Goal: Information Seeking & Learning: Learn about a topic

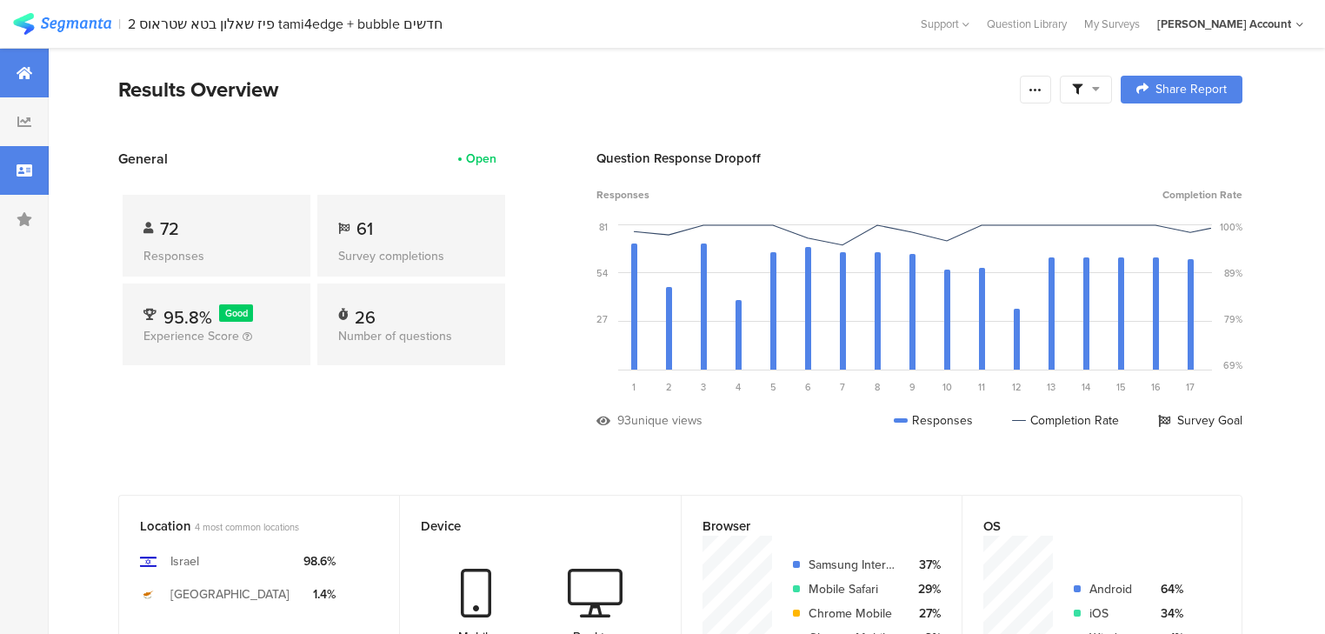
click at [30, 178] on div at bounding box center [24, 170] width 49 height 49
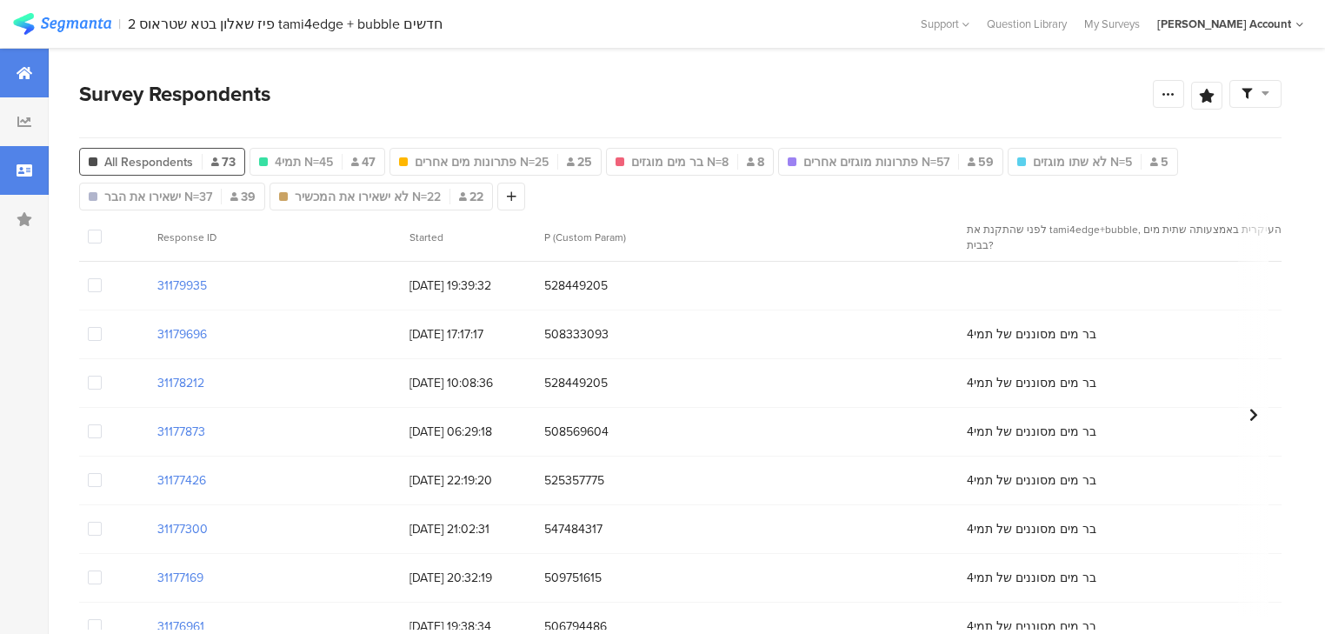
click at [10, 78] on div at bounding box center [24, 73] width 49 height 49
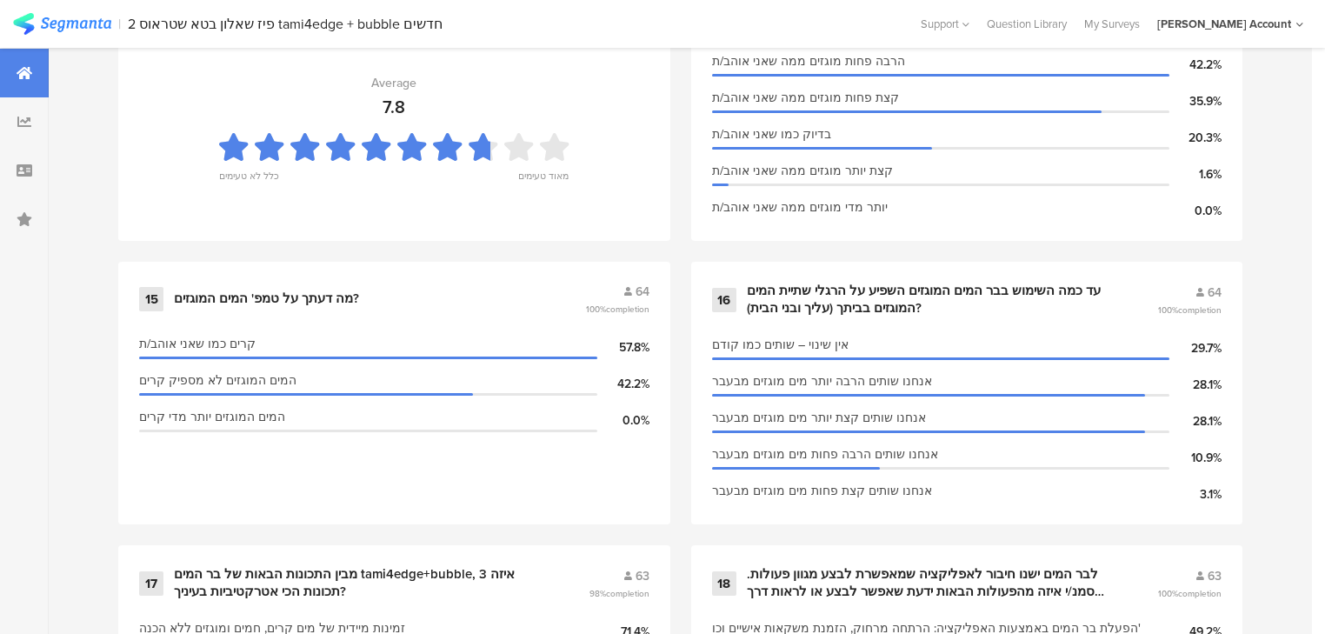
scroll to position [2573, 0]
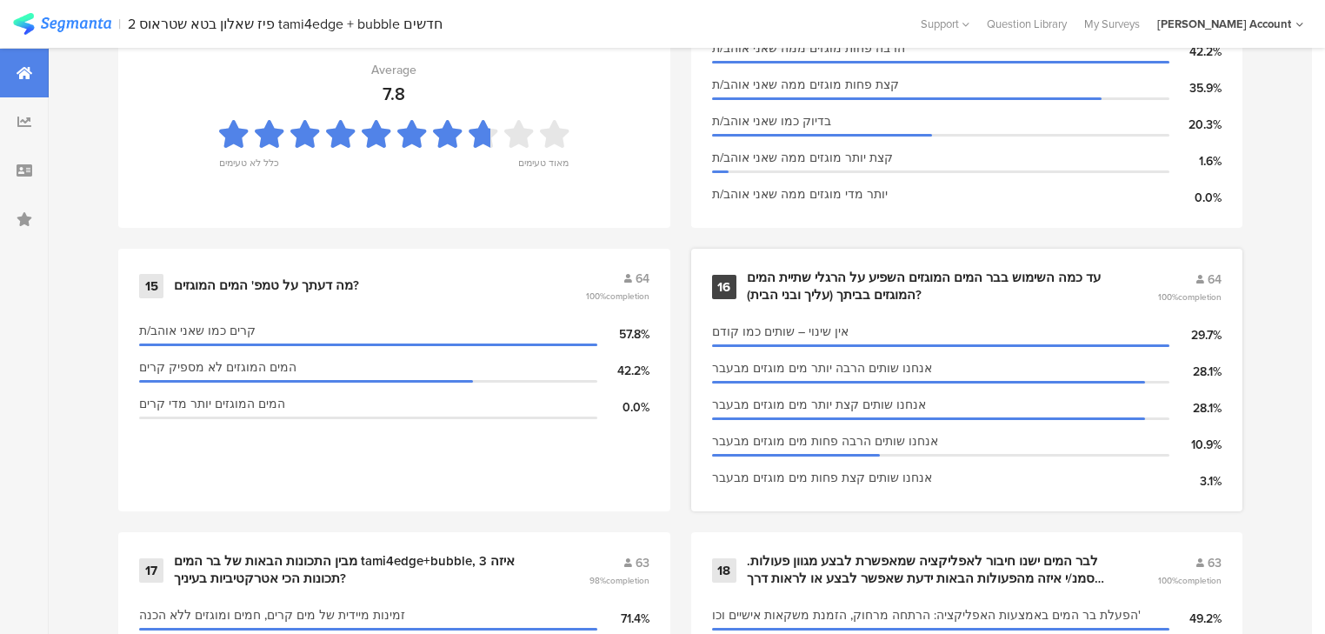
click at [848, 291] on div "עד כמה השימוש בבר המים המוגזים השפיע על הרגלי שתיית המים המוגזים בביתך (עליך וב…" at bounding box center [931, 286] width 369 height 34
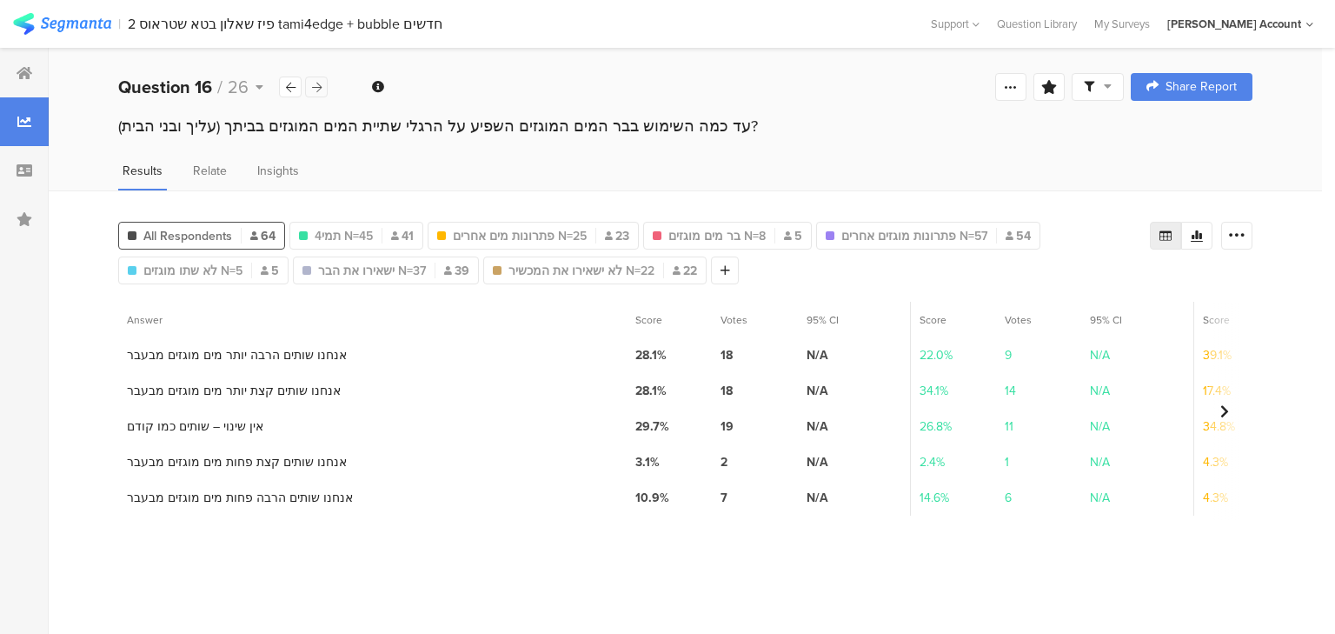
click at [316, 87] on icon at bounding box center [317, 87] width 10 height 11
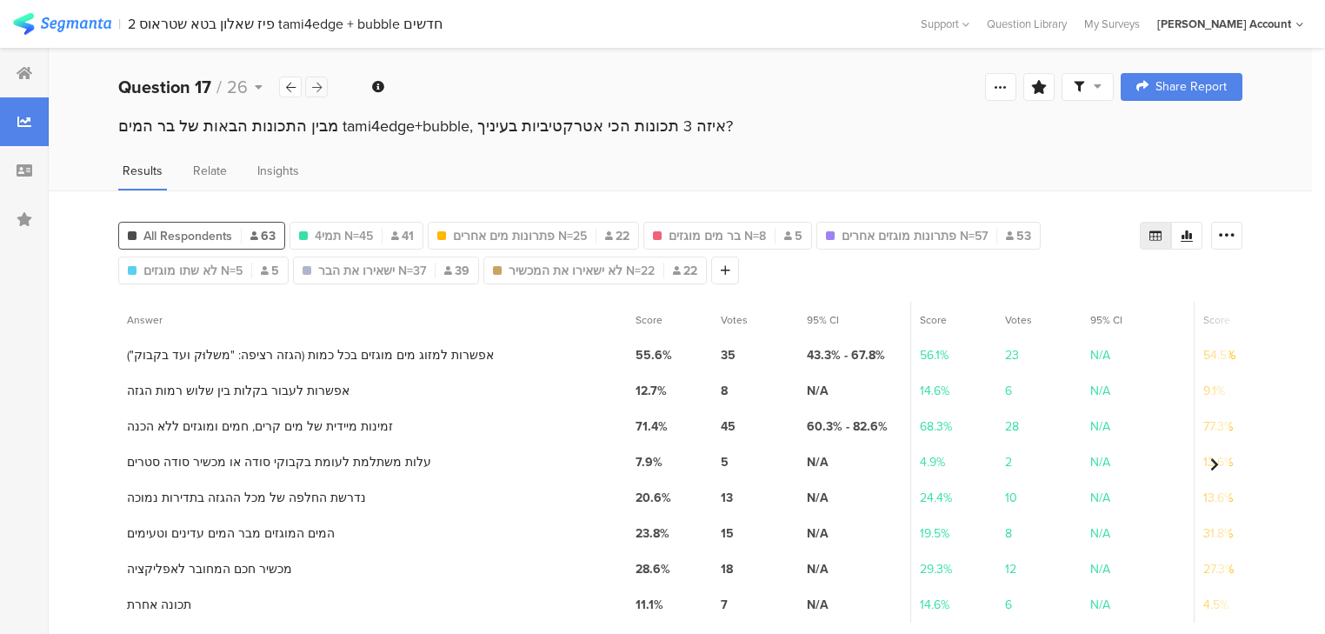
click at [316, 87] on icon at bounding box center [317, 87] width 10 height 11
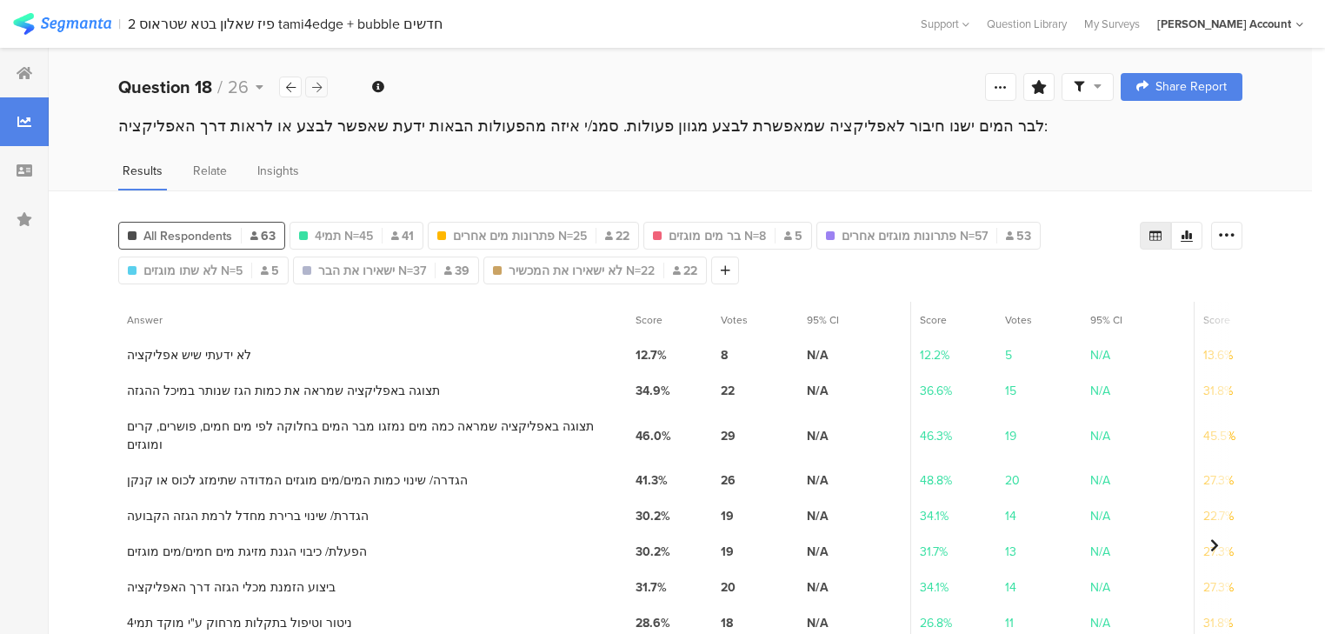
click at [316, 87] on icon at bounding box center [317, 87] width 10 height 11
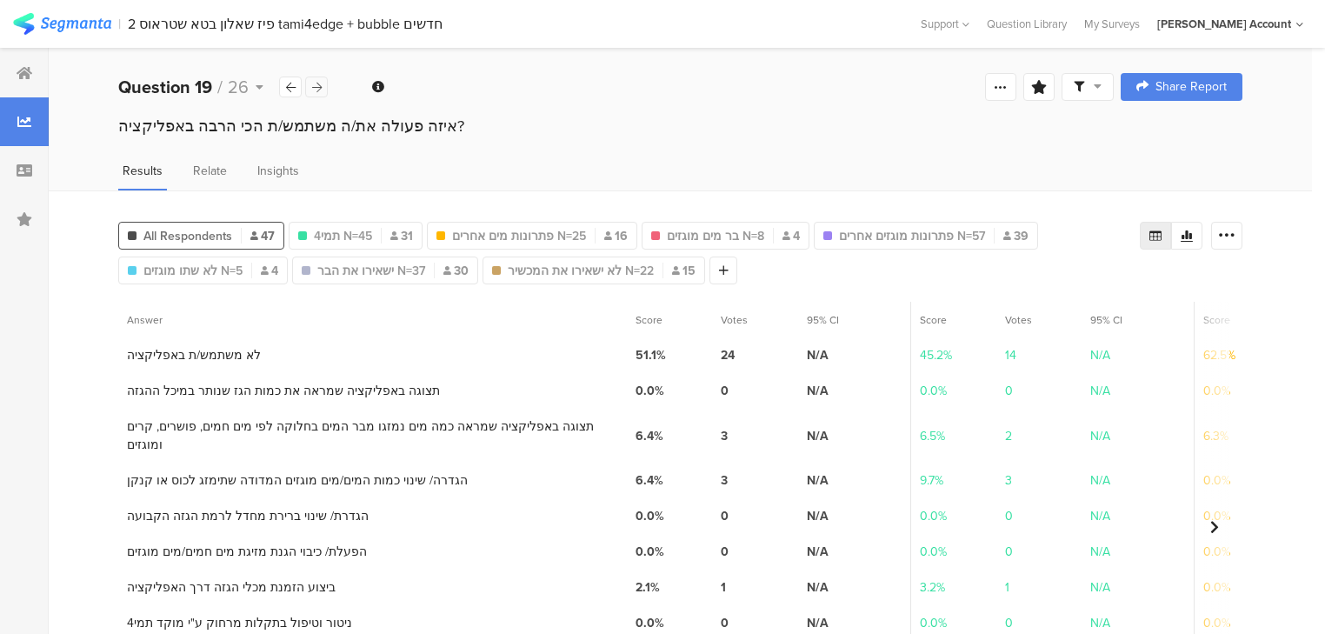
click at [316, 87] on icon at bounding box center [317, 87] width 10 height 11
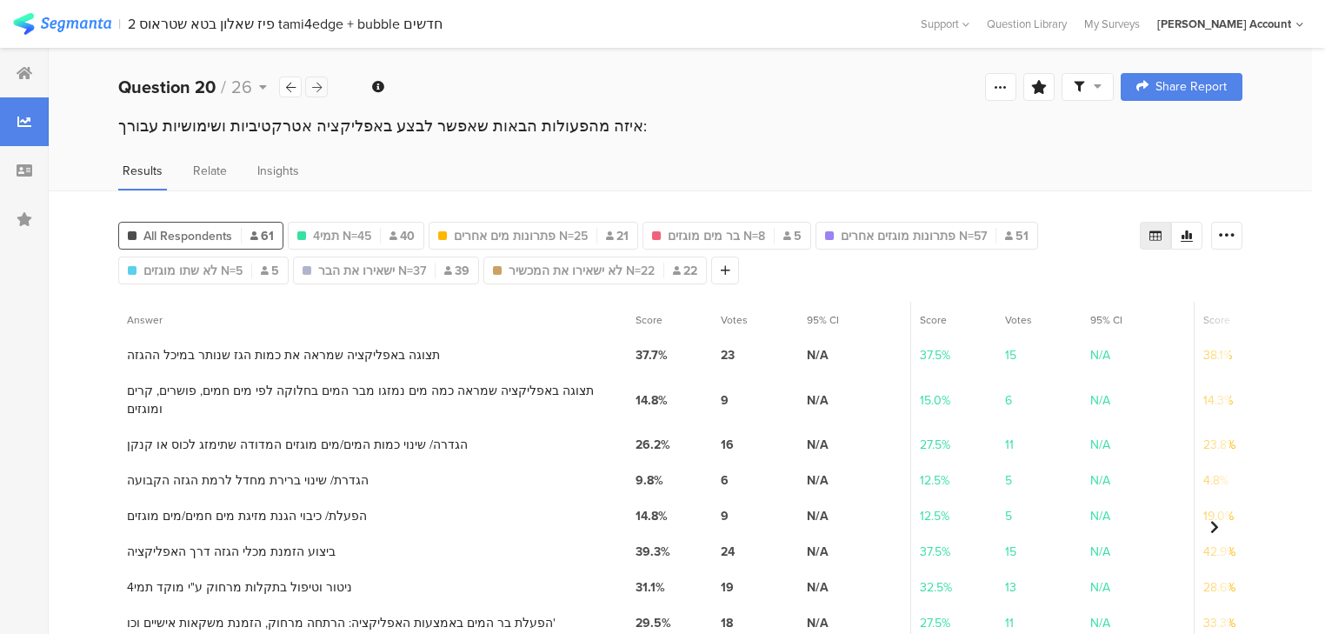
click at [316, 87] on icon at bounding box center [317, 87] width 10 height 11
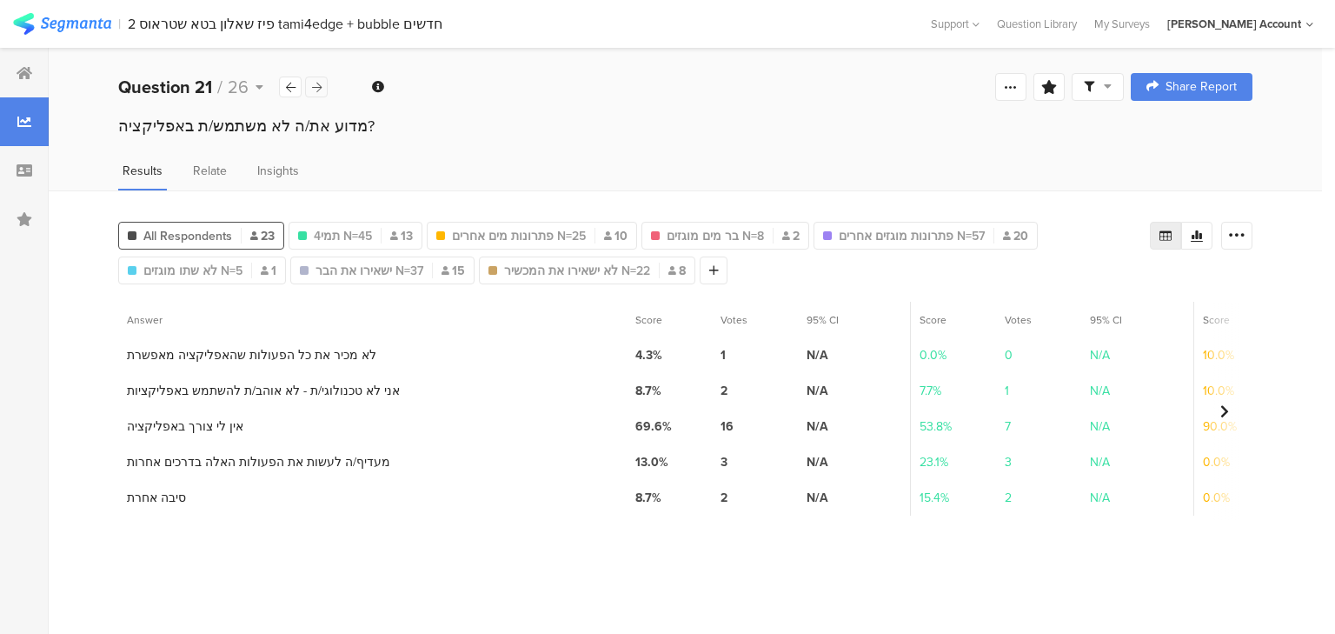
click at [316, 87] on icon at bounding box center [317, 87] width 10 height 11
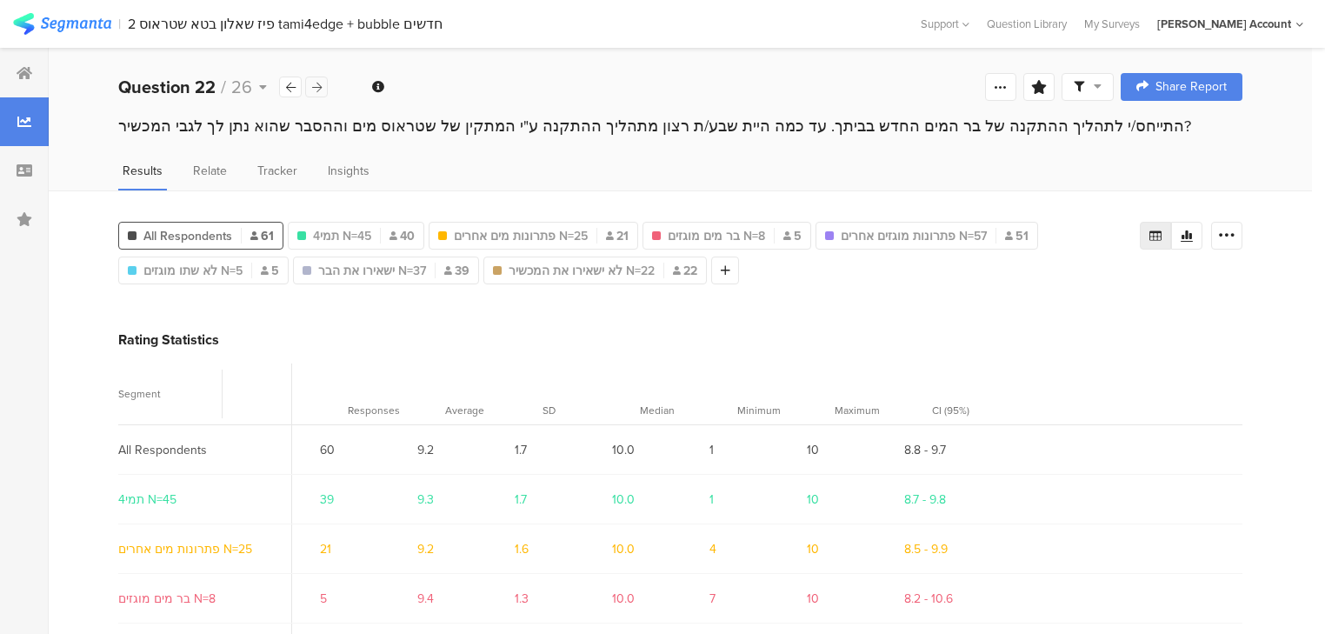
click at [316, 87] on icon at bounding box center [317, 87] width 10 height 11
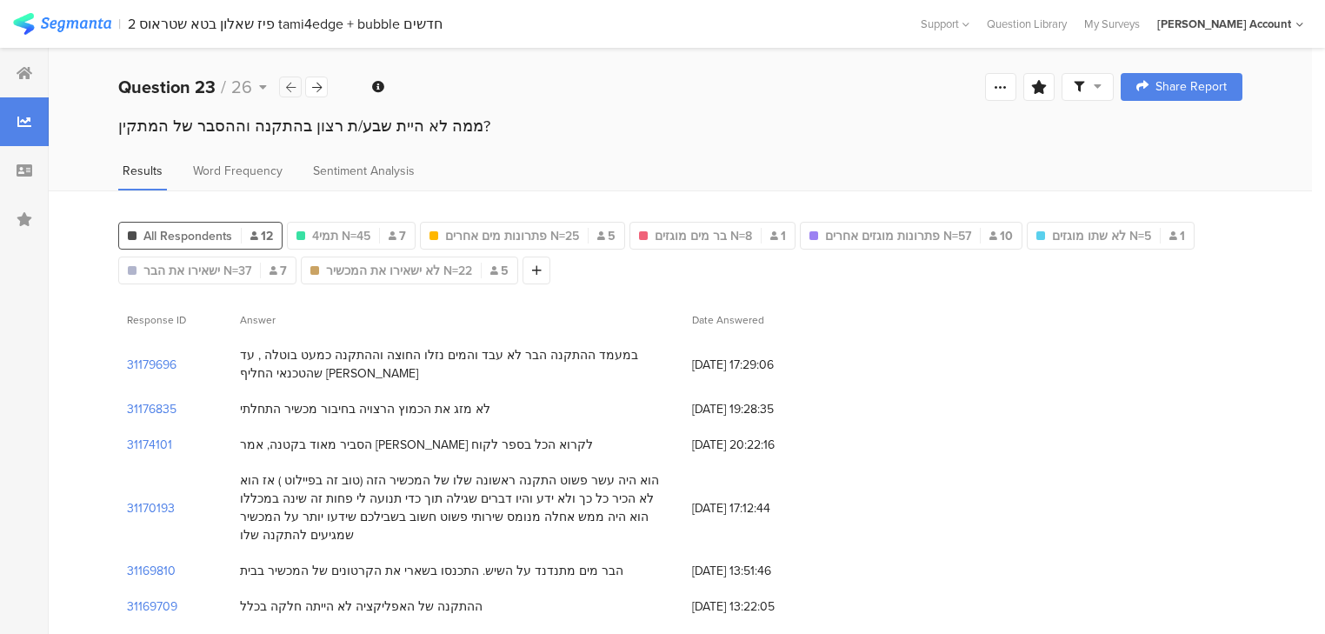
click at [292, 87] on icon at bounding box center [291, 87] width 10 height 11
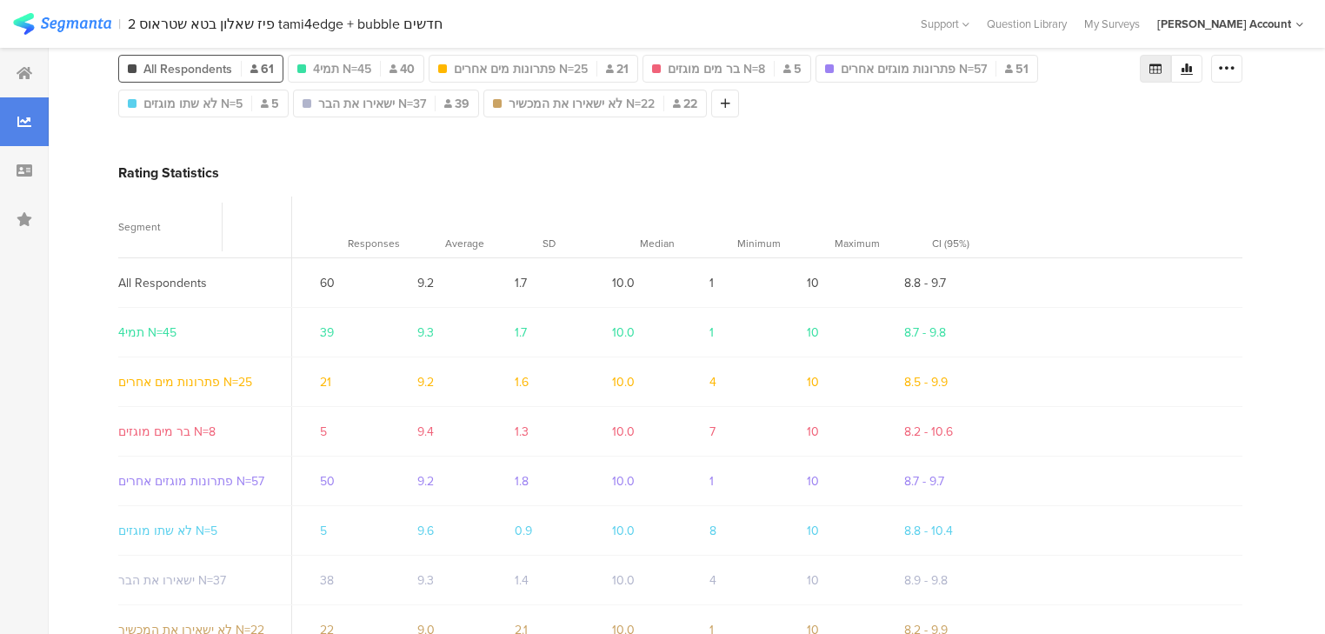
scroll to position [278, 0]
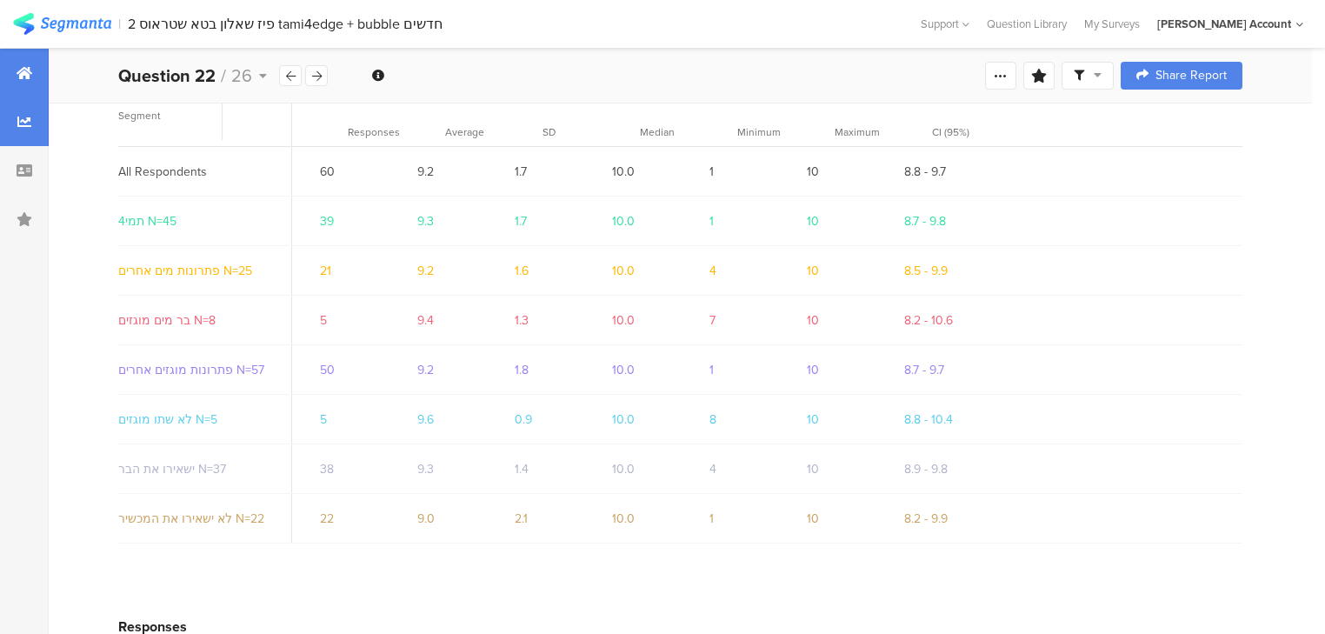
click at [22, 66] on icon at bounding box center [25, 73] width 16 height 14
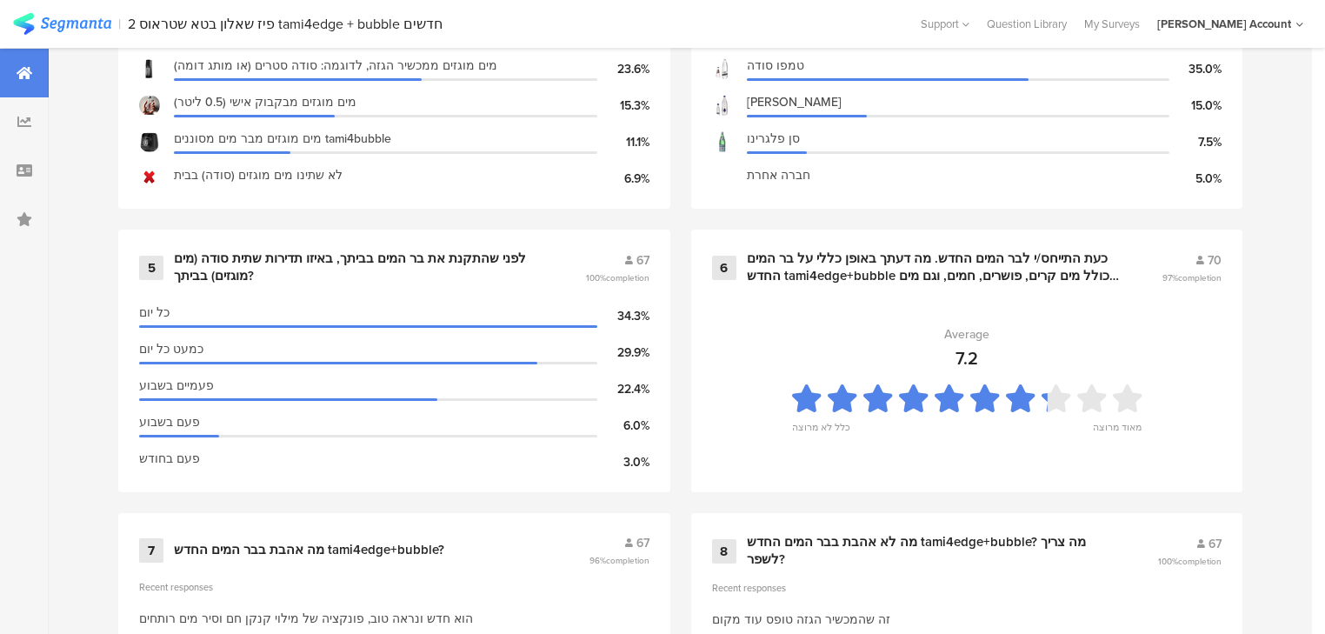
scroll to position [1182, 0]
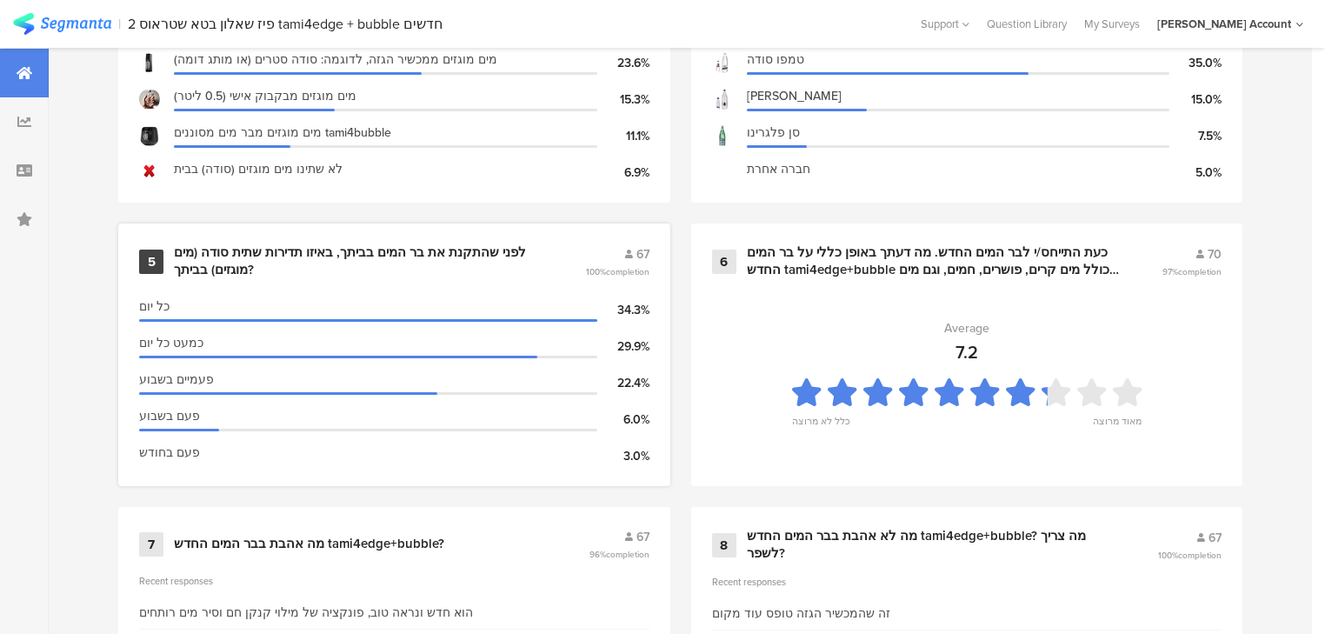
click at [250, 271] on div "לפני שהתקנת את בר המים בביתך, באיזו תדירות שתית סודה (מים מוגזים) בביתך?" at bounding box center [358, 261] width 369 height 34
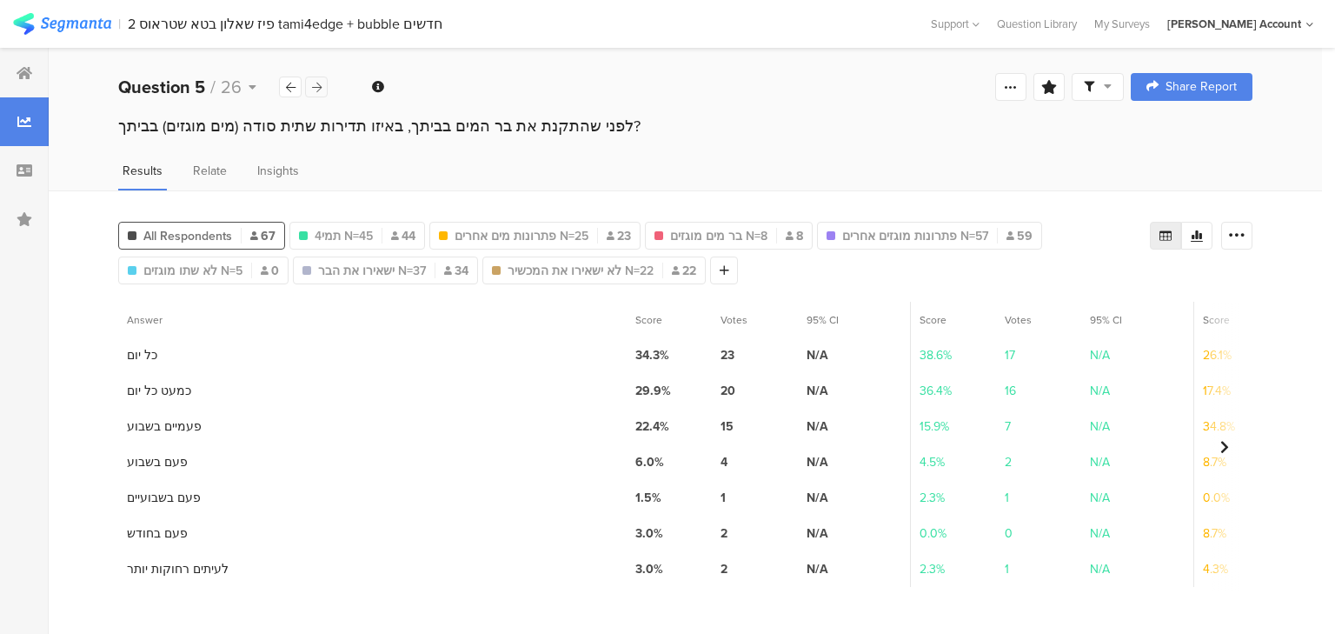
click at [323, 89] on div at bounding box center [316, 86] width 23 height 21
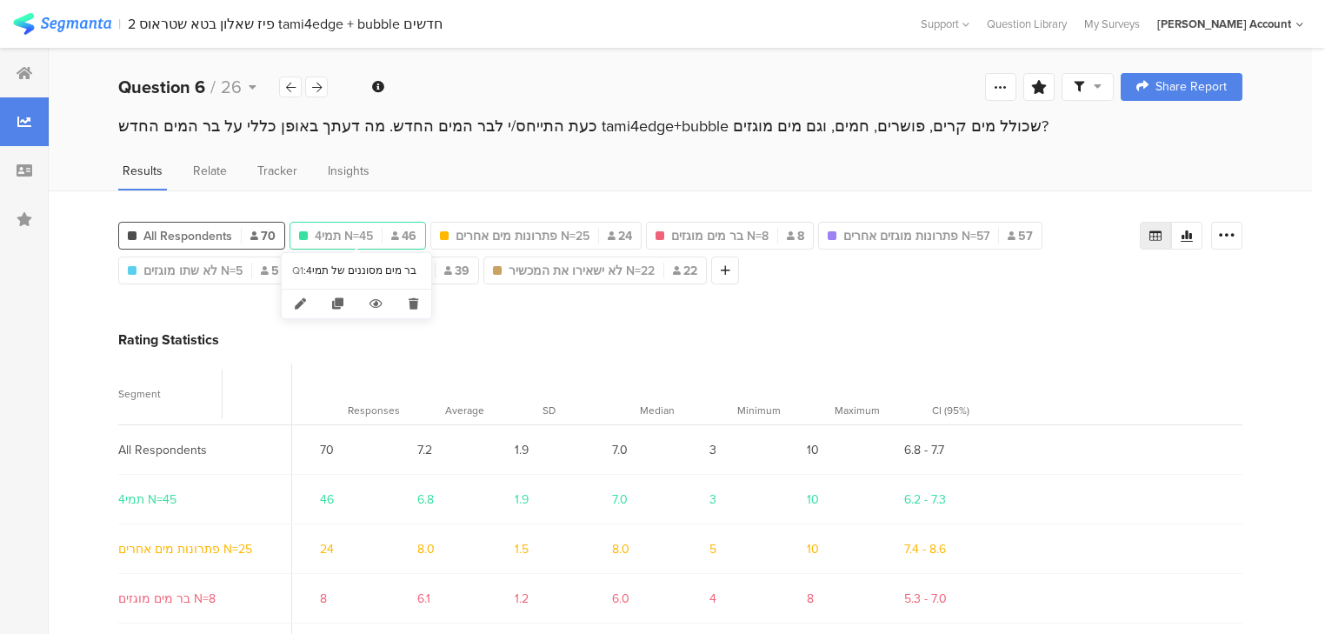
click at [330, 235] on span "תמי4 N=45" at bounding box center [344, 236] width 58 height 18
click at [1194, 230] on icon at bounding box center [1187, 236] width 14 height 14
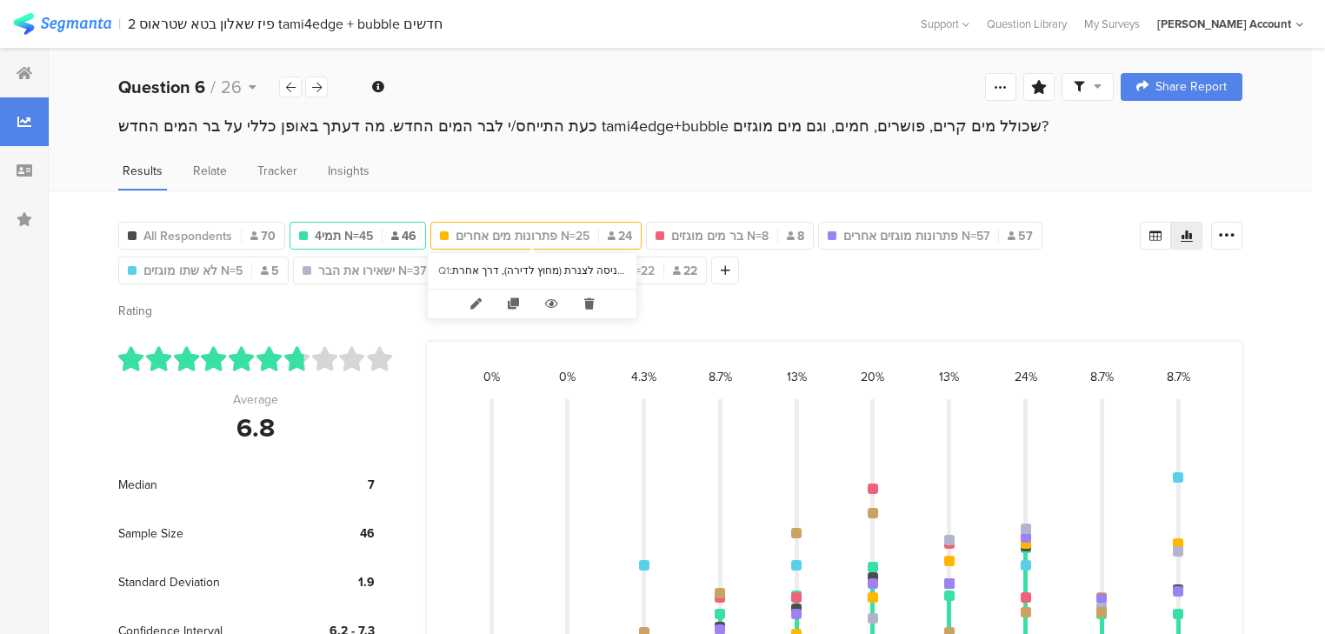
click at [486, 228] on span "פתרונות מים אחרים N=25" at bounding box center [523, 236] width 134 height 18
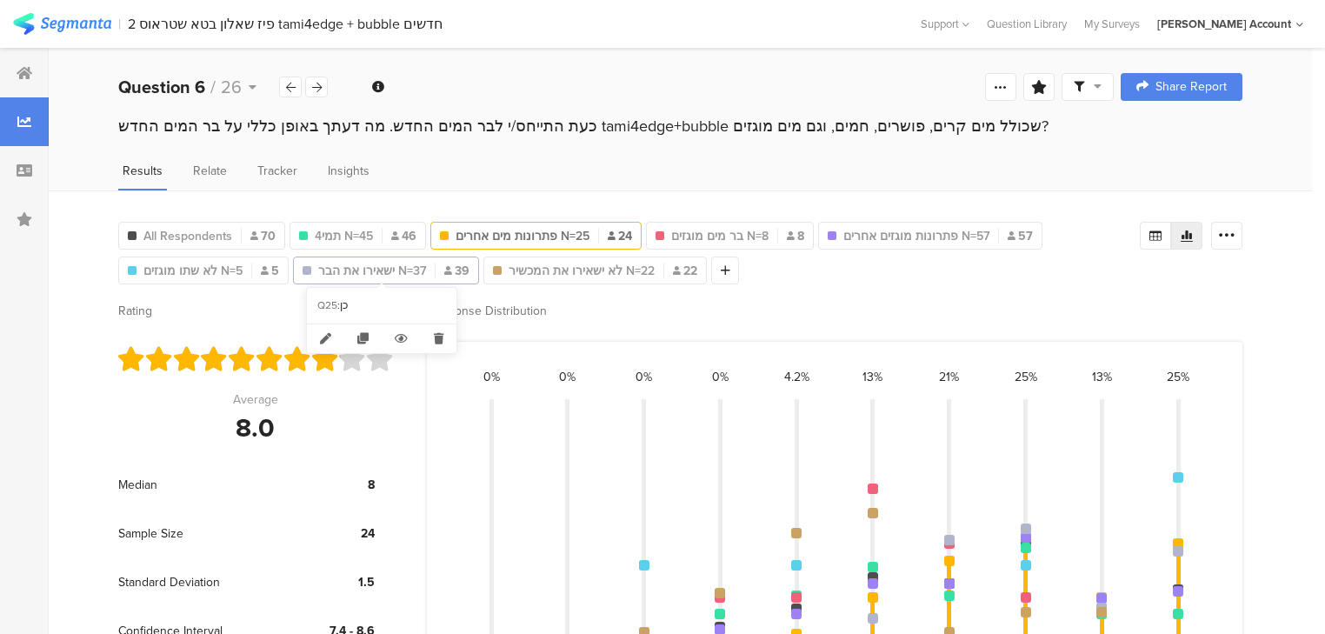
click at [393, 264] on span "ישאירו את הבר N=37" at bounding box center [372, 271] width 108 height 18
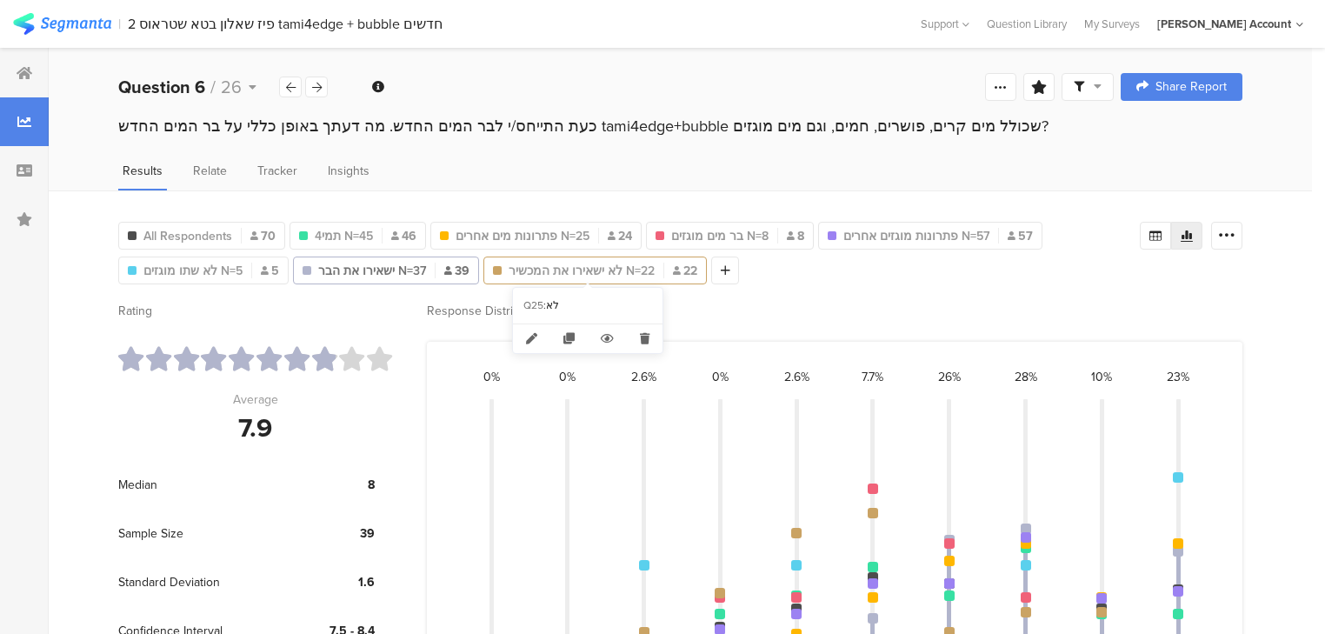
click at [537, 268] on span "לא ישאירו את המכשיר N=22" at bounding box center [582, 271] width 146 height 18
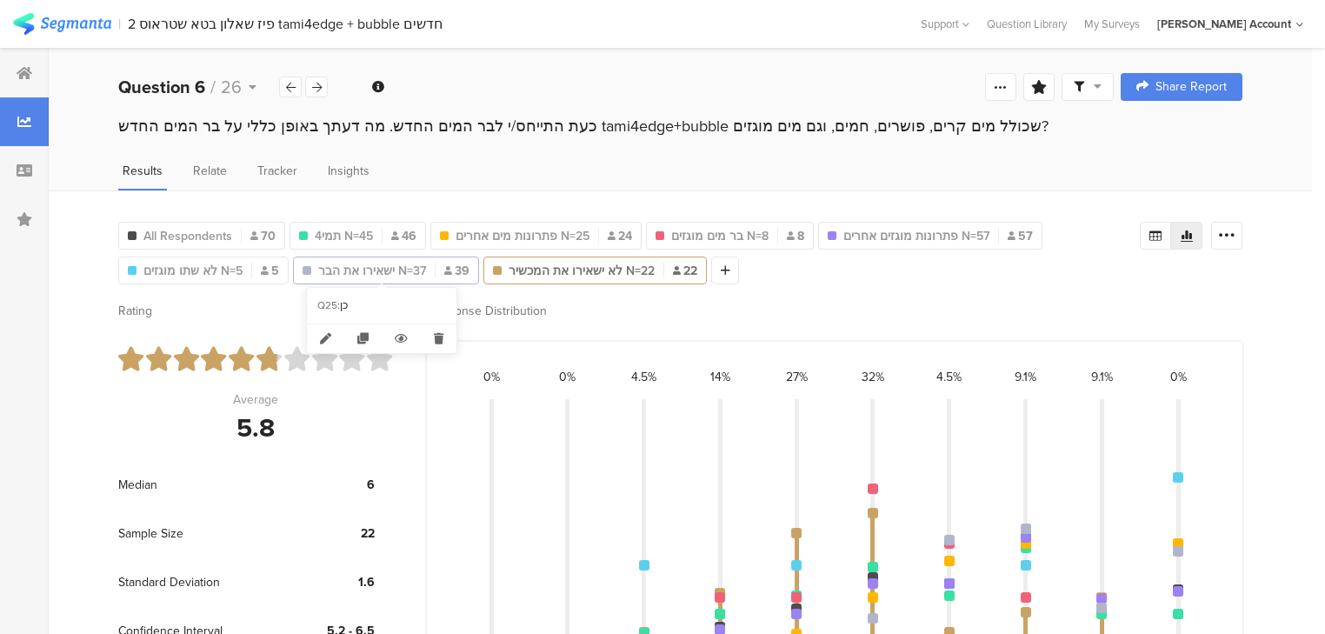
click at [399, 275] on span "ישאירו את הבר N=37" at bounding box center [372, 271] width 108 height 18
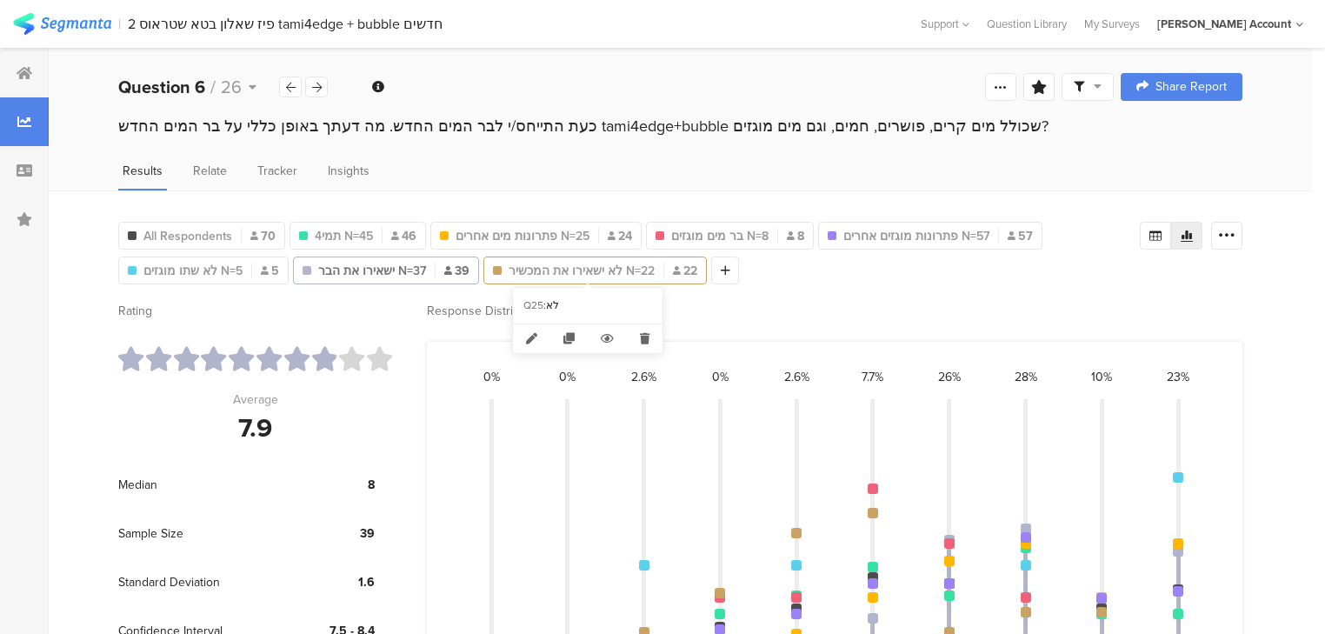
click at [515, 271] on span "לא ישאירו את המכשיר N=22" at bounding box center [582, 271] width 146 height 18
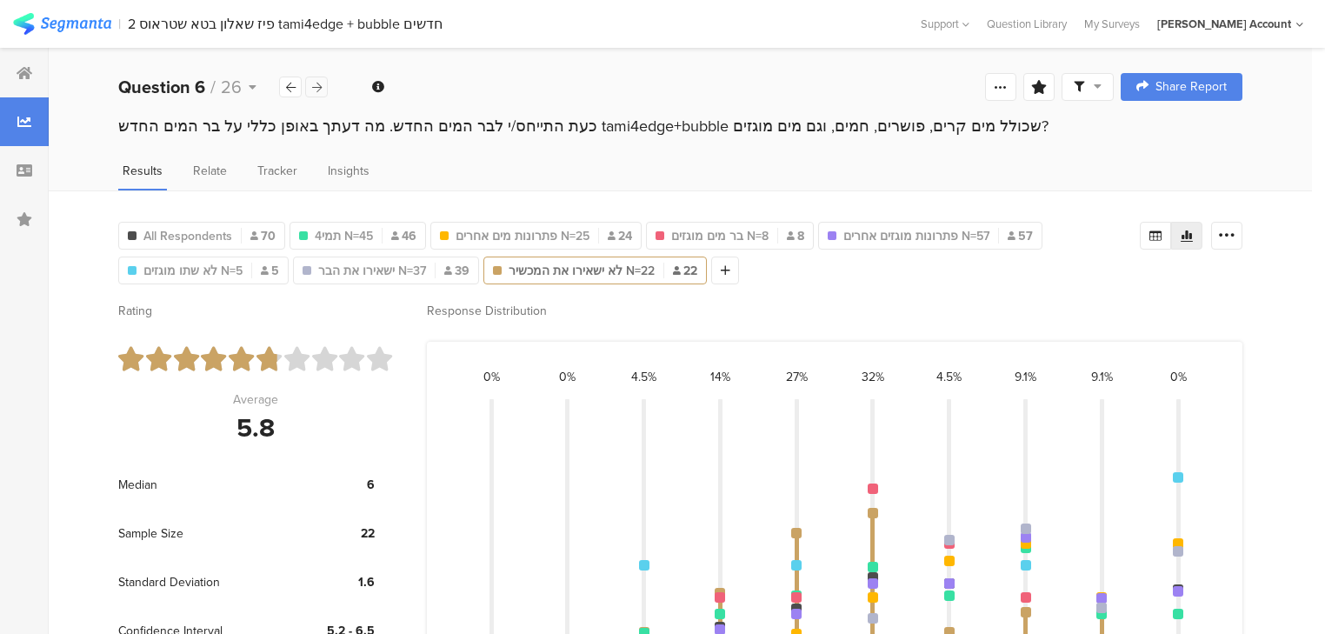
click at [321, 90] on icon at bounding box center [317, 87] width 10 height 11
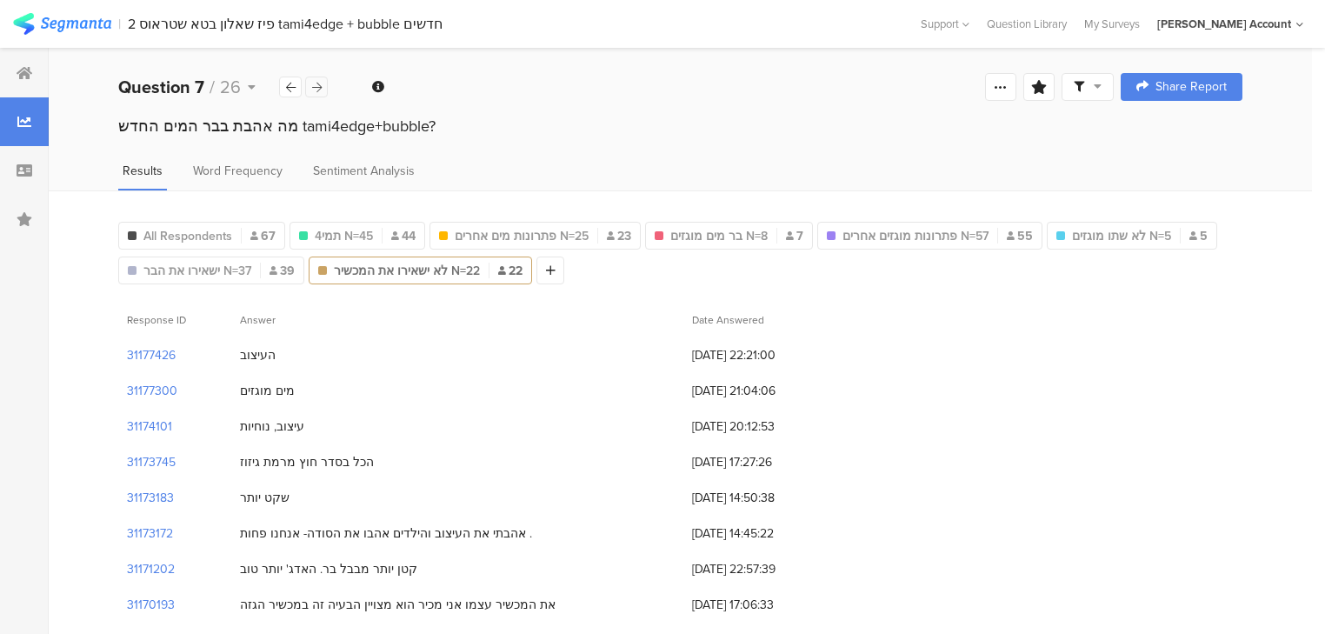
click at [321, 90] on icon at bounding box center [317, 87] width 10 height 11
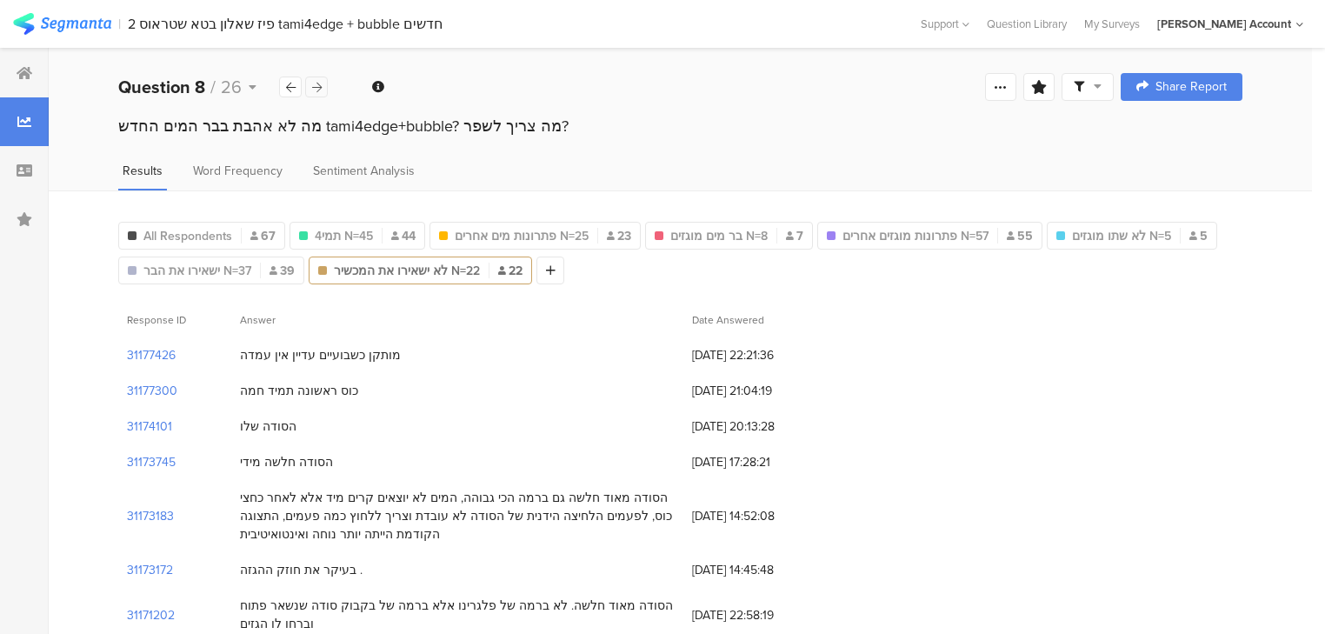
click at [321, 90] on icon at bounding box center [317, 87] width 10 height 11
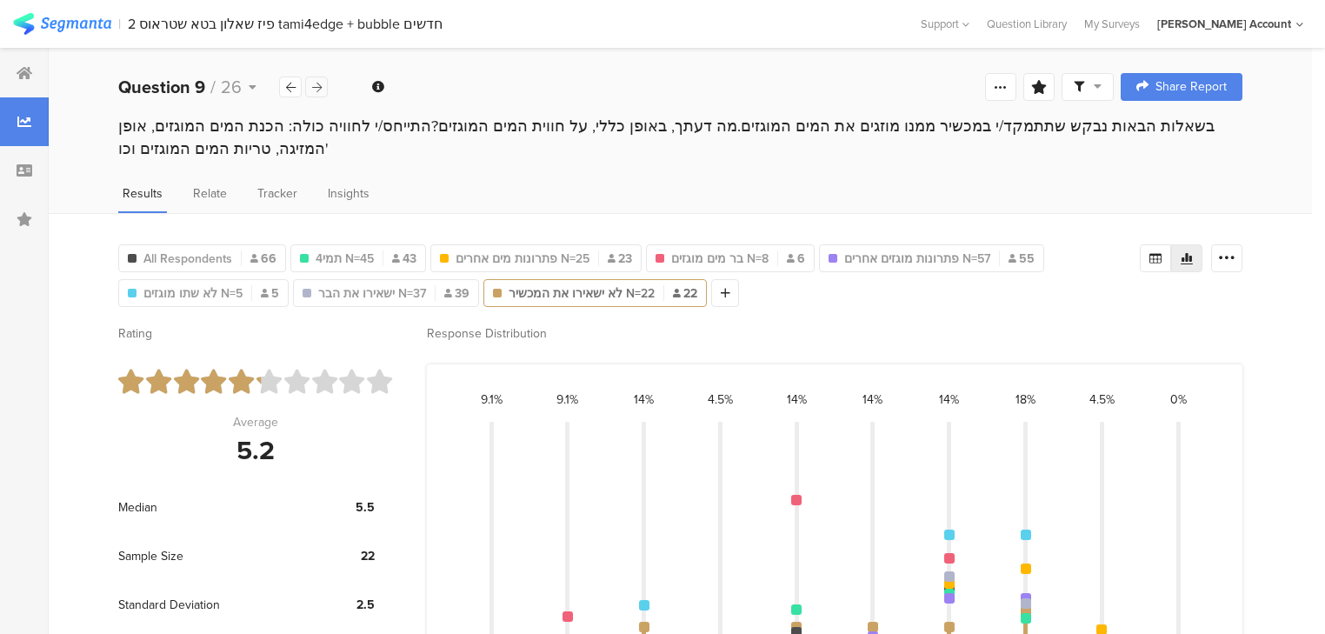
click at [319, 88] on icon at bounding box center [317, 87] width 10 height 11
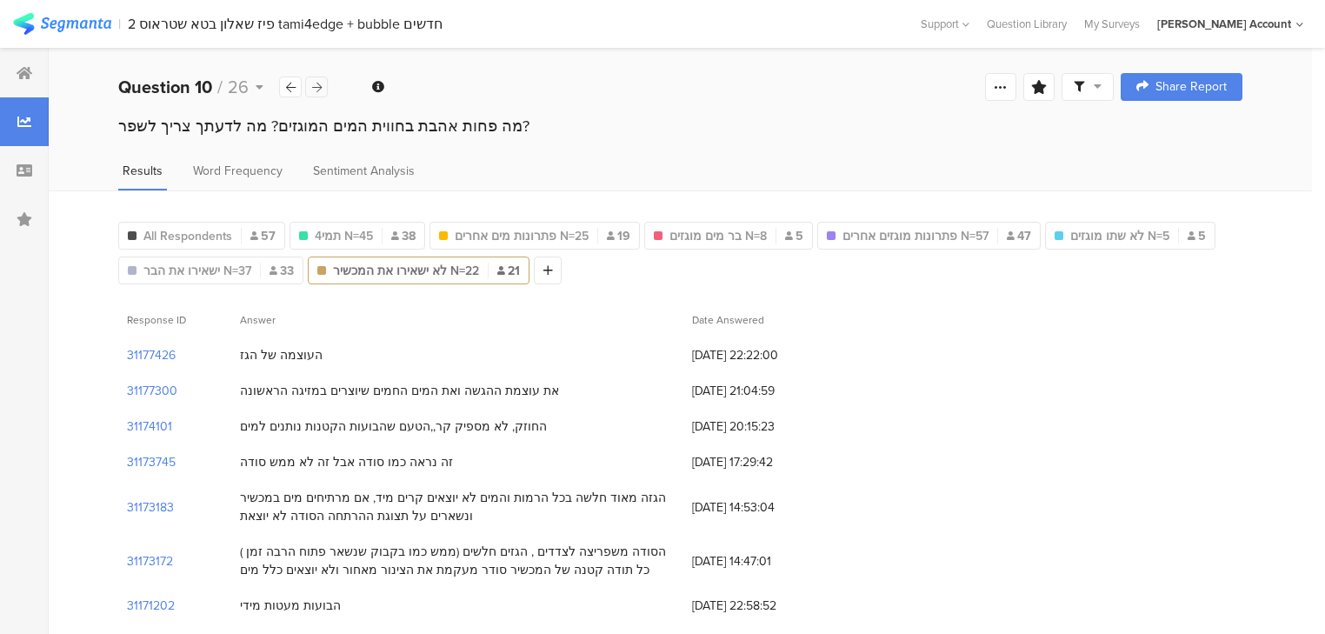
click at [319, 88] on icon at bounding box center [317, 87] width 10 height 11
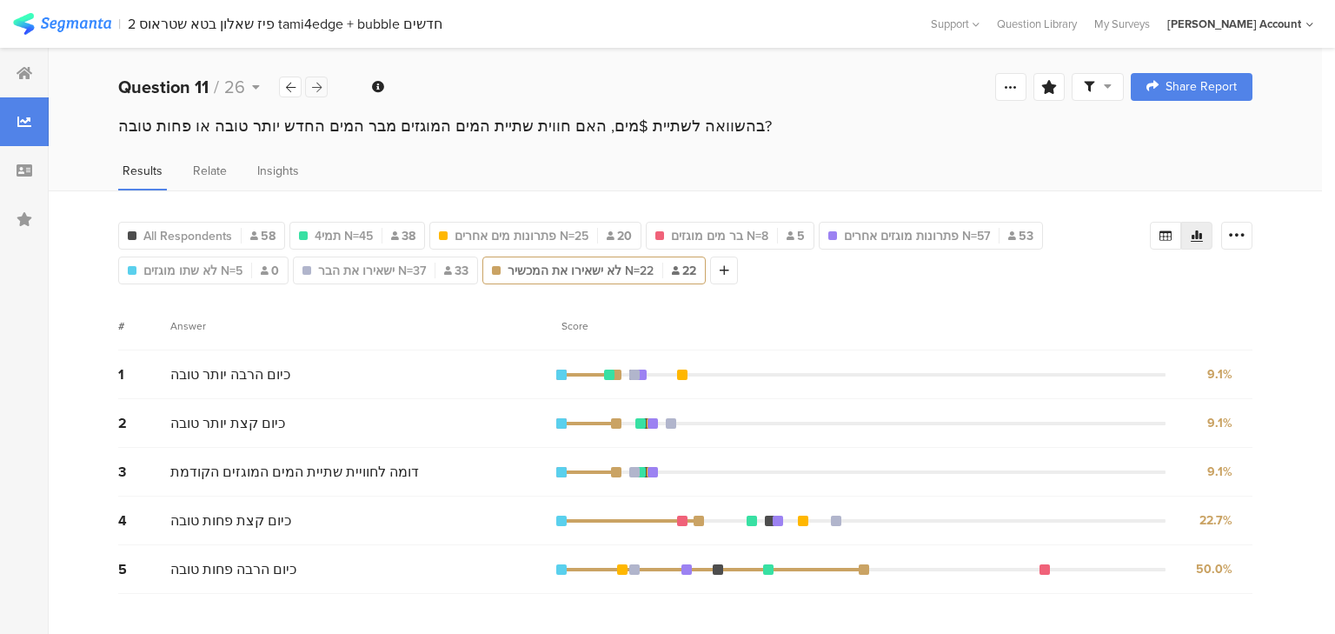
click at [319, 88] on icon at bounding box center [317, 87] width 10 height 11
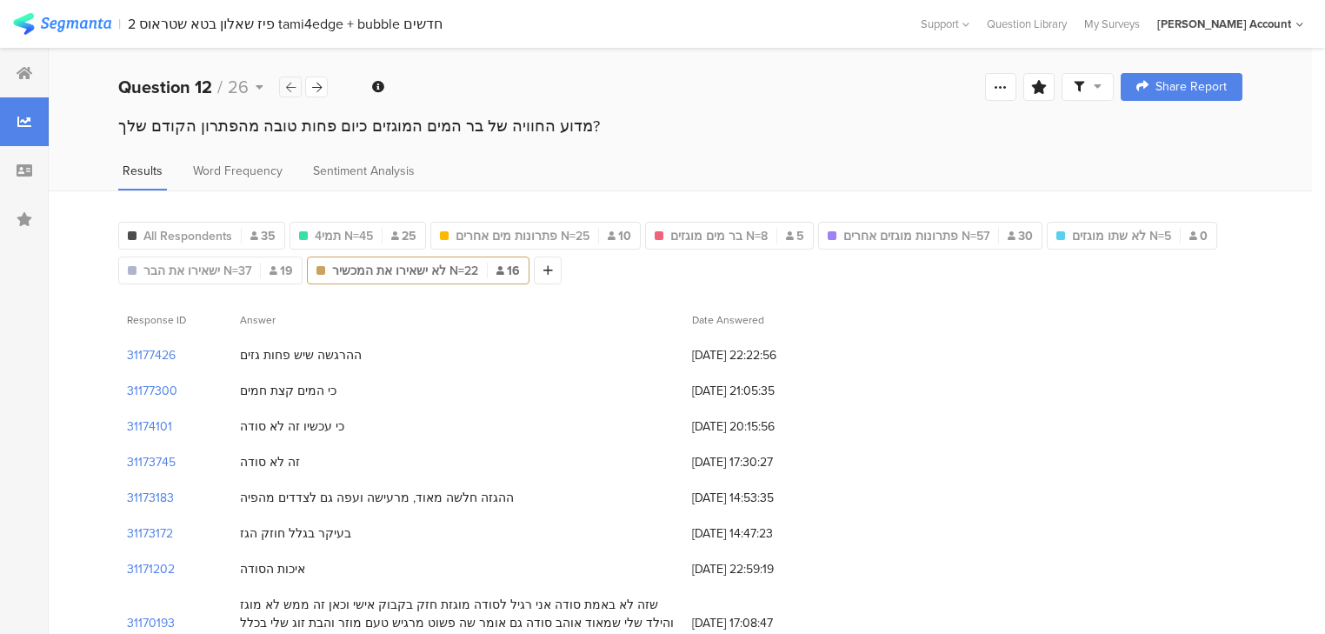
click at [293, 88] on icon at bounding box center [291, 87] width 10 height 11
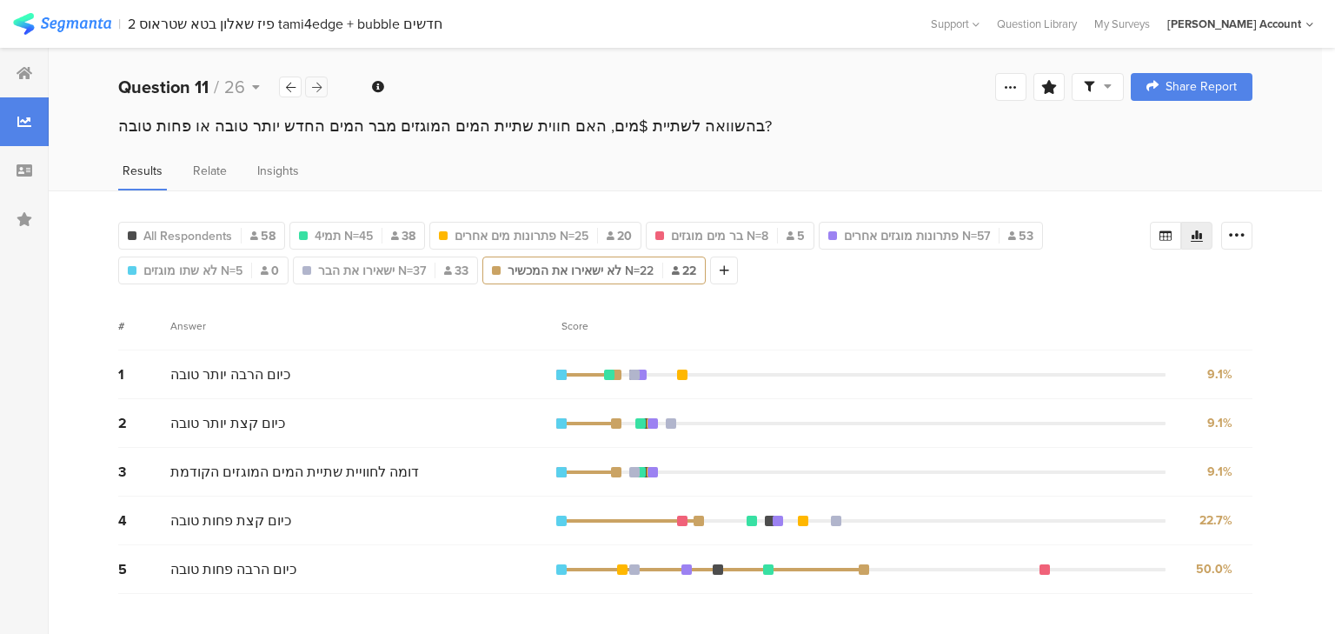
click at [316, 87] on icon at bounding box center [317, 87] width 10 height 11
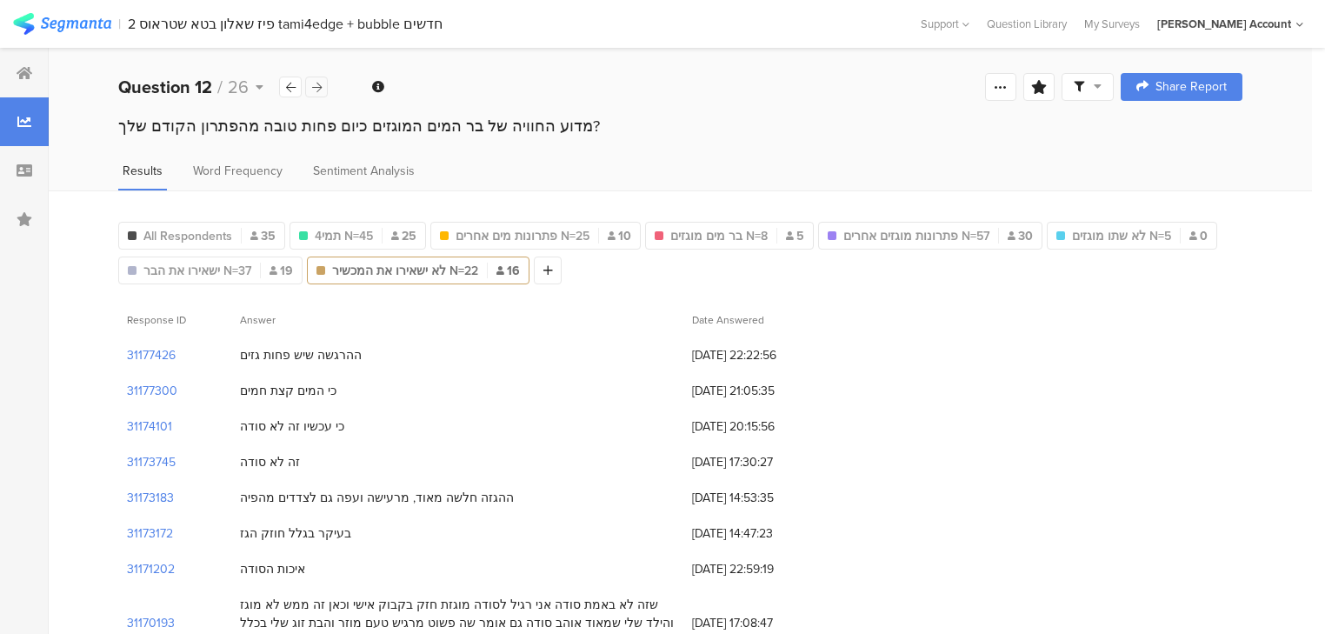
click at [316, 87] on icon at bounding box center [317, 87] width 10 height 11
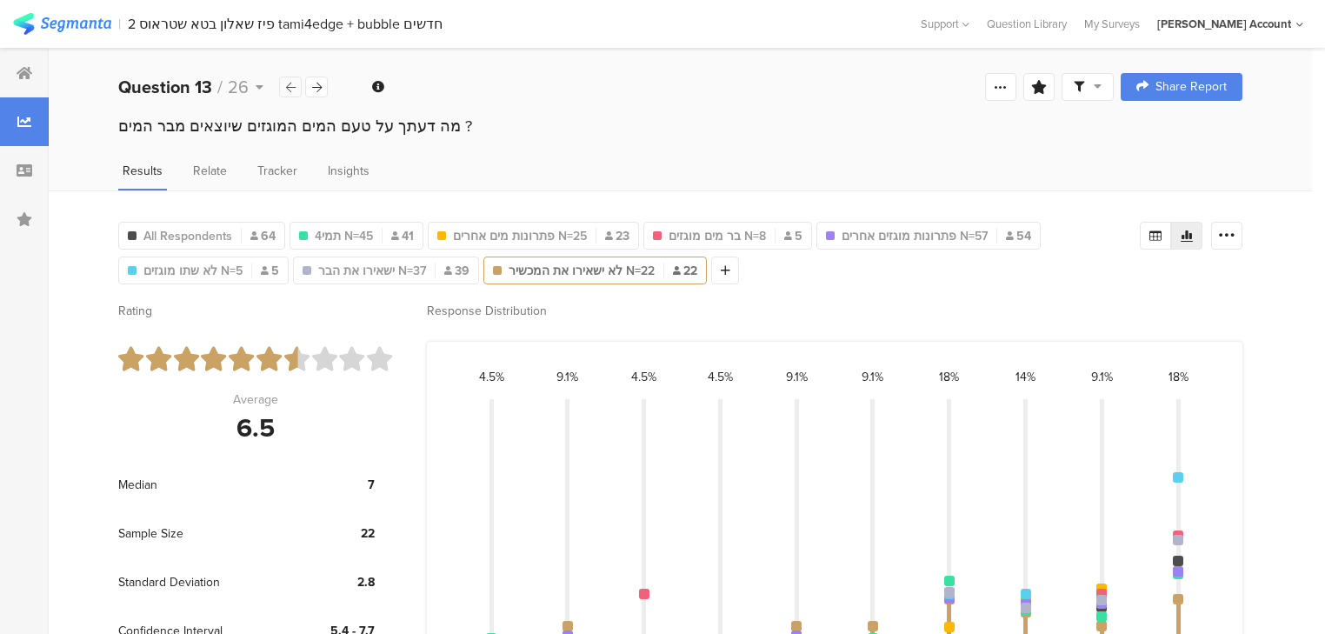
click at [296, 88] on div at bounding box center [290, 86] width 23 height 21
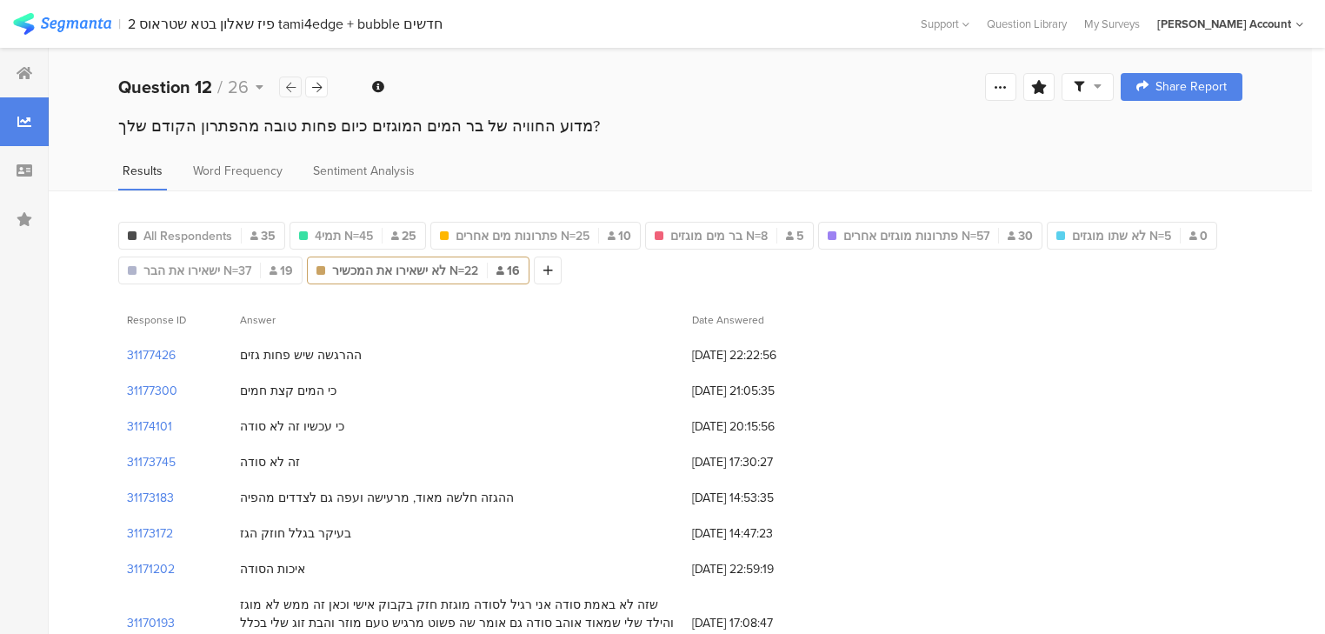
click at [296, 88] on div at bounding box center [290, 86] width 23 height 21
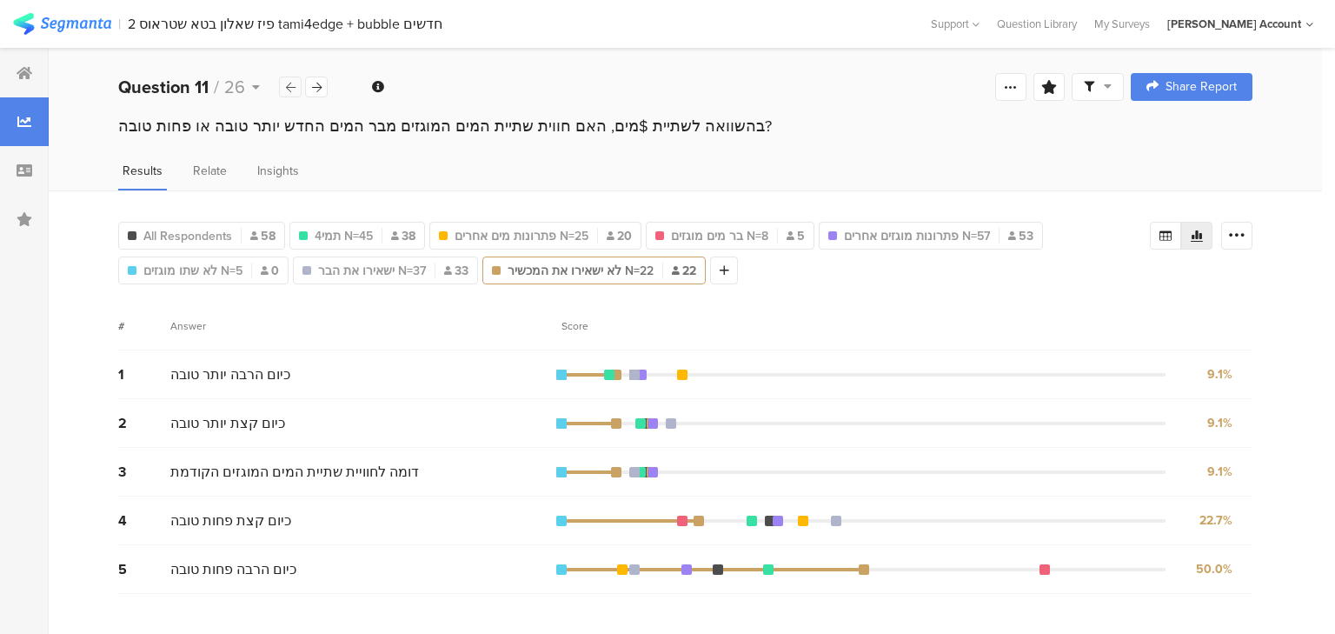
click at [296, 88] on div at bounding box center [290, 86] width 23 height 21
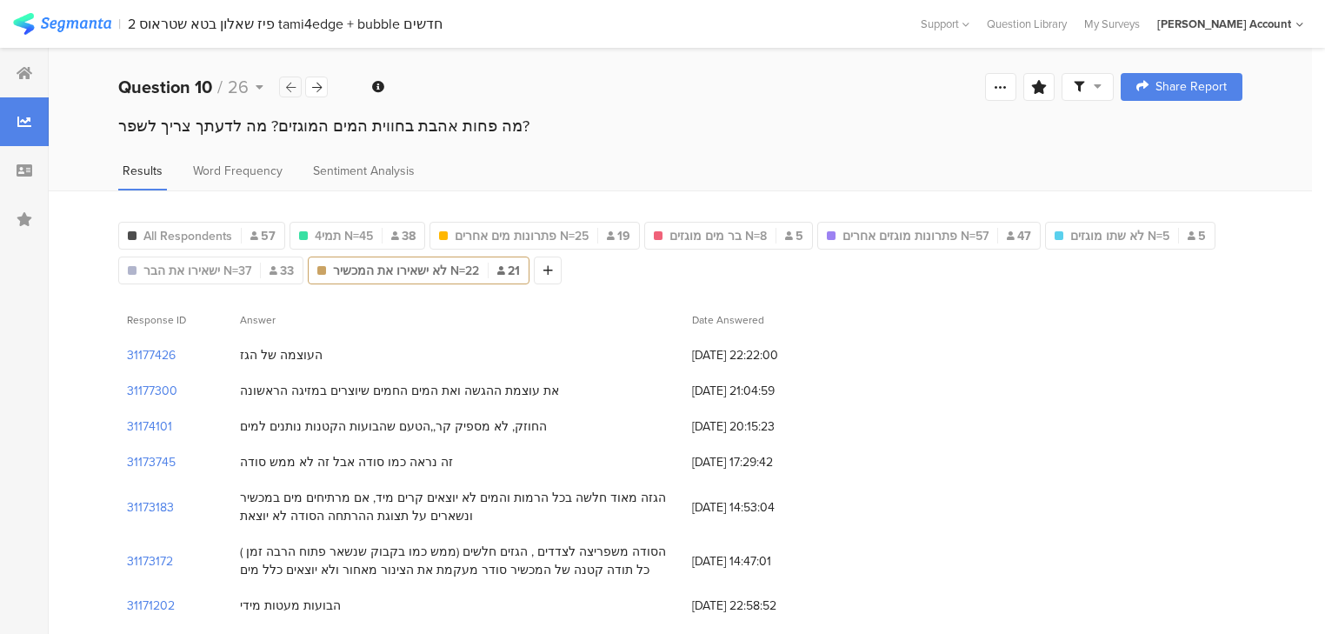
click at [296, 88] on div at bounding box center [290, 86] width 23 height 21
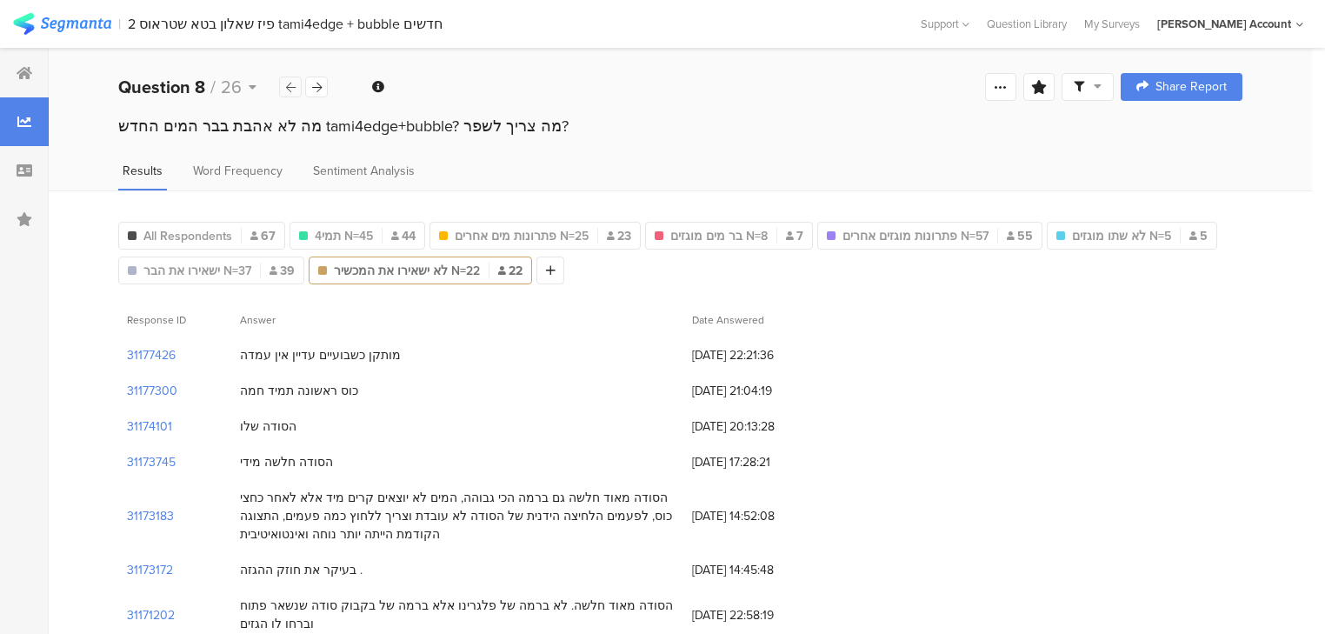
click at [292, 90] on div at bounding box center [290, 86] width 23 height 21
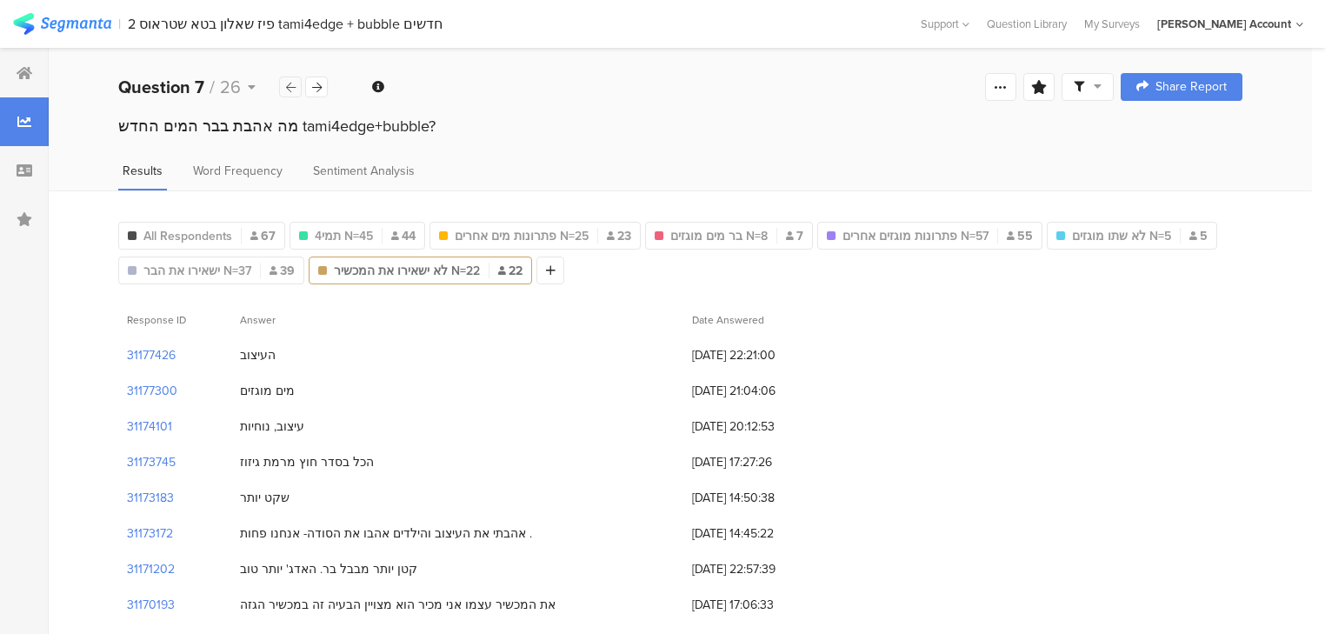
click at [292, 90] on icon at bounding box center [291, 87] width 10 height 11
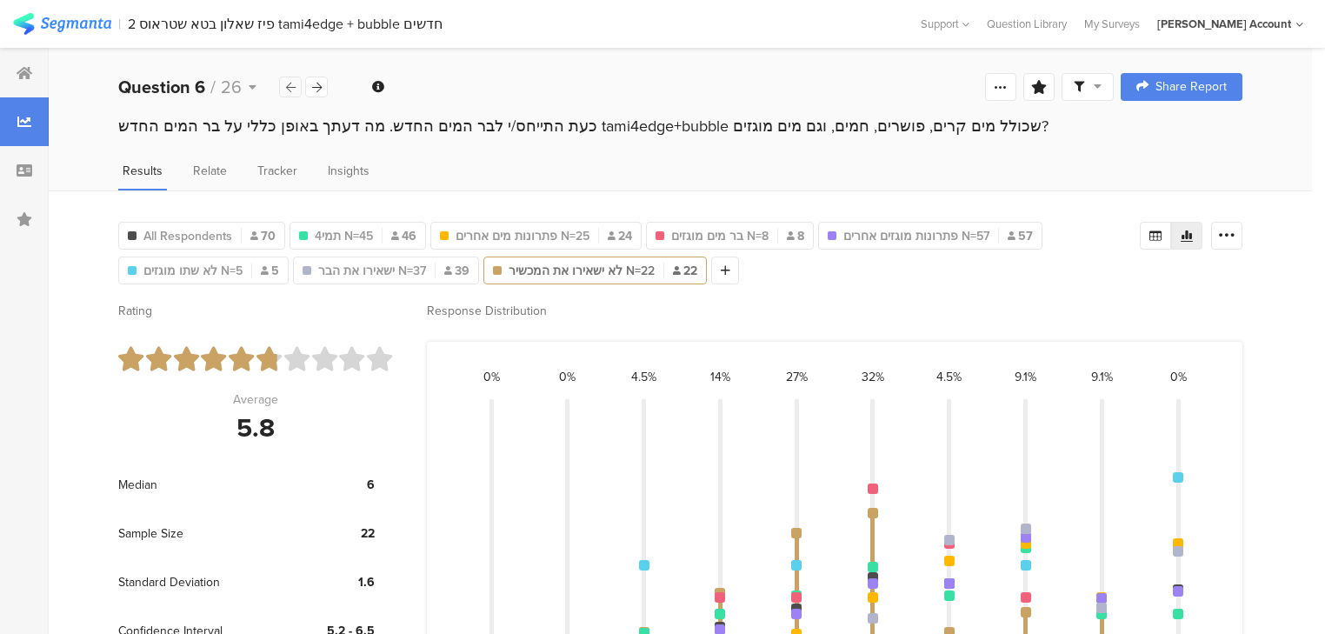
click at [292, 90] on icon at bounding box center [291, 87] width 10 height 11
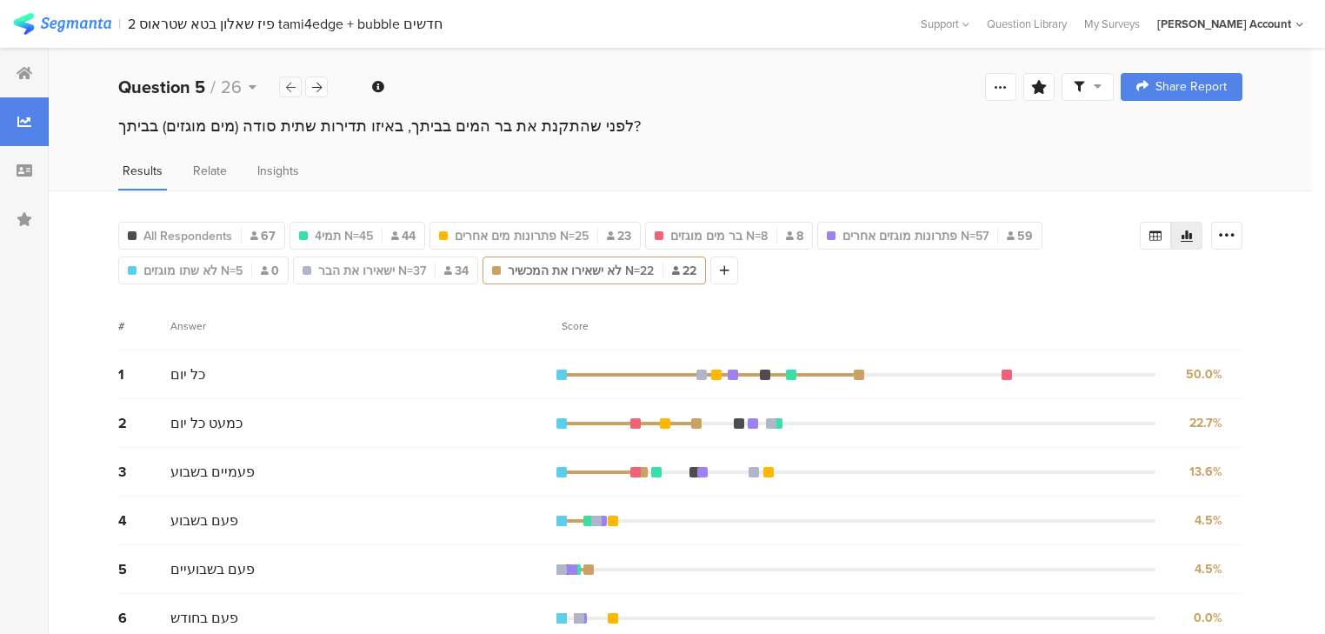
click at [292, 90] on icon at bounding box center [291, 87] width 10 height 11
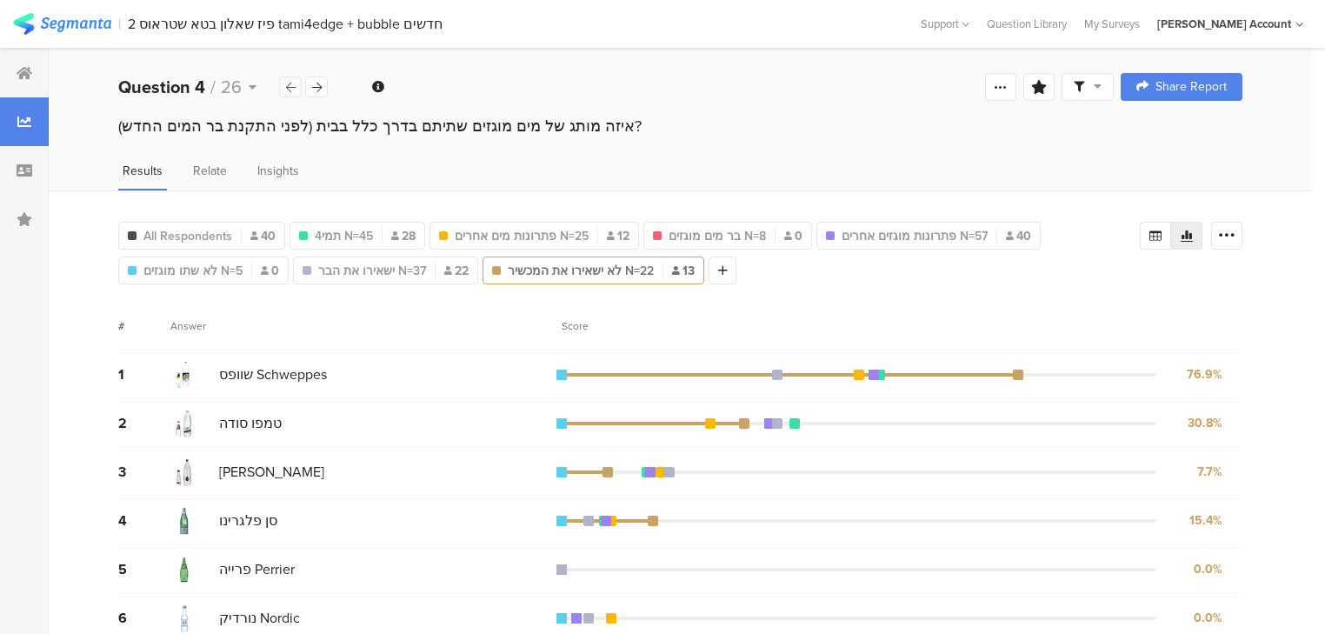
click at [292, 90] on icon at bounding box center [291, 87] width 10 height 11
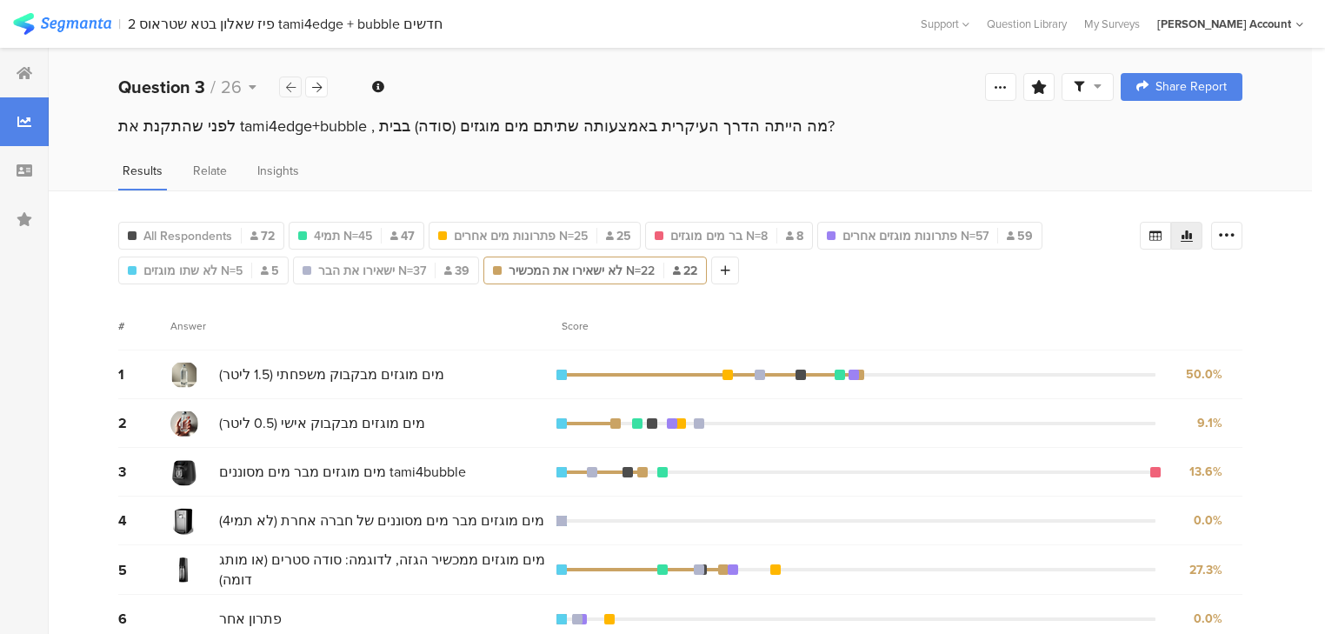
click at [292, 90] on icon at bounding box center [291, 87] width 10 height 11
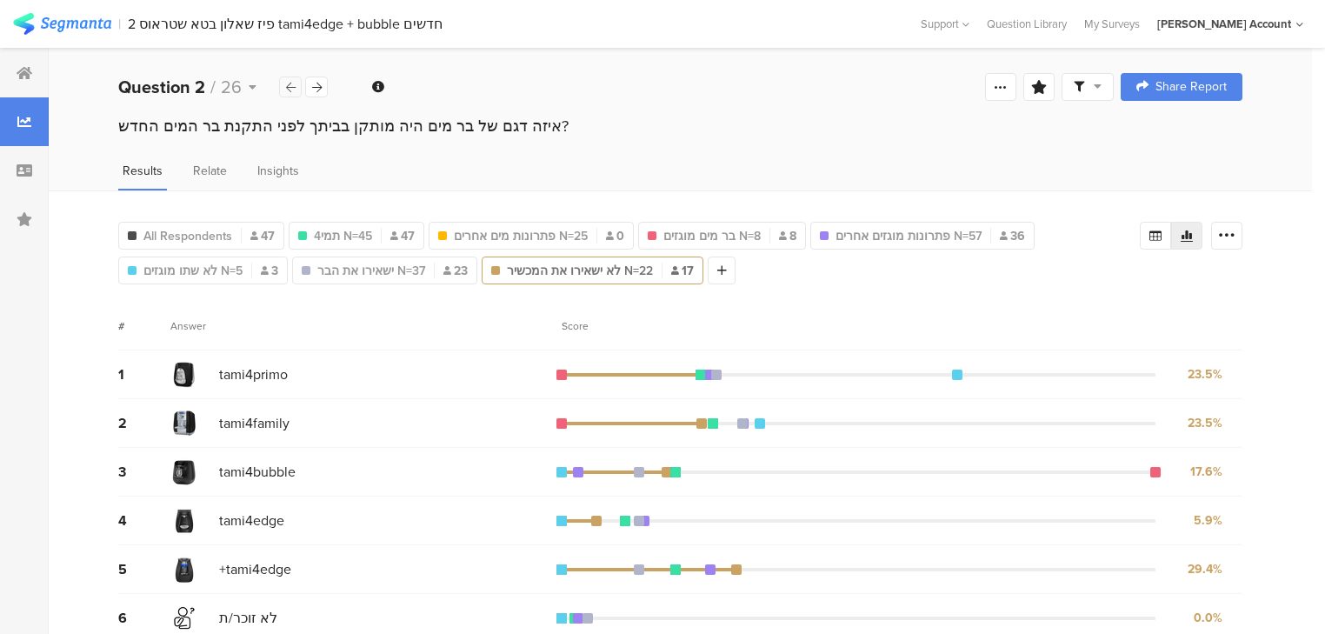
click at [292, 90] on icon at bounding box center [291, 87] width 10 height 11
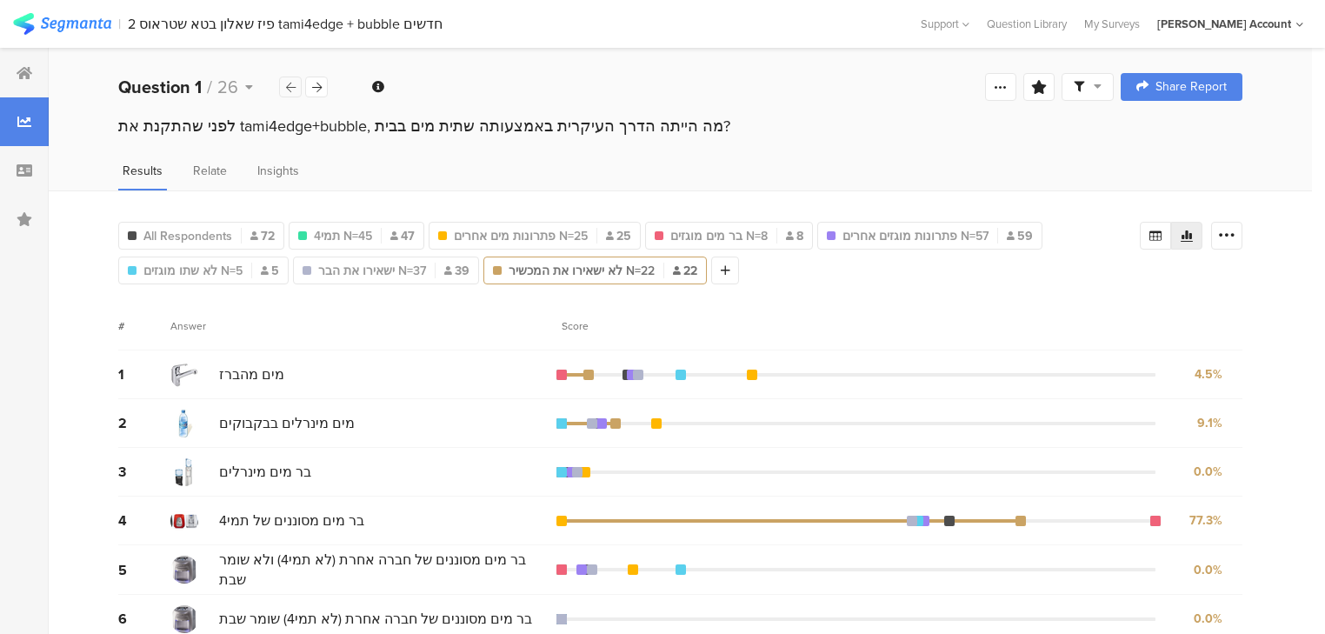
click at [292, 90] on icon at bounding box center [291, 87] width 10 height 11
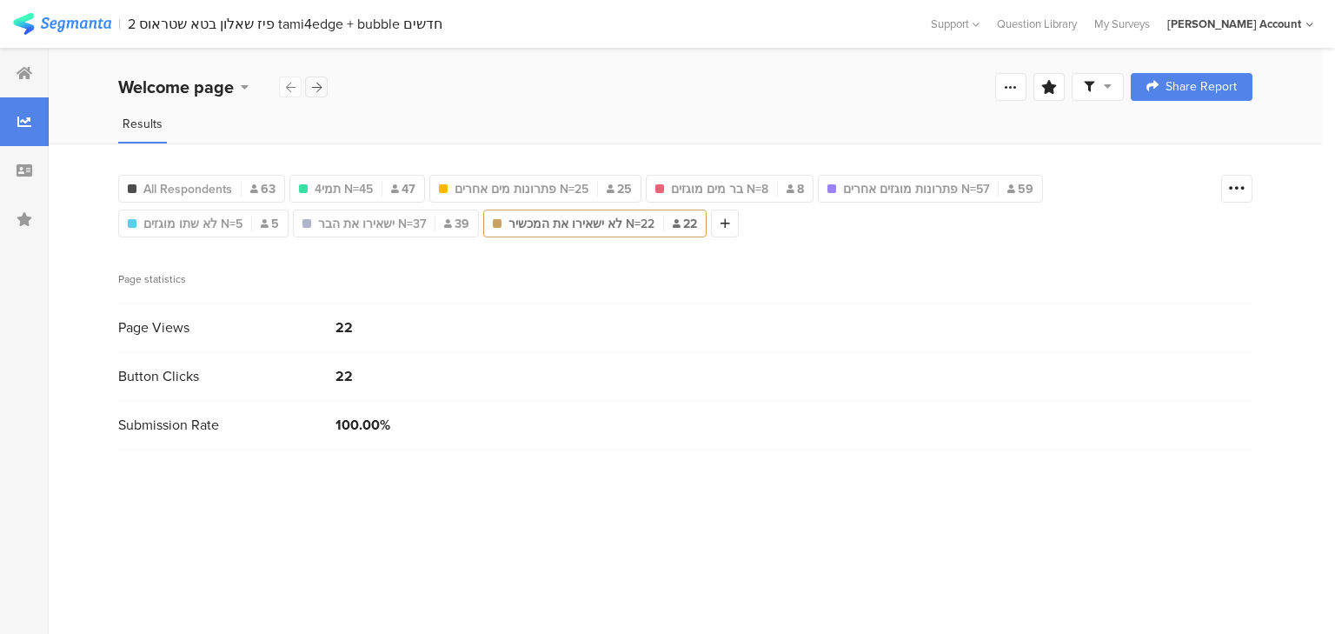
click at [312, 90] on icon at bounding box center [317, 87] width 10 height 11
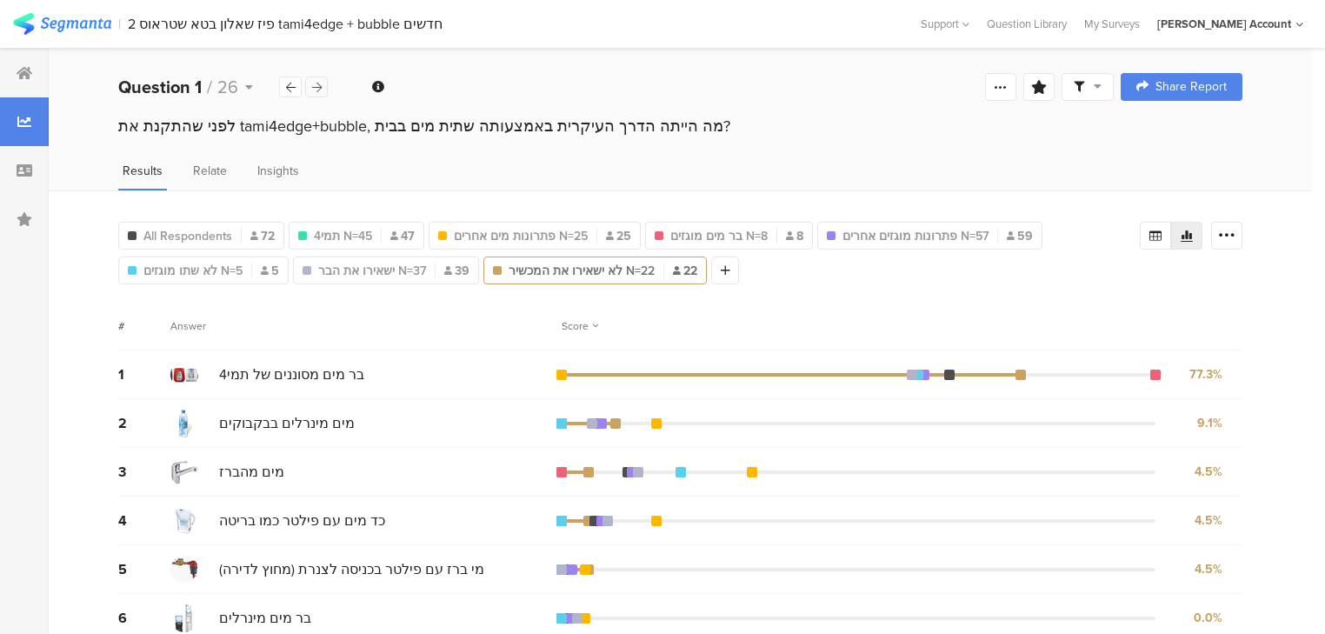
click at [316, 88] on icon at bounding box center [317, 87] width 10 height 11
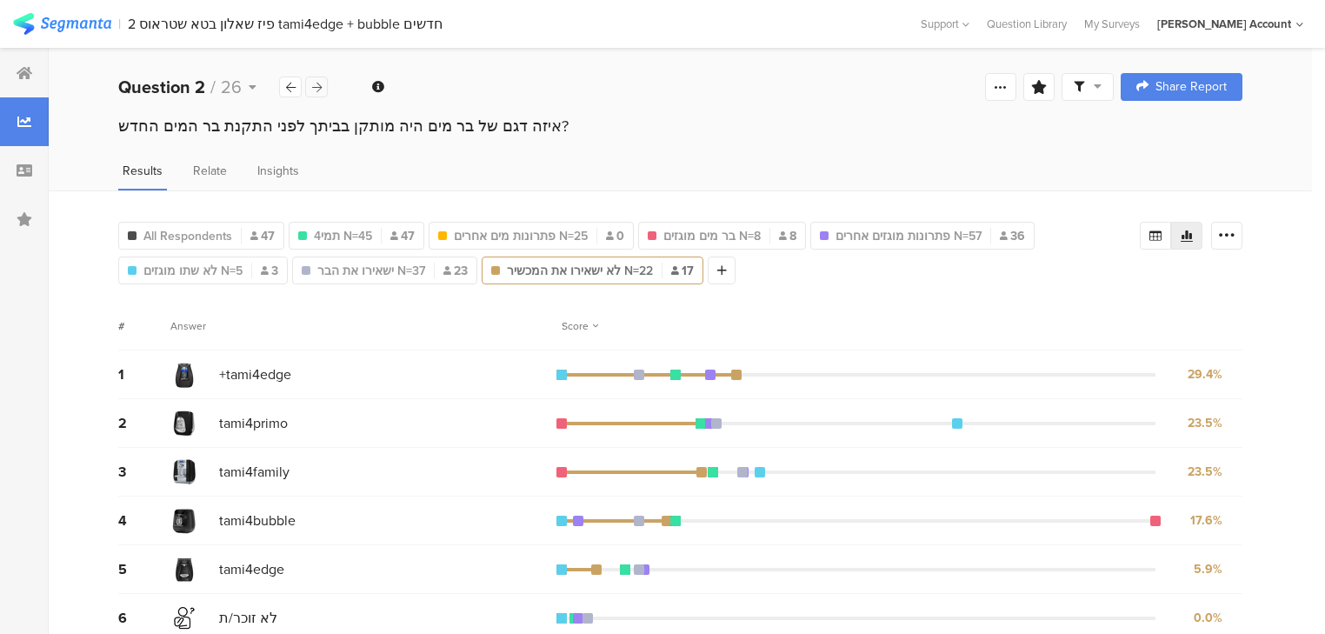
click at [316, 88] on icon at bounding box center [317, 87] width 10 height 11
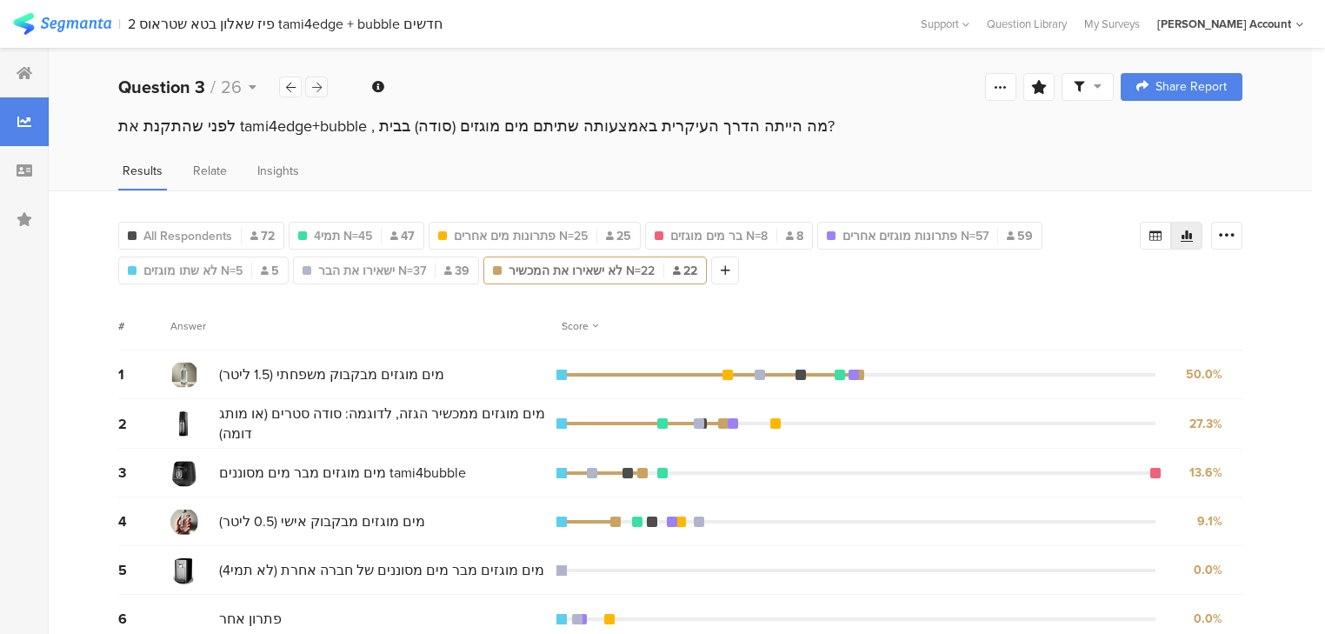
click at [322, 88] on div at bounding box center [316, 86] width 23 height 21
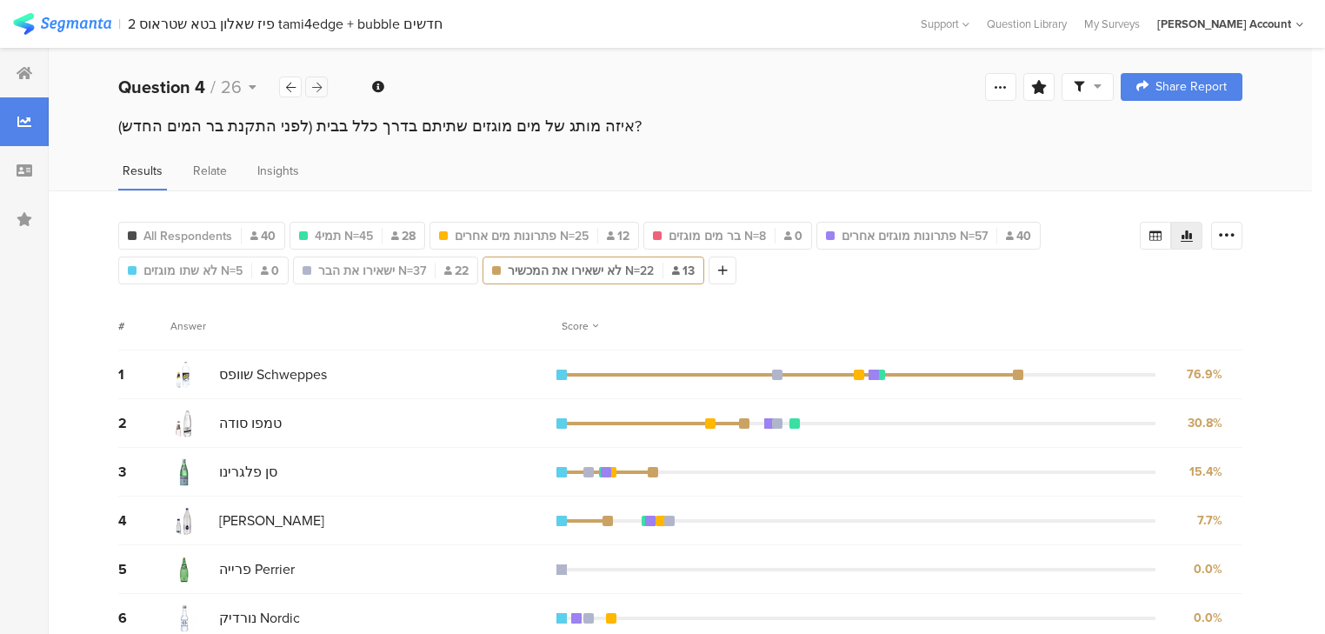
click at [323, 83] on div at bounding box center [316, 86] width 23 height 21
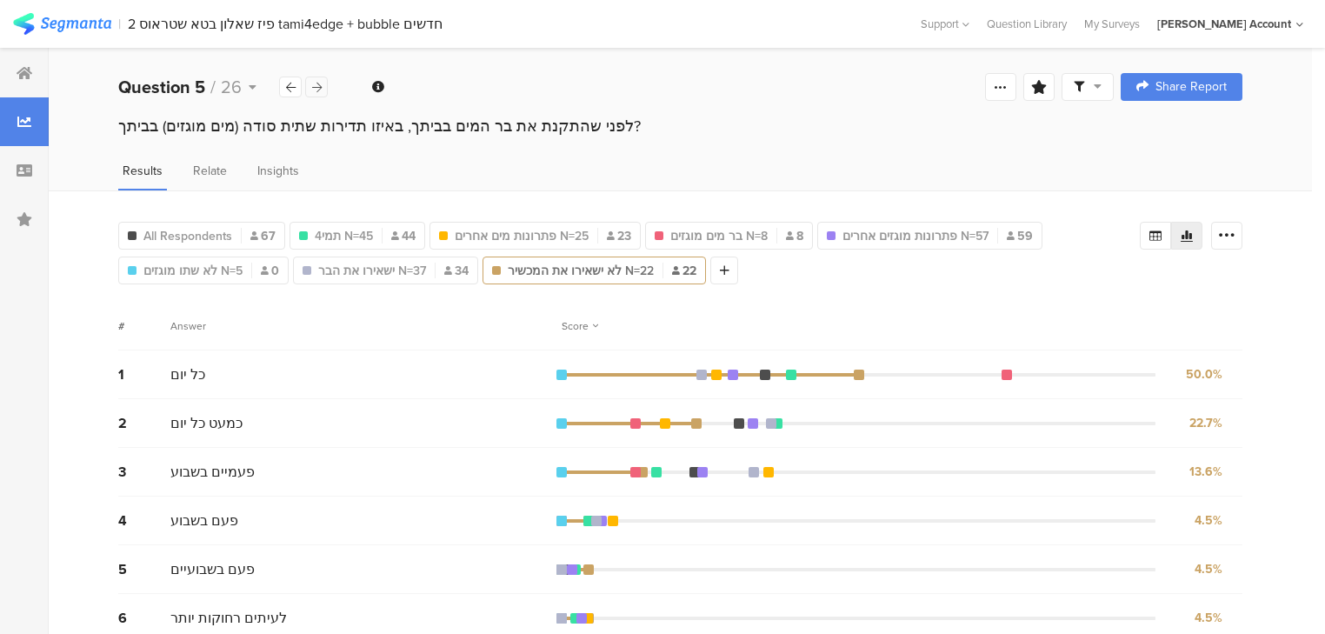
click at [312, 84] on icon at bounding box center [317, 87] width 10 height 11
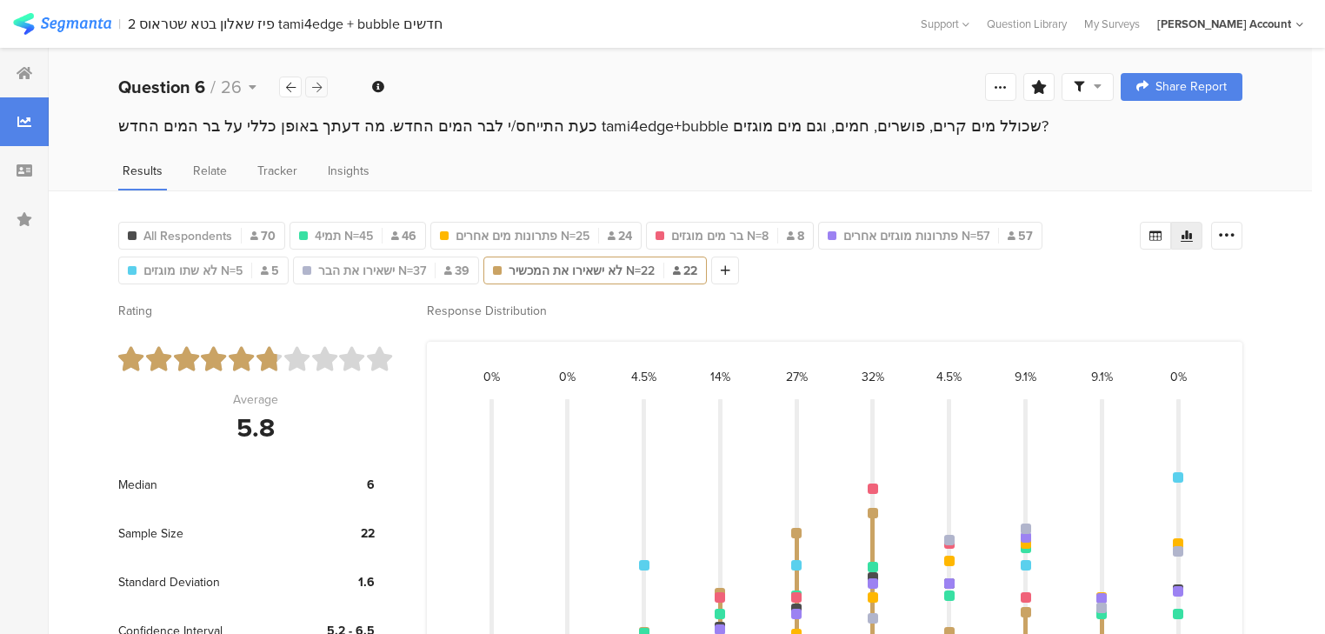
click at [316, 87] on icon at bounding box center [317, 87] width 10 height 11
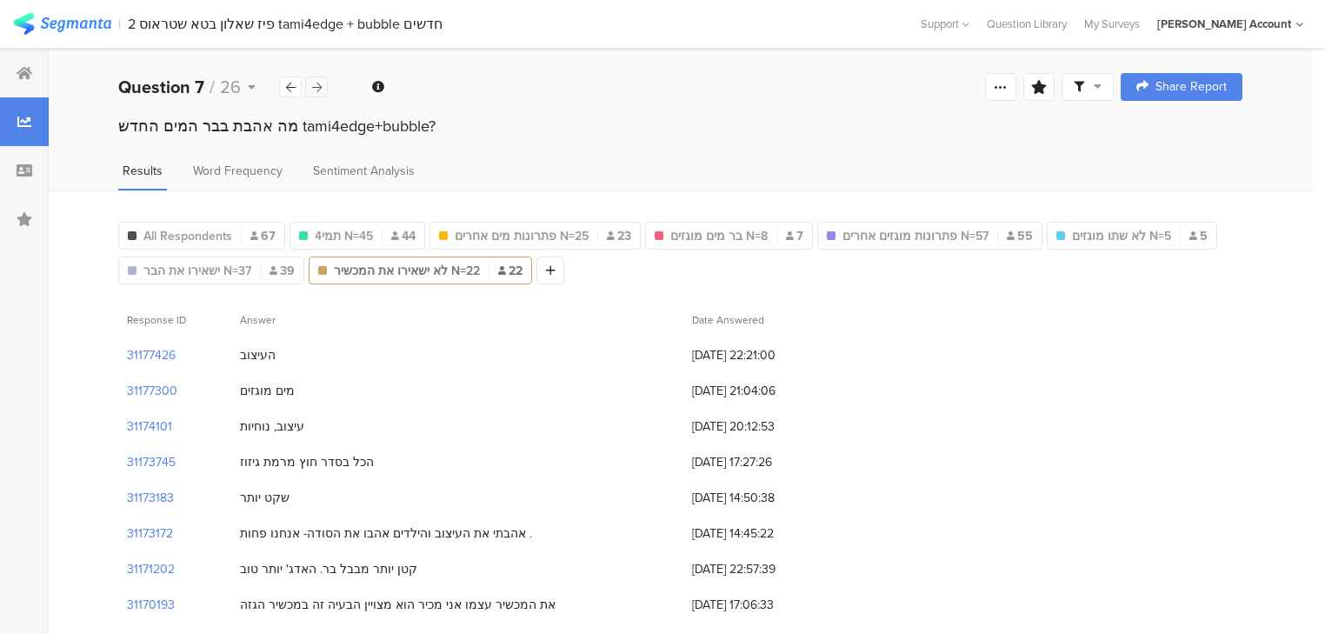
click at [316, 87] on icon at bounding box center [317, 87] width 10 height 11
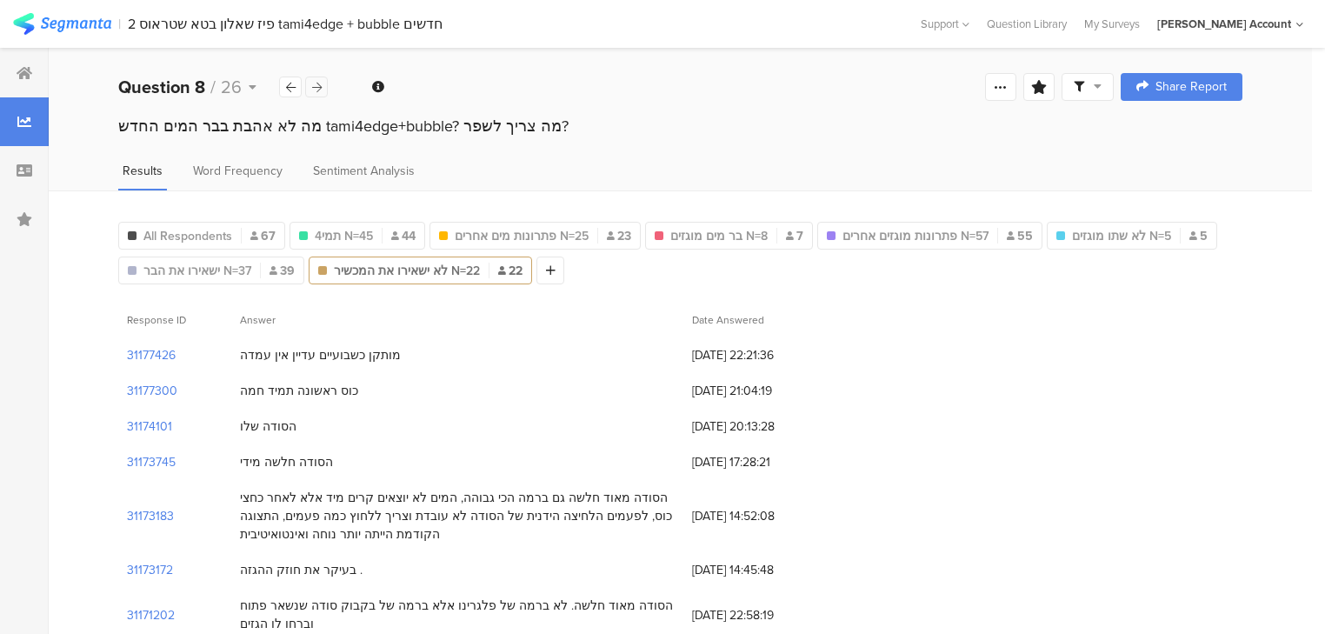
click at [316, 87] on icon at bounding box center [317, 87] width 10 height 11
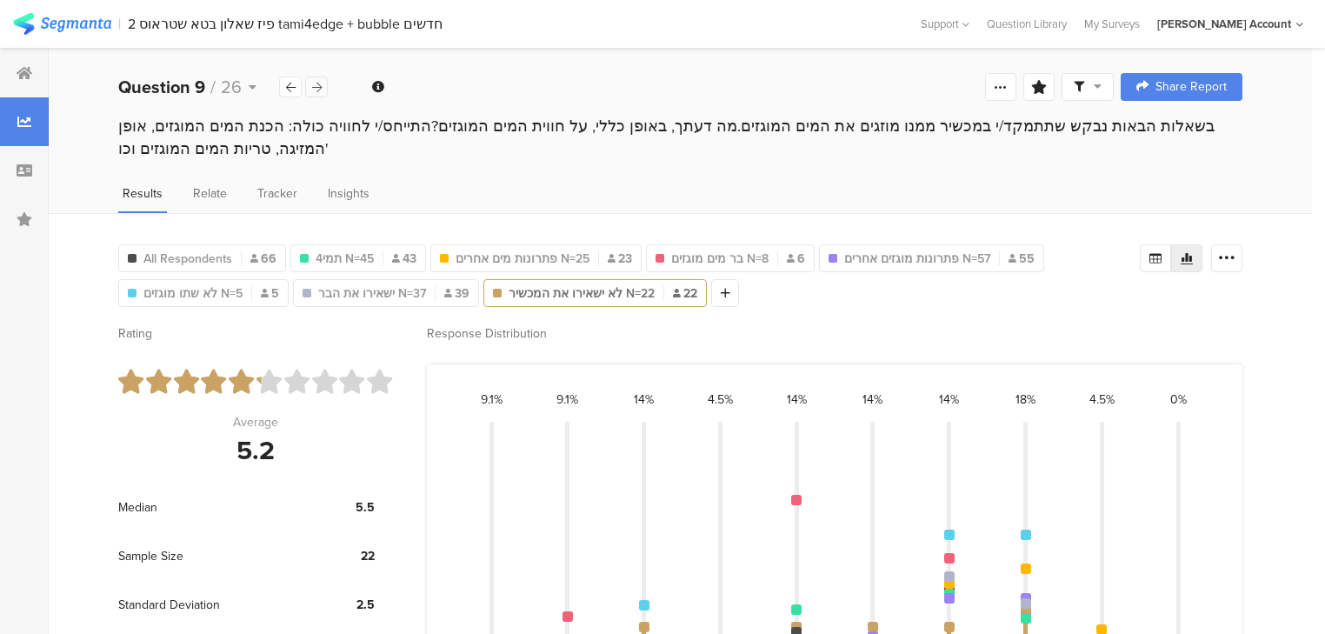
click at [316, 87] on icon at bounding box center [317, 87] width 10 height 11
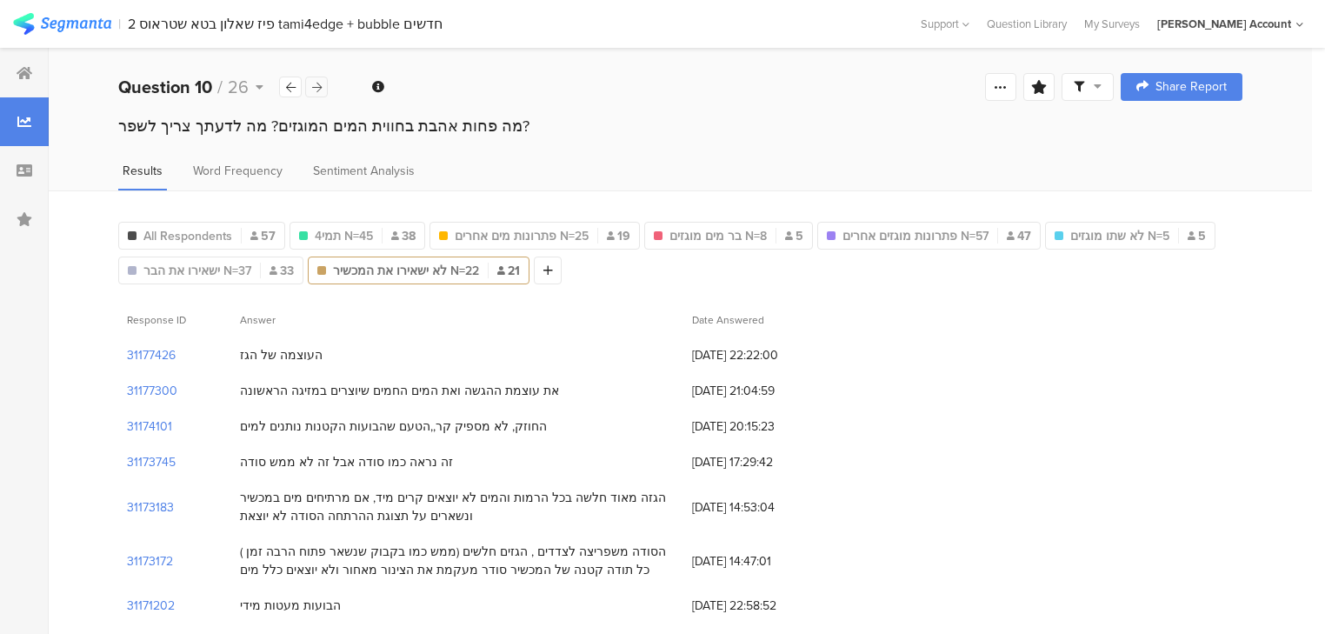
click at [316, 87] on icon at bounding box center [317, 87] width 10 height 11
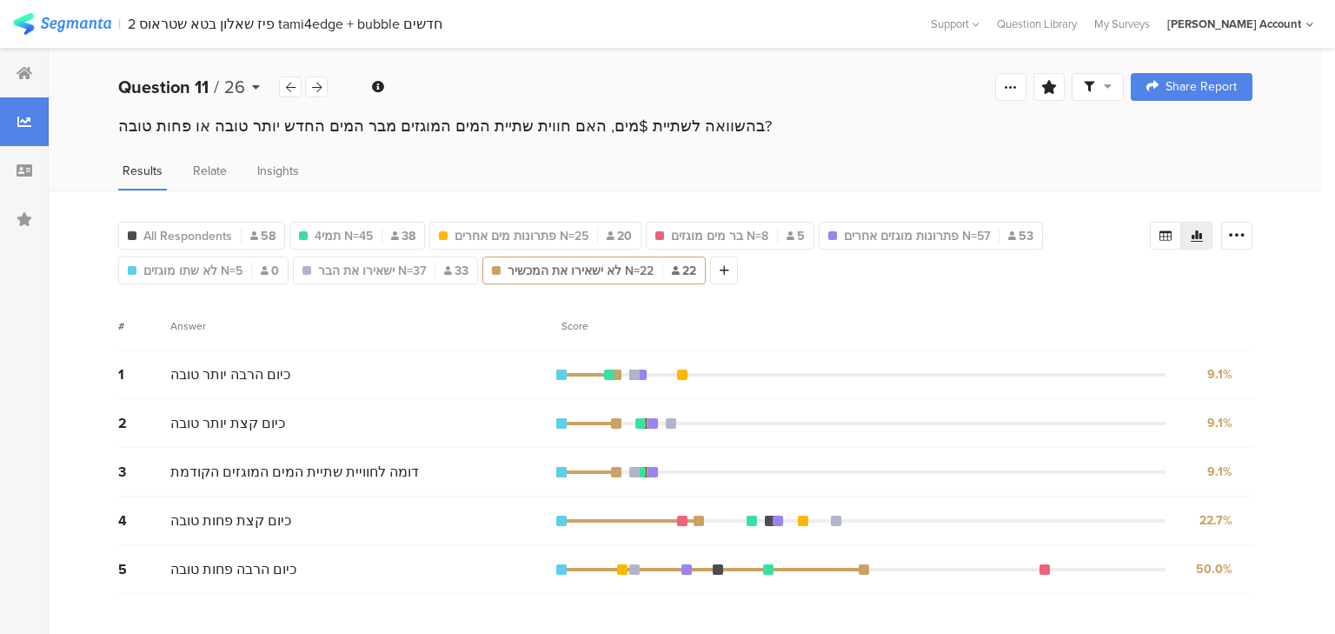
click at [203, 88] on b "Question 11" at bounding box center [163, 87] width 90 height 26
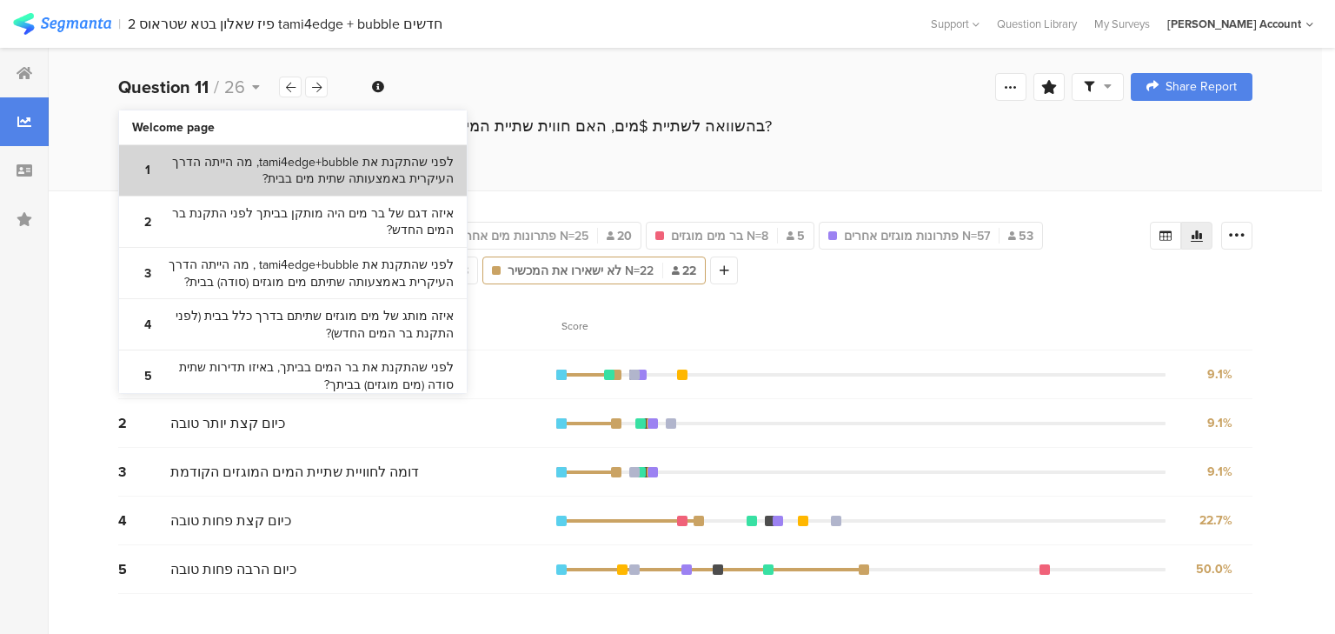
click at [242, 170] on bdi "לפני שהתקנת את tami4edge+bubble, מה הייתה הדרך העיקרית באמצעותה שתית מים בבית?" at bounding box center [308, 171] width 290 height 34
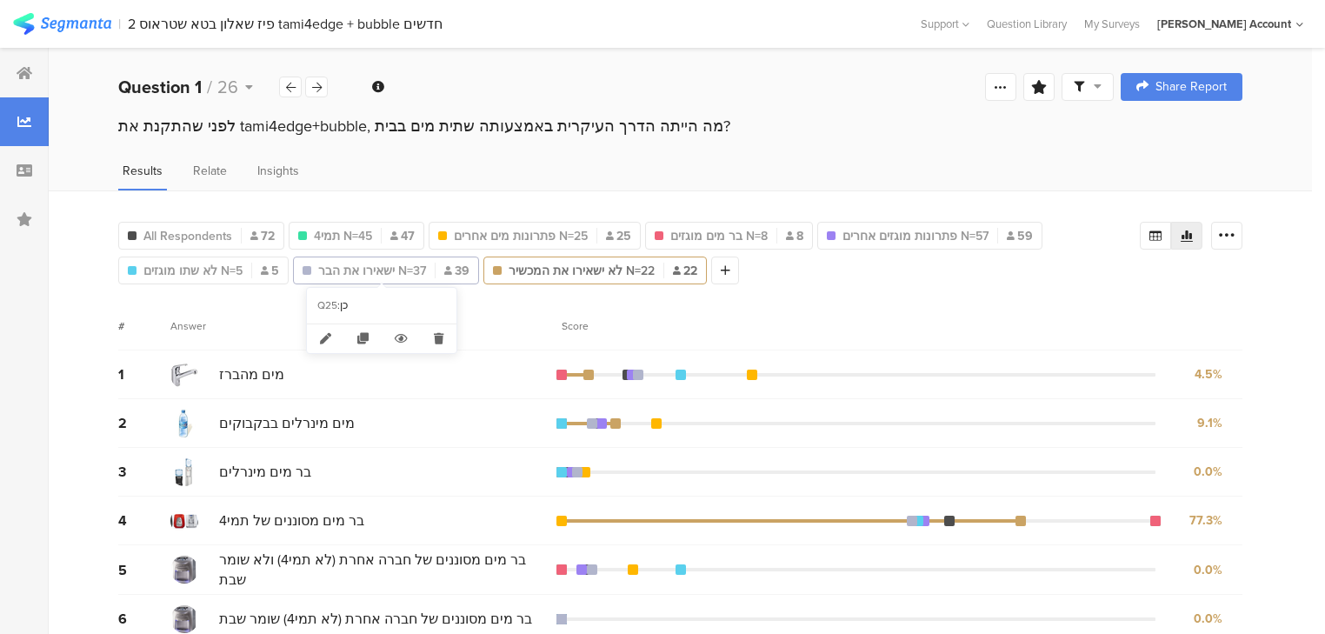
click at [396, 262] on span "ישאירו את הבר N=37" at bounding box center [372, 271] width 108 height 18
type input "ישאירו את הבר N=37"
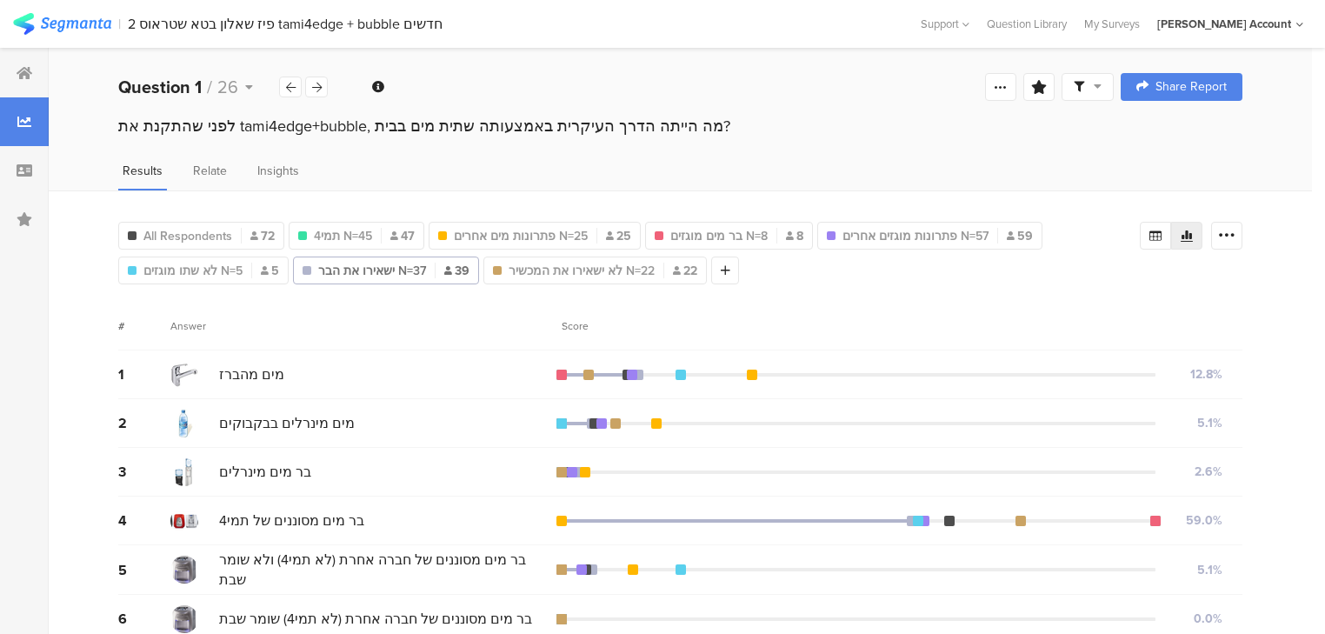
click at [569, 320] on div "Score" at bounding box center [580, 326] width 37 height 16
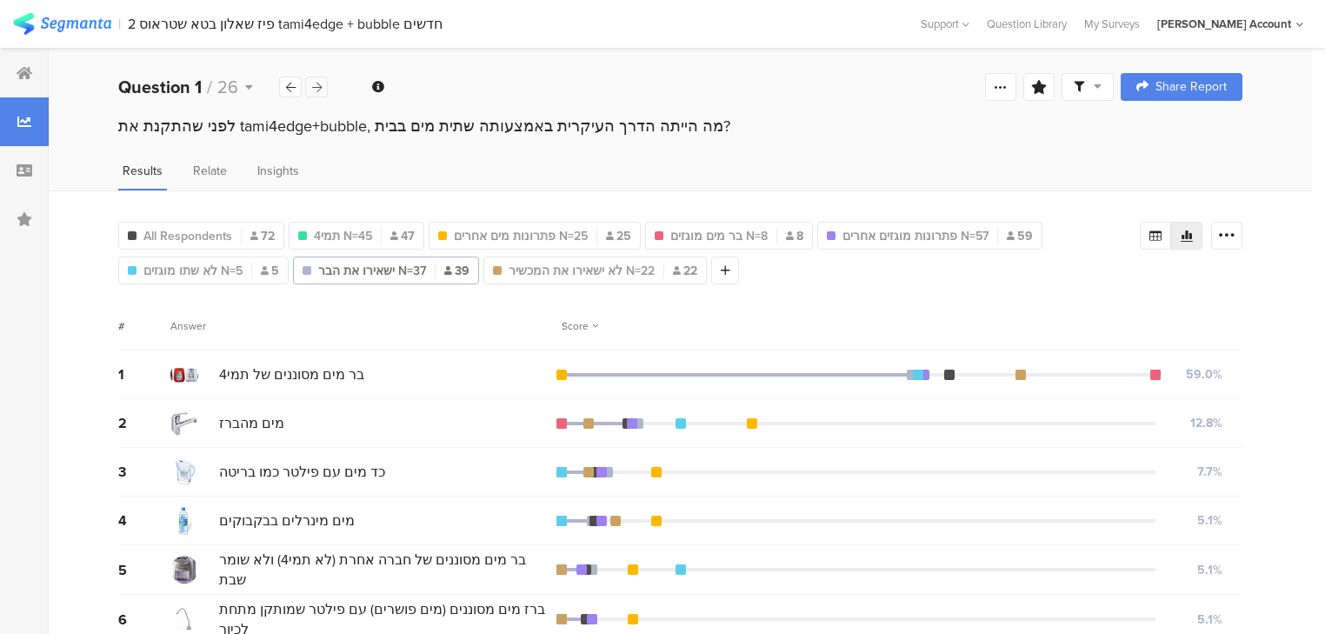
click at [322, 88] on div at bounding box center [316, 86] width 23 height 21
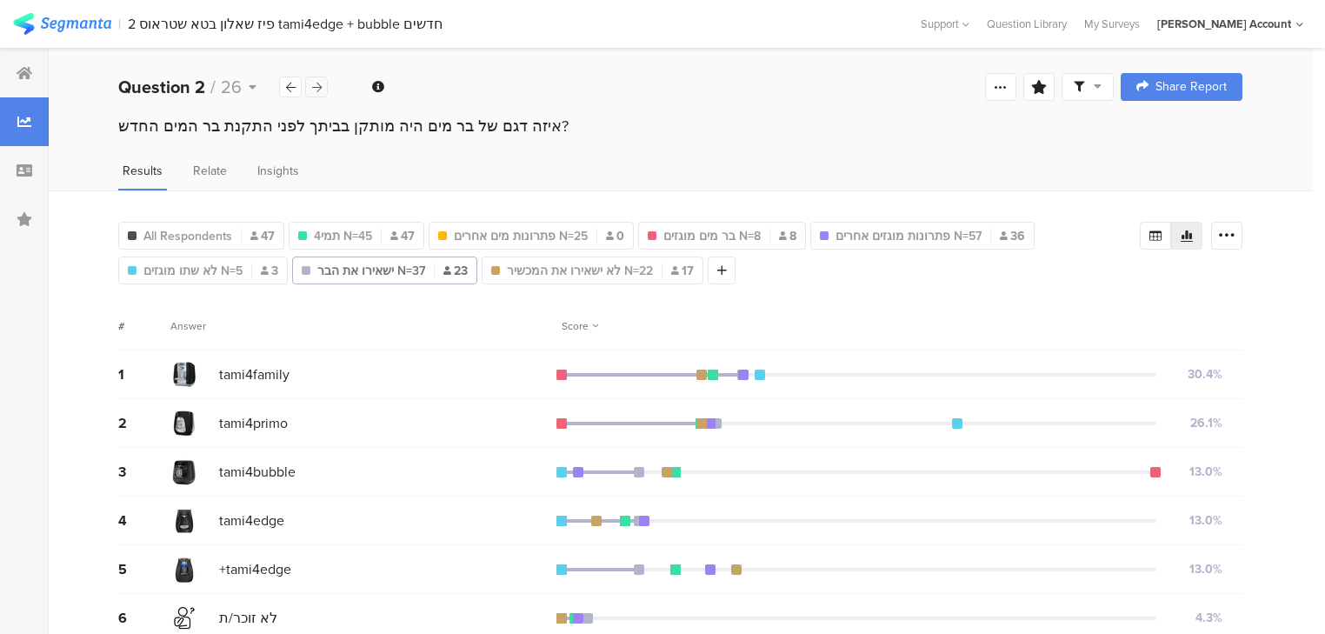
click at [322, 88] on div at bounding box center [316, 86] width 23 height 21
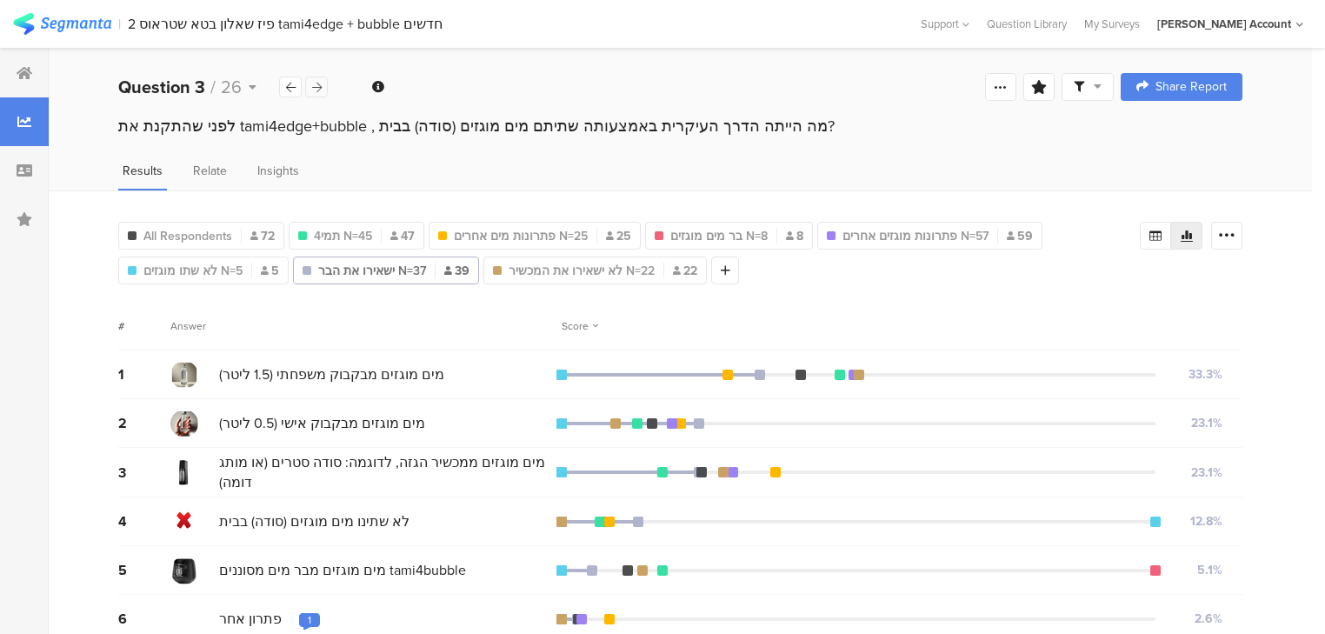
click at [316, 88] on icon at bounding box center [317, 87] width 10 height 11
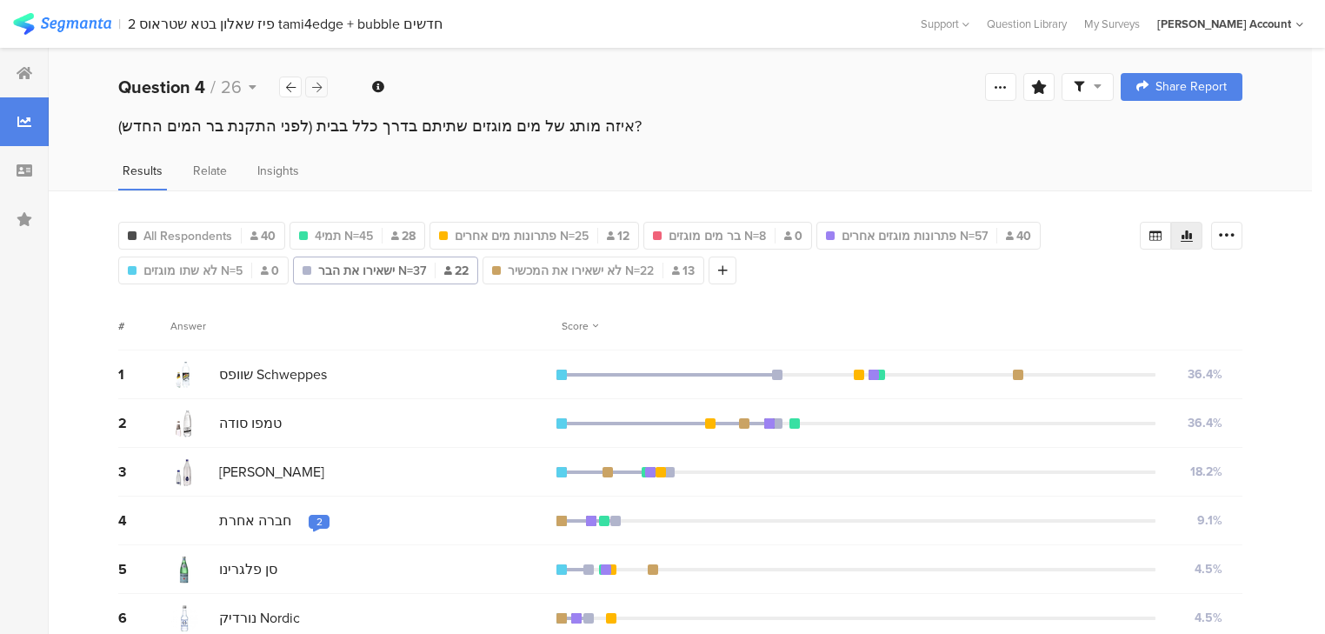
click at [316, 90] on icon at bounding box center [317, 87] width 10 height 11
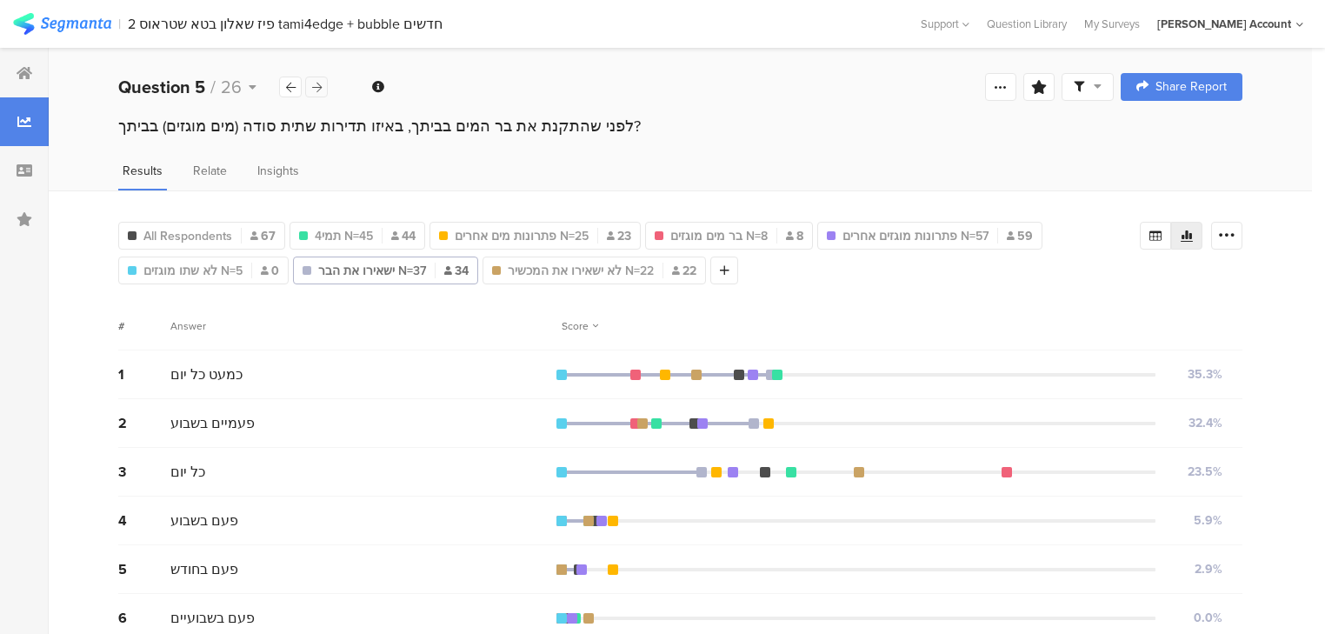
click at [323, 87] on div at bounding box center [316, 86] width 23 height 21
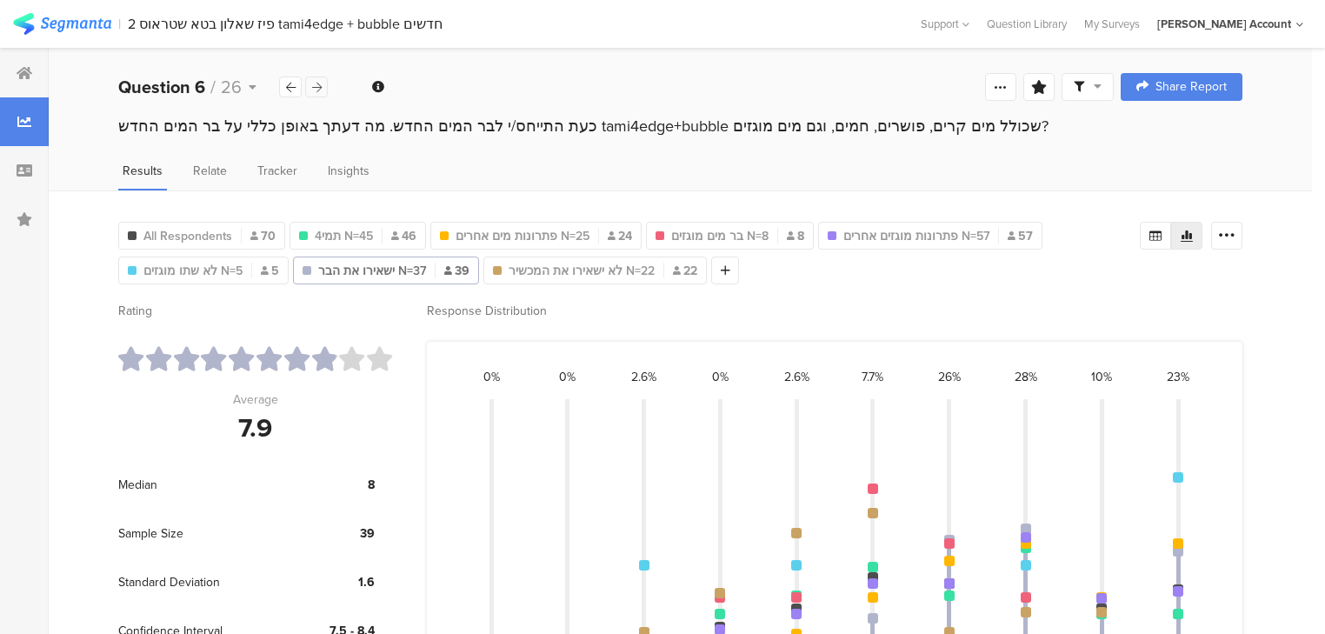
click at [319, 87] on icon at bounding box center [317, 87] width 10 height 11
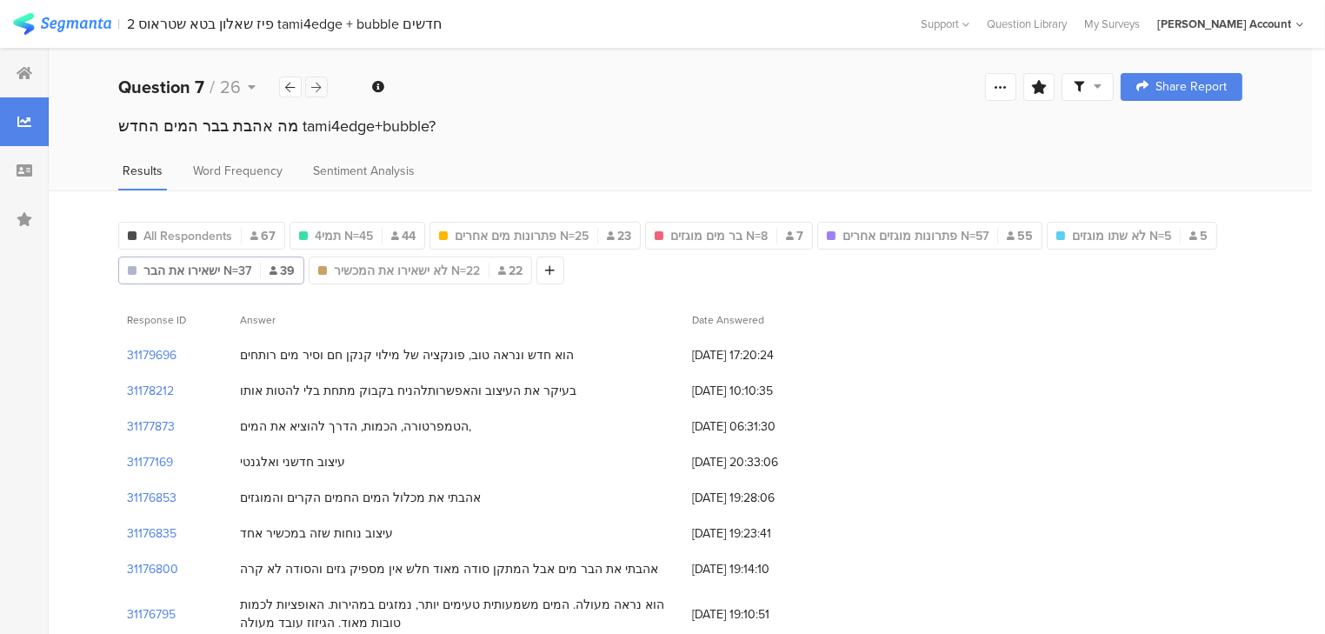
click at [320, 87] on icon at bounding box center [317, 87] width 10 height 11
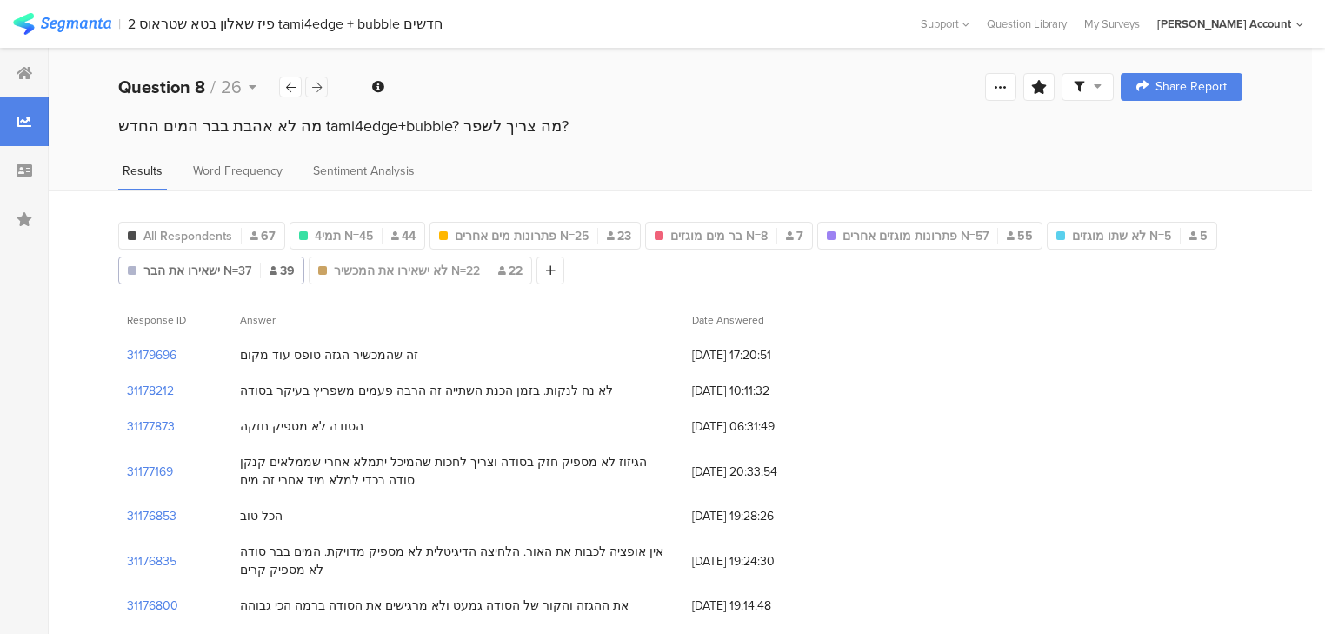
click at [320, 88] on icon at bounding box center [317, 87] width 10 height 11
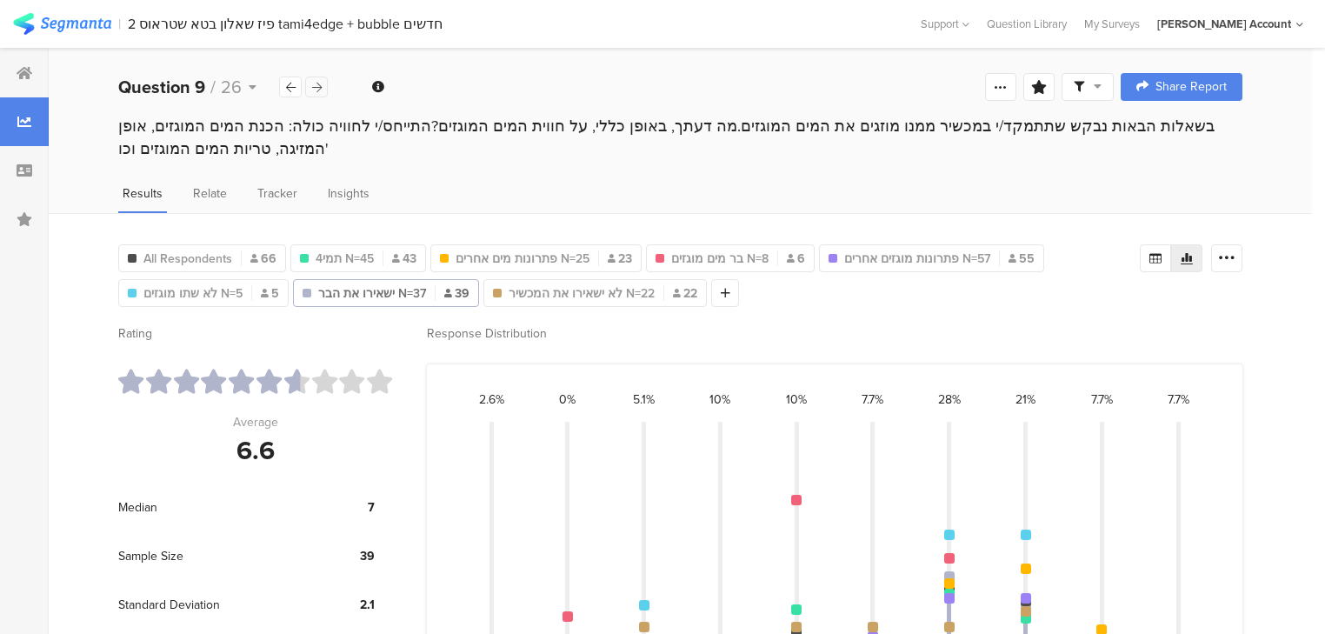
click at [309, 82] on div at bounding box center [316, 86] width 23 height 21
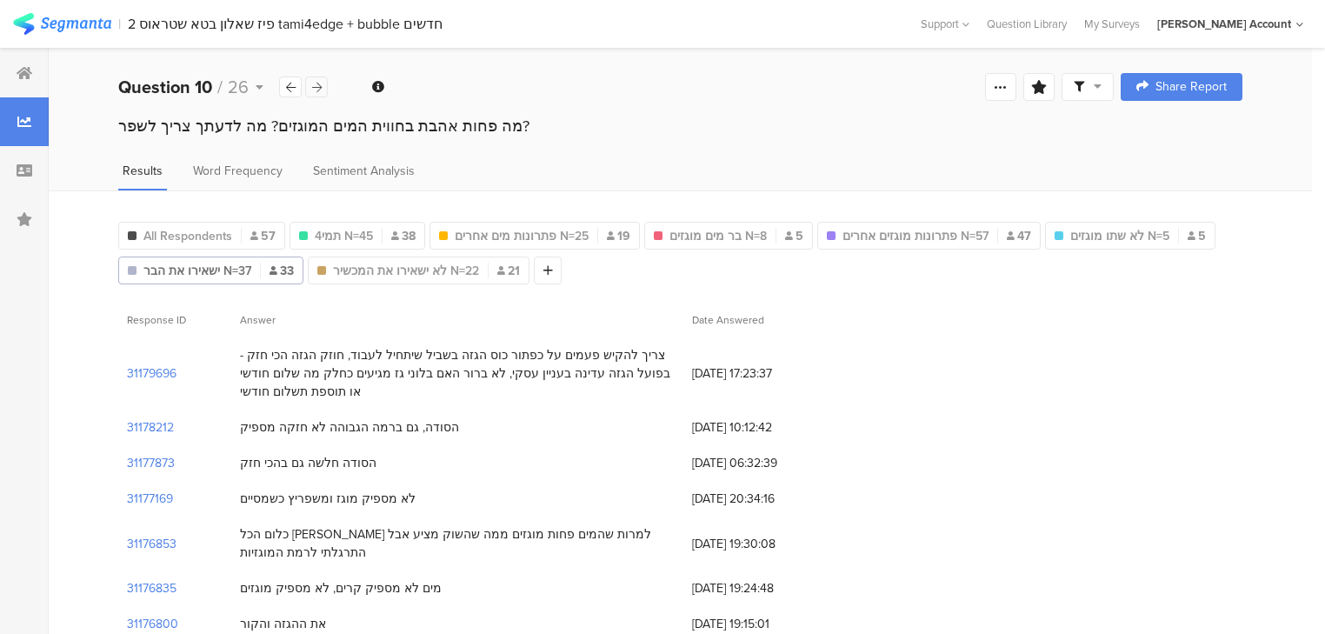
click at [316, 90] on icon at bounding box center [317, 87] width 10 height 11
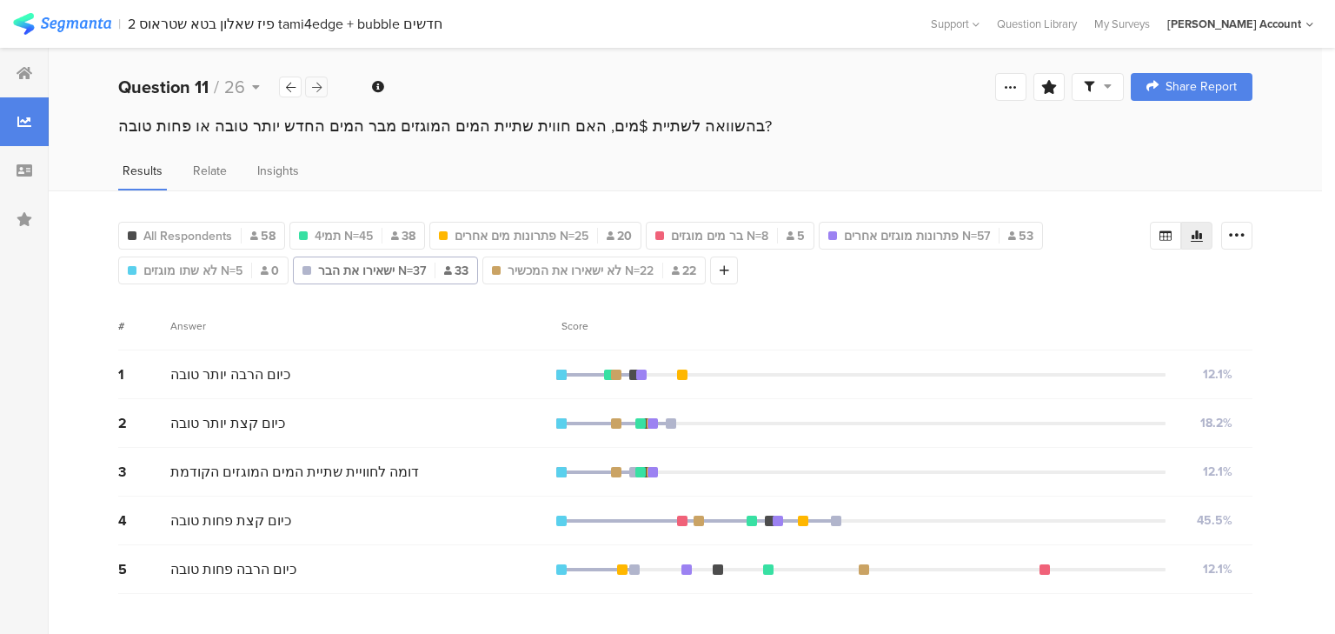
click at [316, 90] on icon at bounding box center [317, 87] width 10 height 11
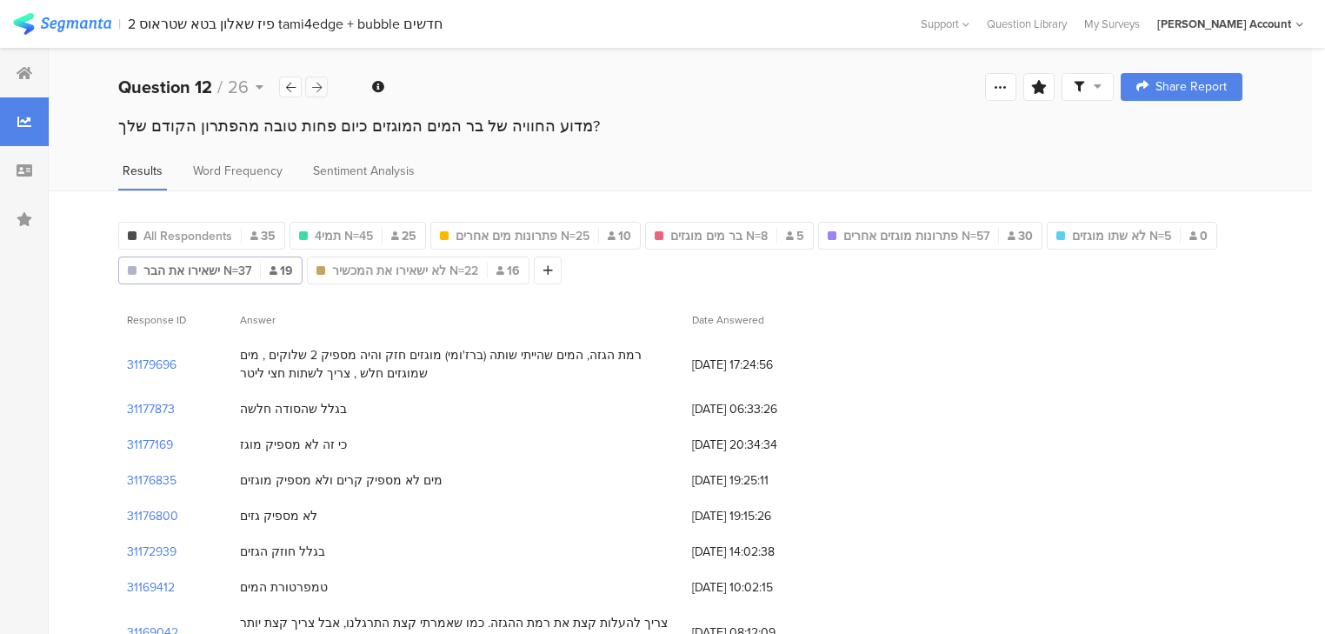
click at [316, 90] on icon at bounding box center [317, 87] width 10 height 11
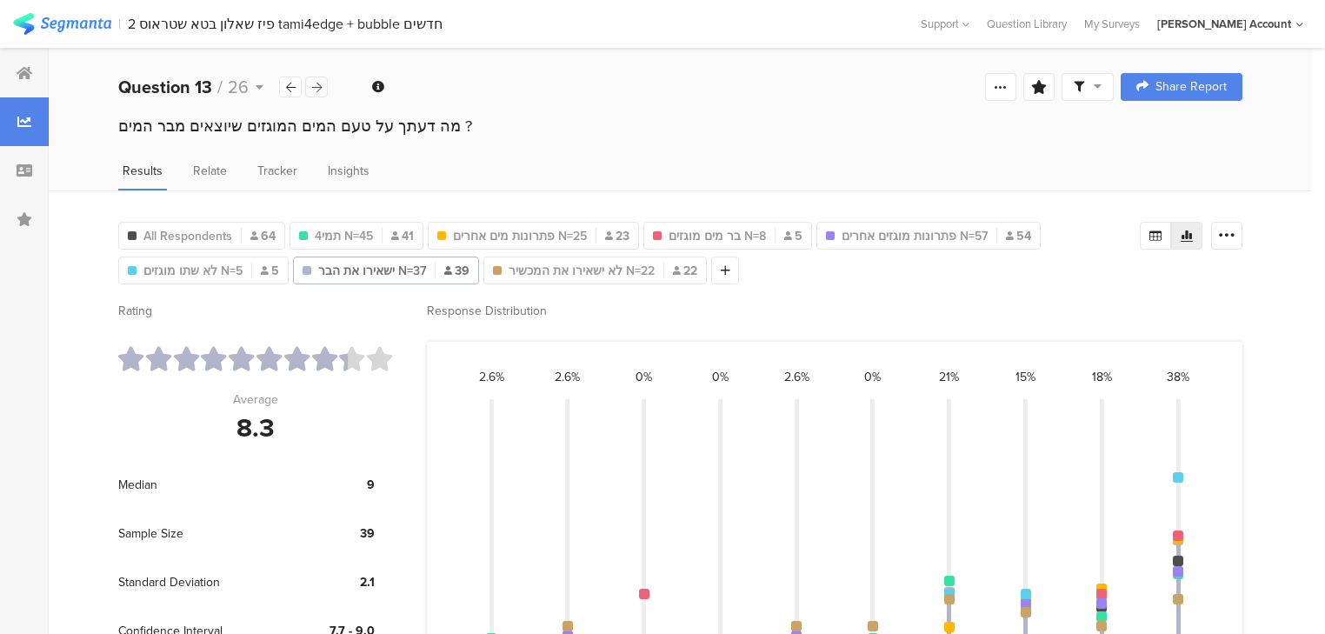
click at [313, 84] on icon at bounding box center [317, 87] width 10 height 11
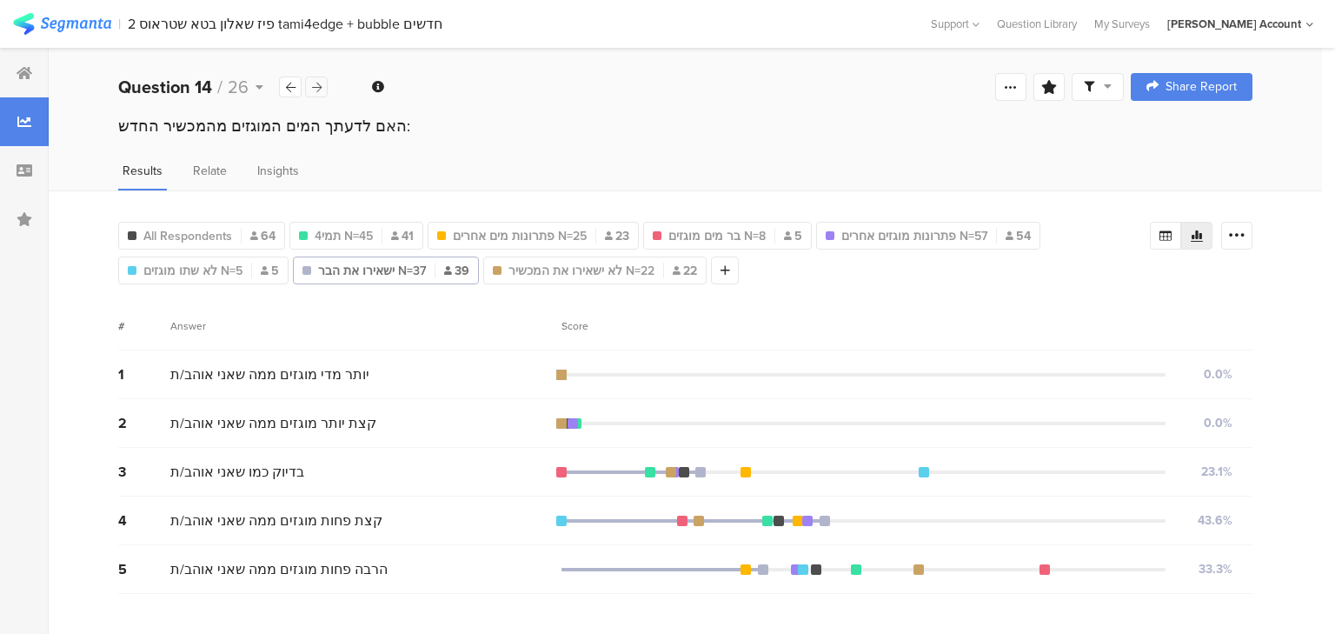
click at [313, 84] on icon at bounding box center [317, 87] width 10 height 11
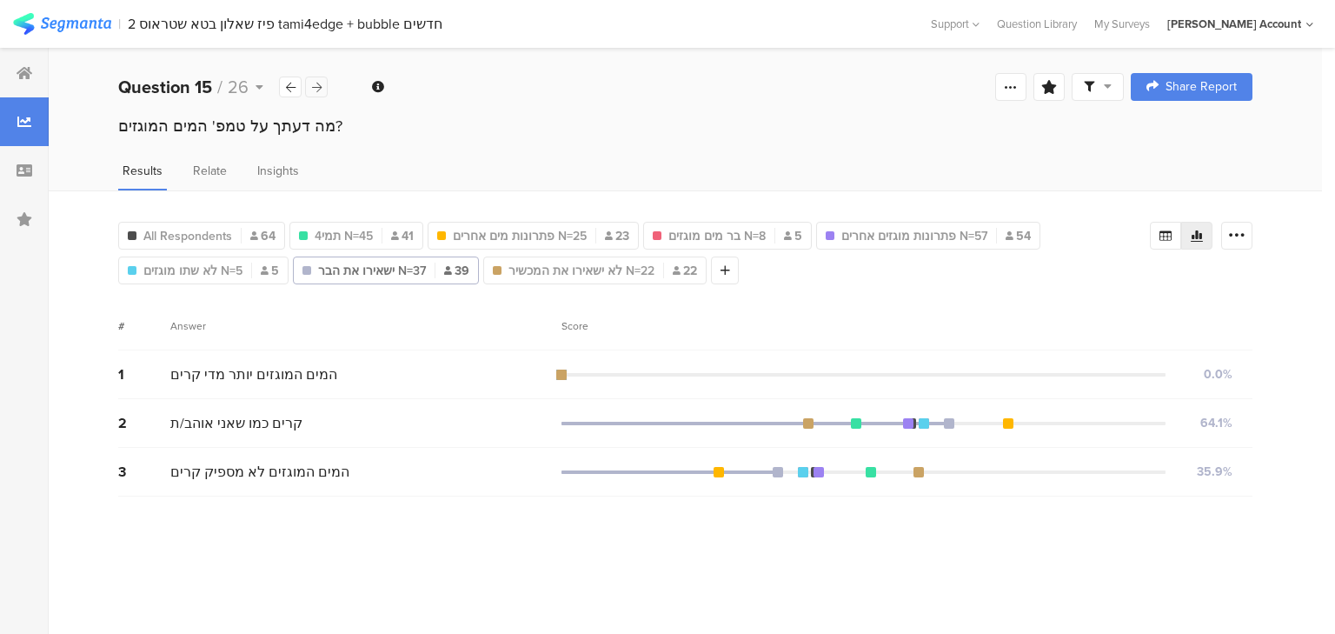
click at [313, 84] on icon at bounding box center [317, 87] width 10 height 11
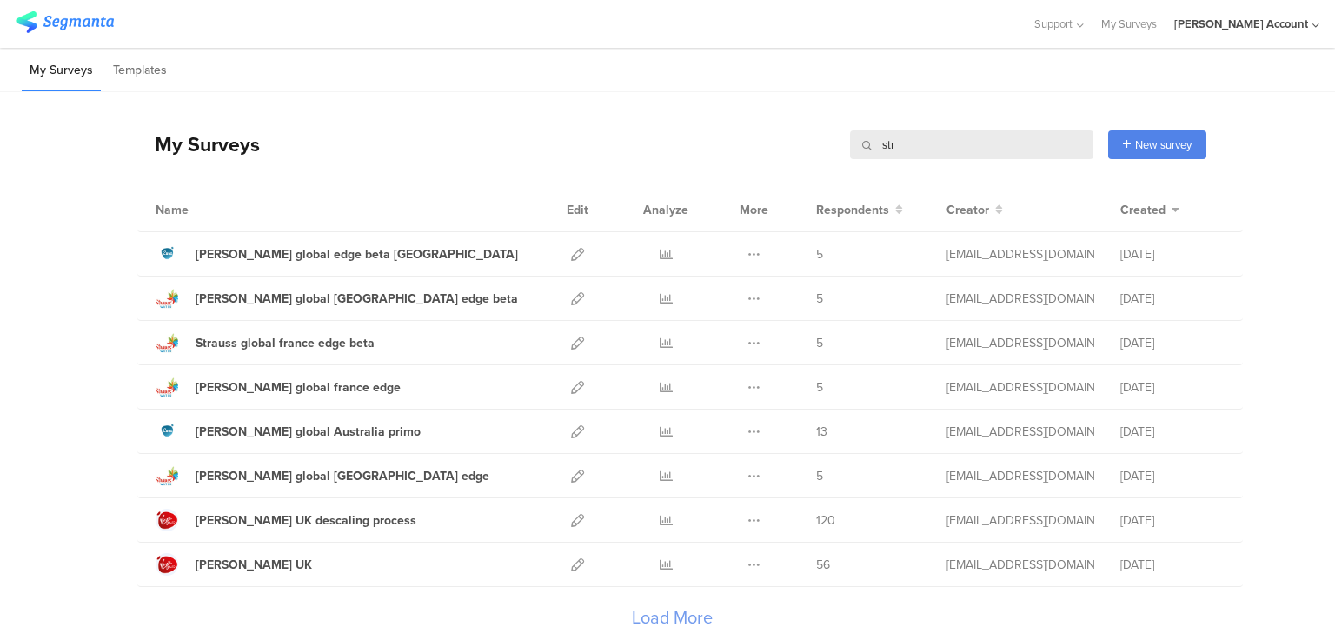
click at [886, 143] on input "str" at bounding box center [971, 144] width 243 height 29
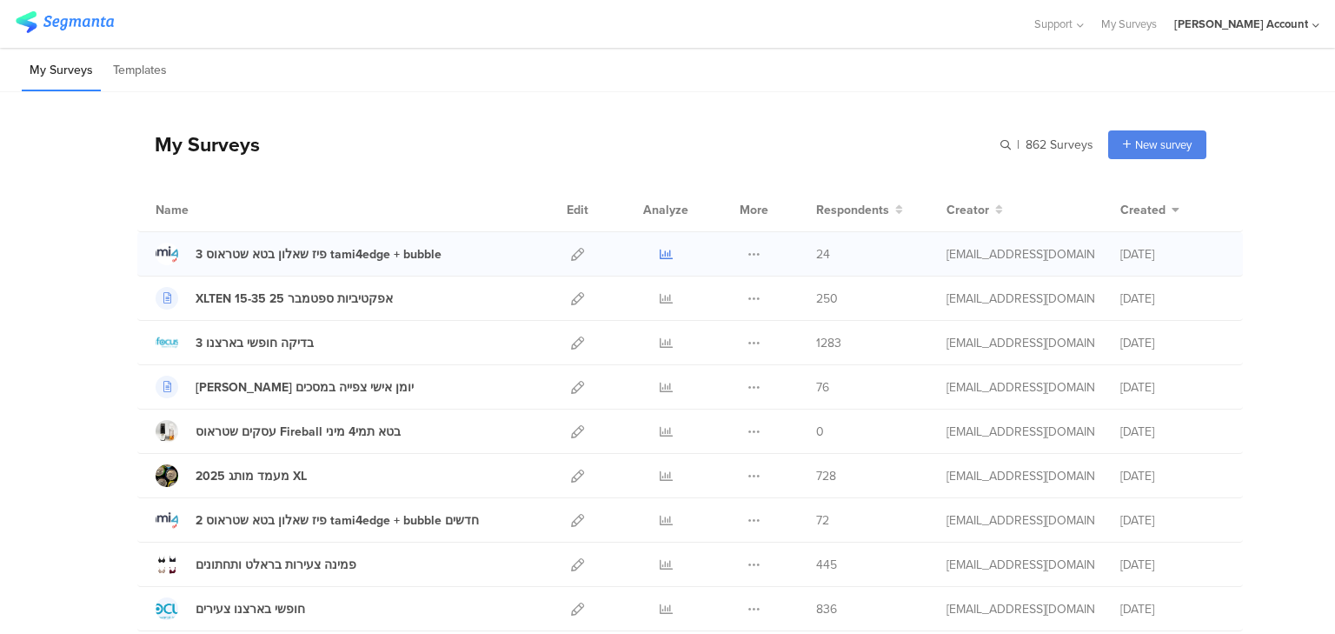
click at [662, 254] on icon at bounding box center [666, 254] width 13 height 13
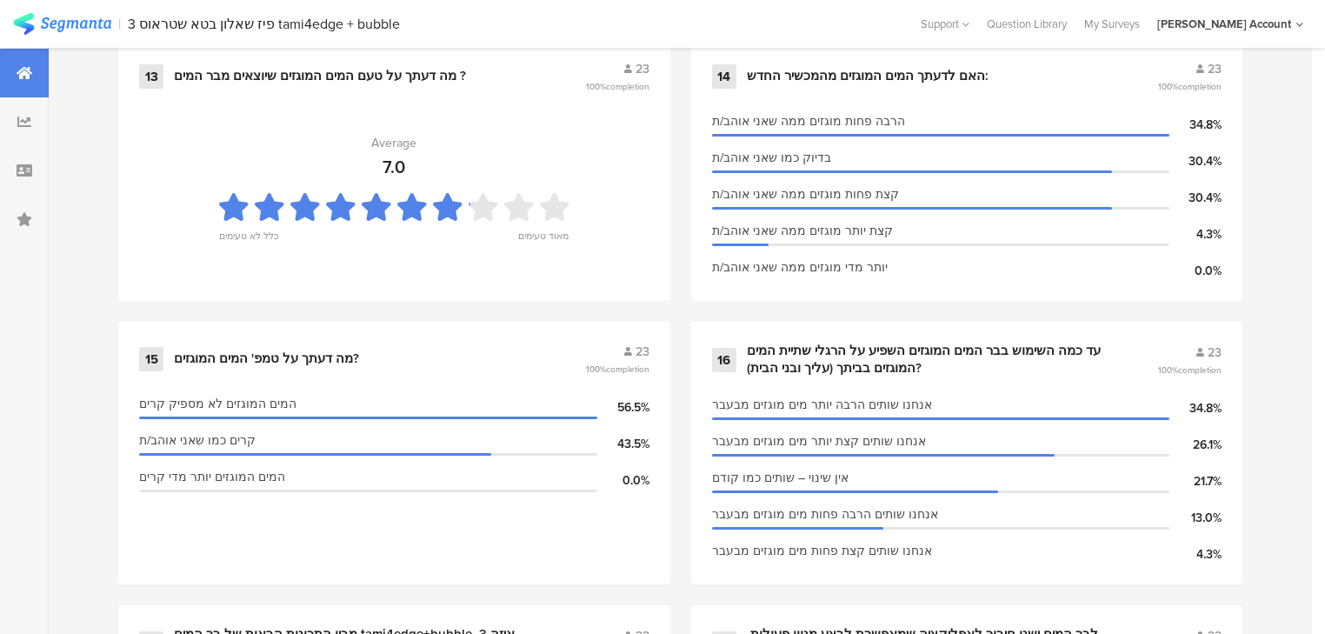
scroll to position [2504, 0]
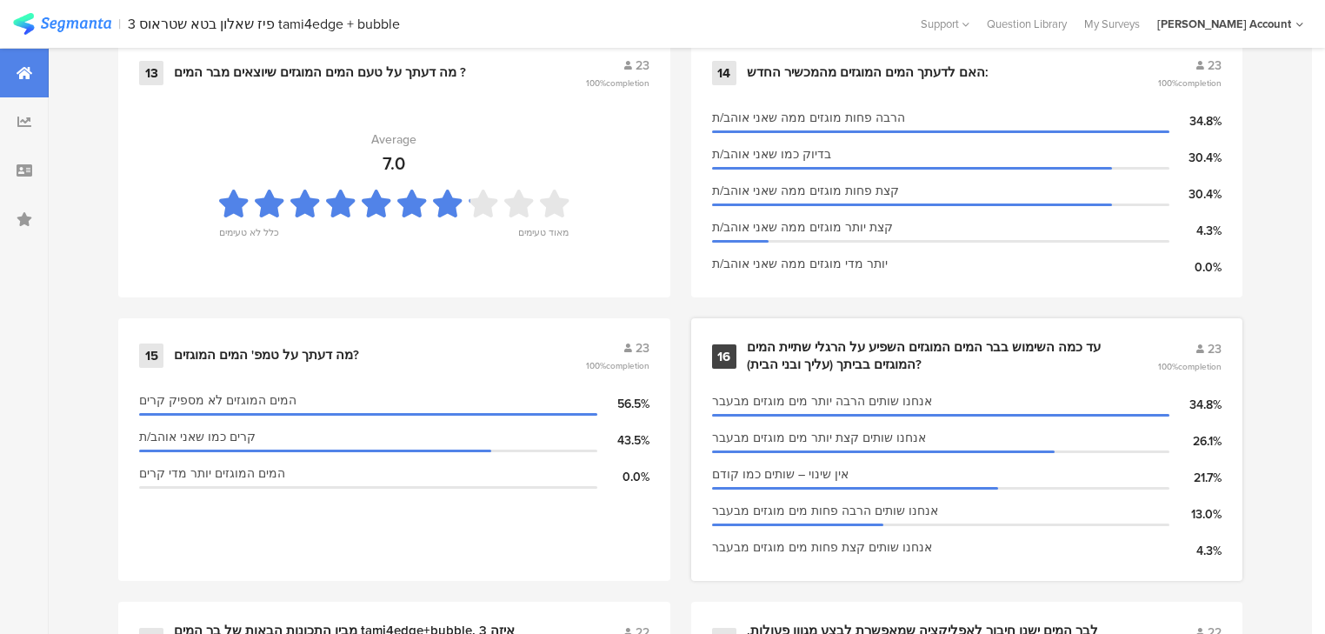
click at [803, 342] on div "עד כמה השימוש בבר המים המוגזים השפיע על הרגלי שתיית המים המוגזים בביתך (עליך וב…" at bounding box center [931, 356] width 369 height 34
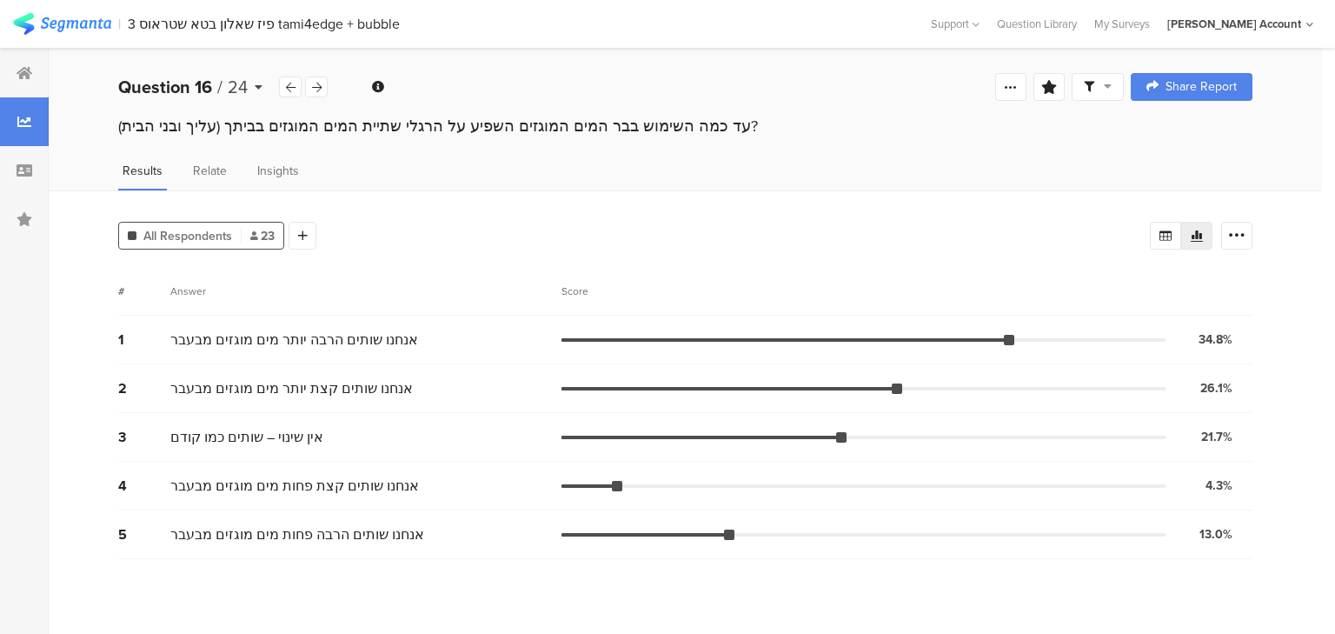
click at [176, 87] on b "Question 16" at bounding box center [165, 87] width 94 height 26
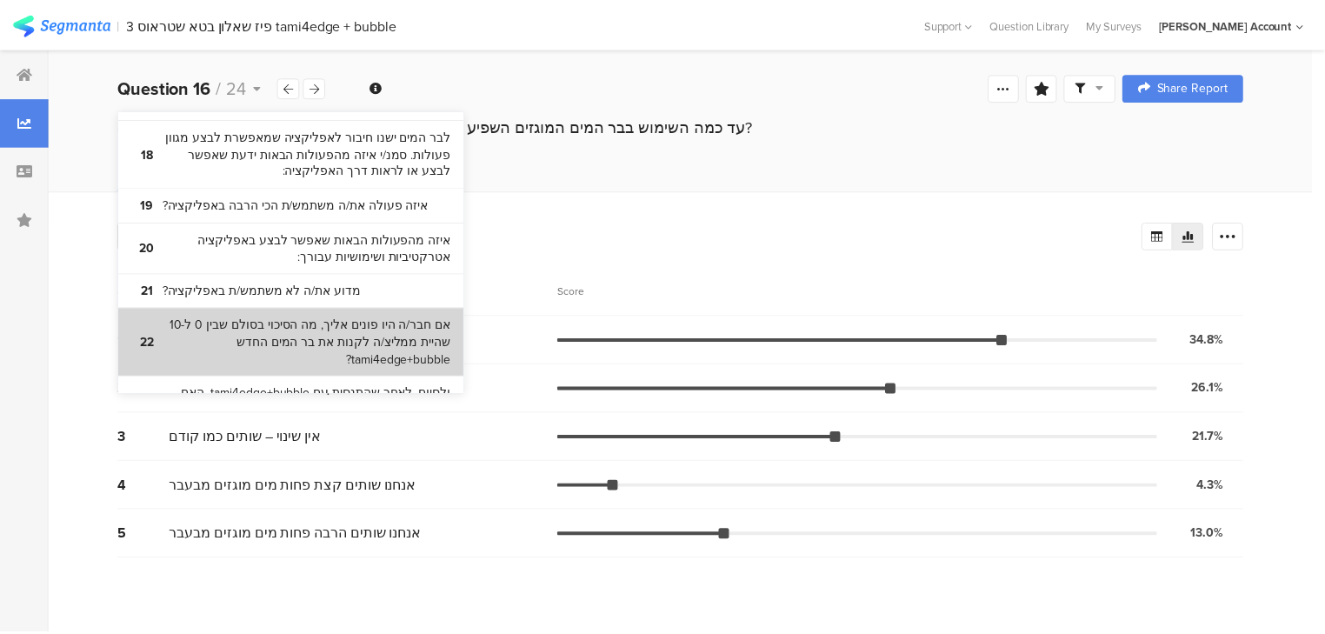
scroll to position [865, 0]
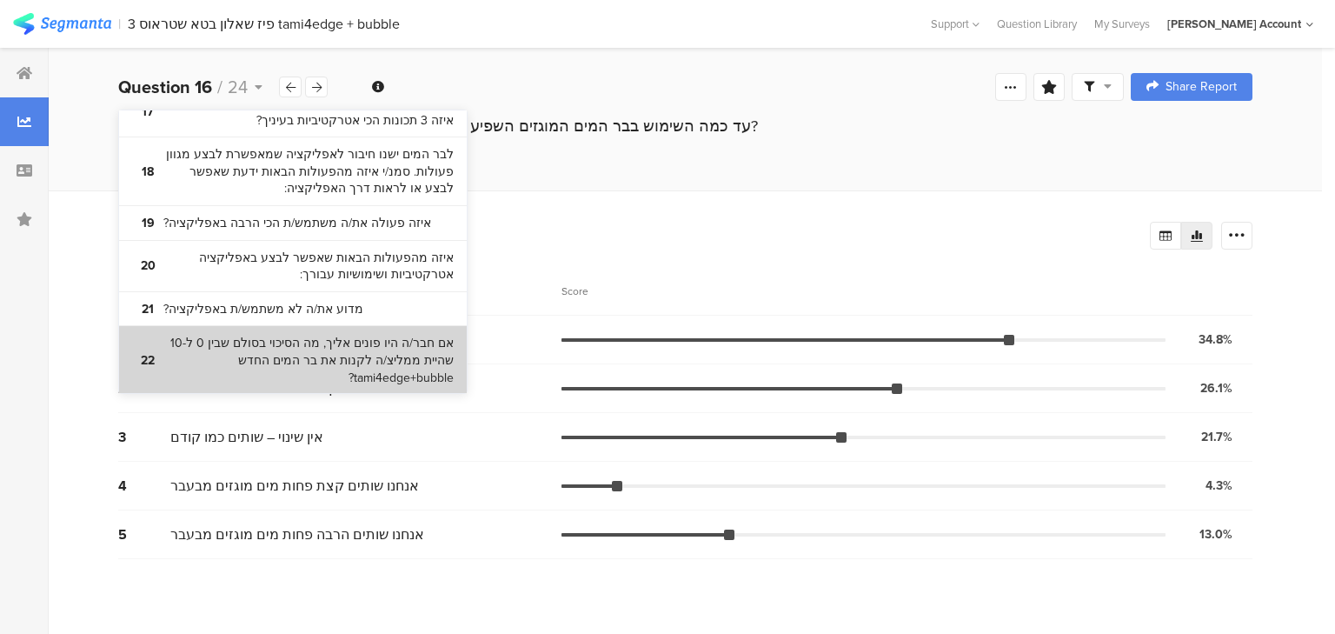
click at [336, 343] on bdi "אם חבר/ה היו פונים אליך, מה הסיכוי בסולם שבין 0 ל-10 שהיית ממליצ/ה לקנות את בר …" at bounding box center [308, 360] width 290 height 51
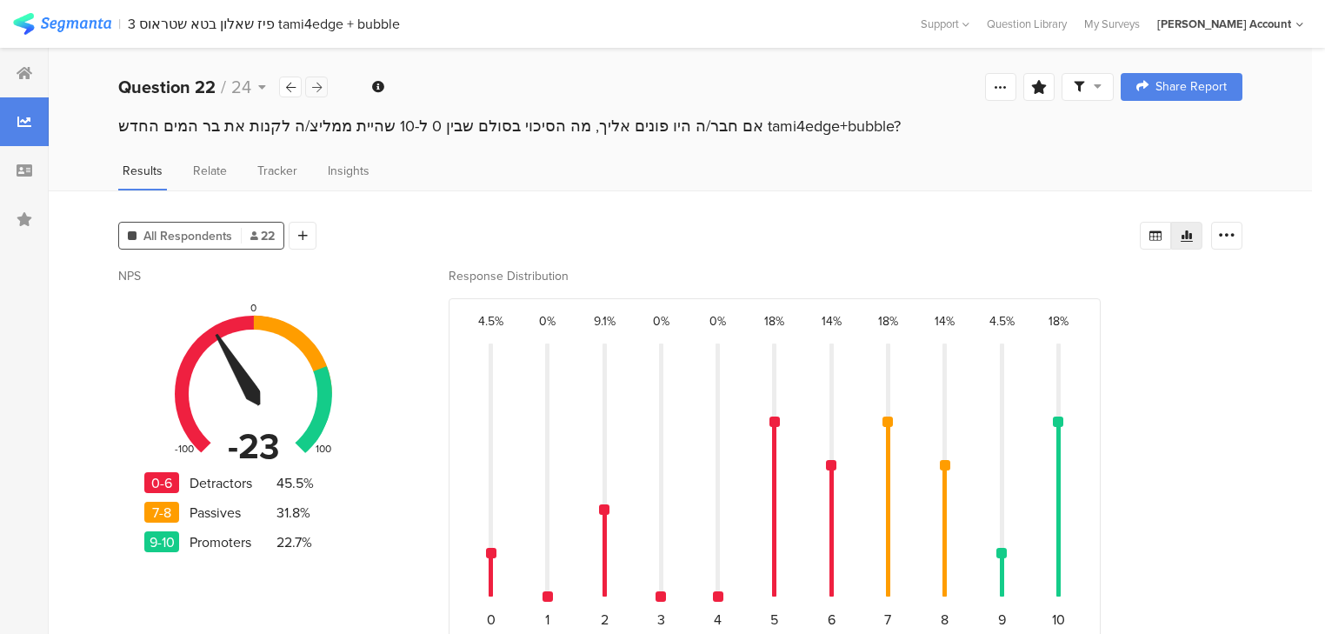
click at [314, 90] on icon at bounding box center [317, 87] width 10 height 11
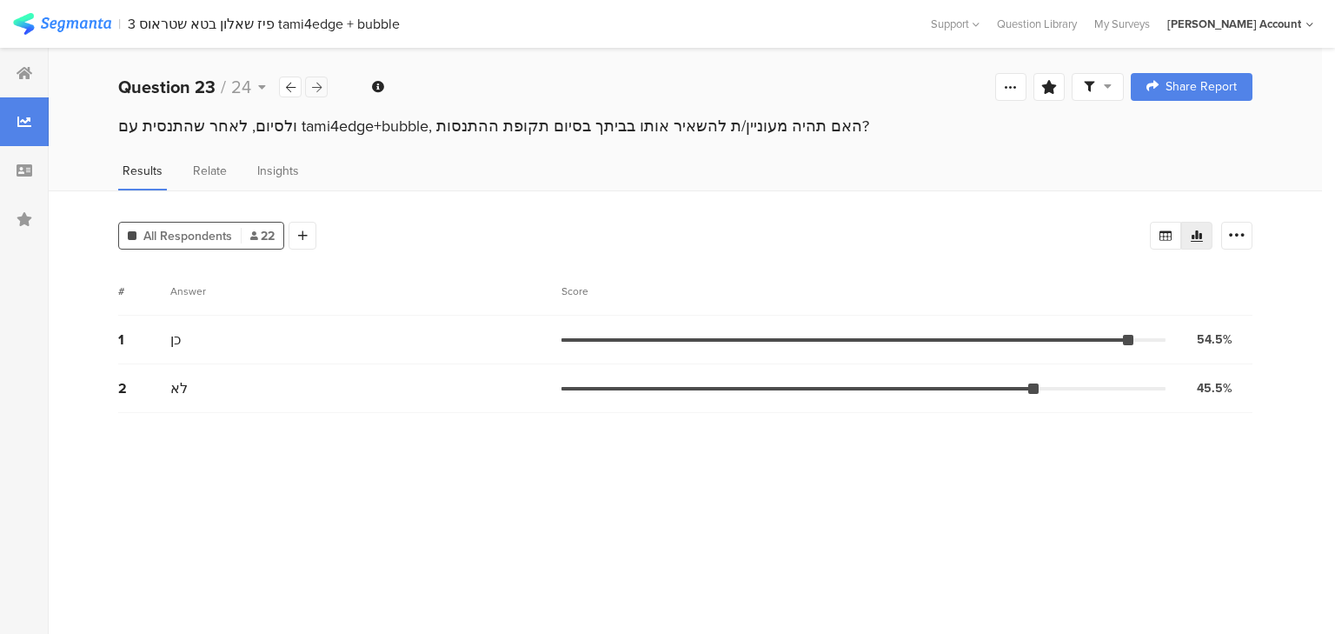
click at [323, 90] on div at bounding box center [316, 86] width 23 height 21
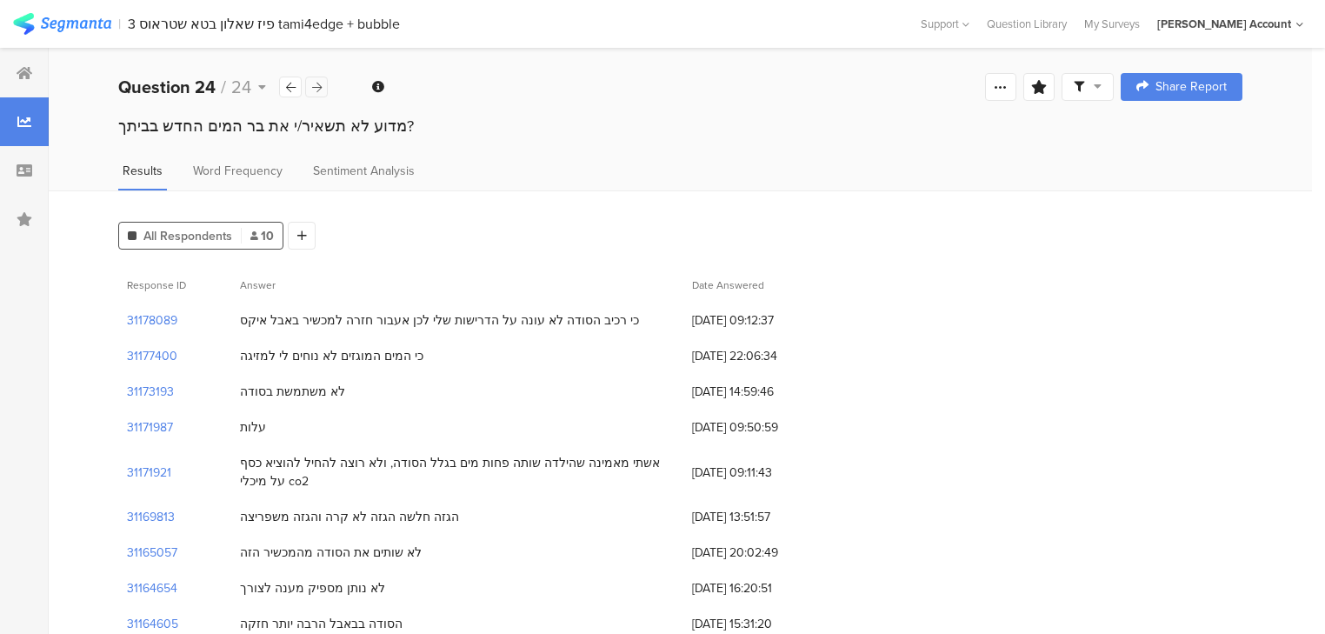
click at [323, 90] on div at bounding box center [316, 86] width 23 height 21
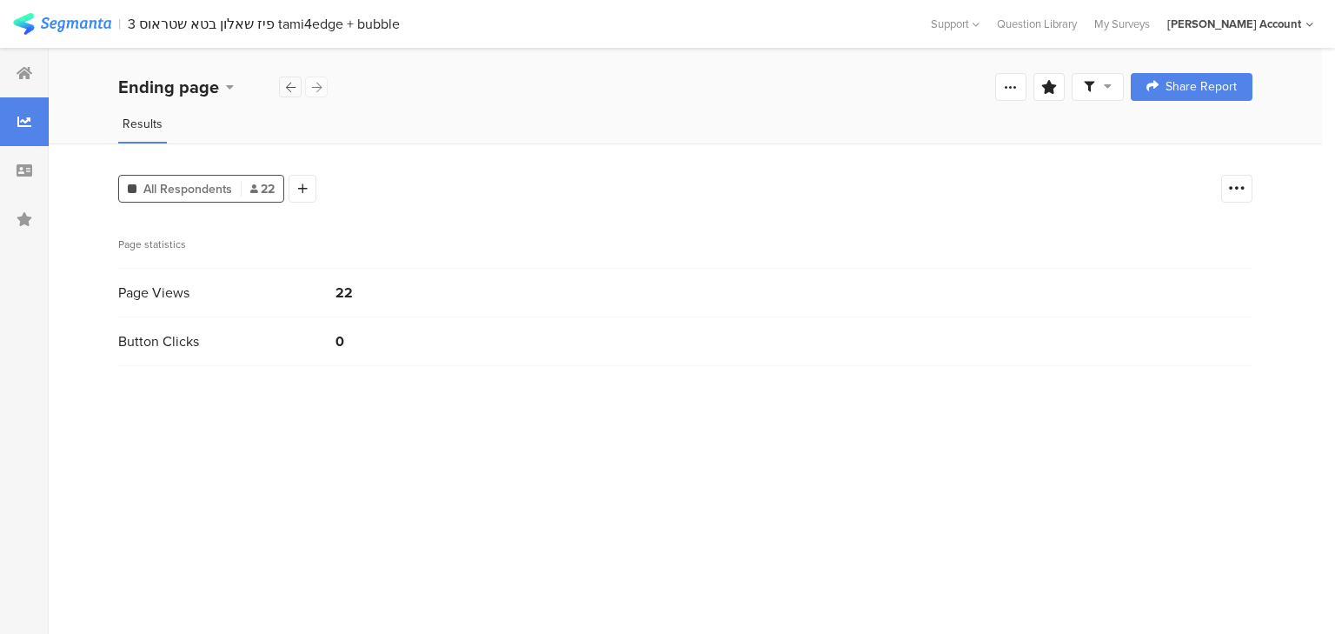
click at [283, 81] on div at bounding box center [290, 86] width 23 height 21
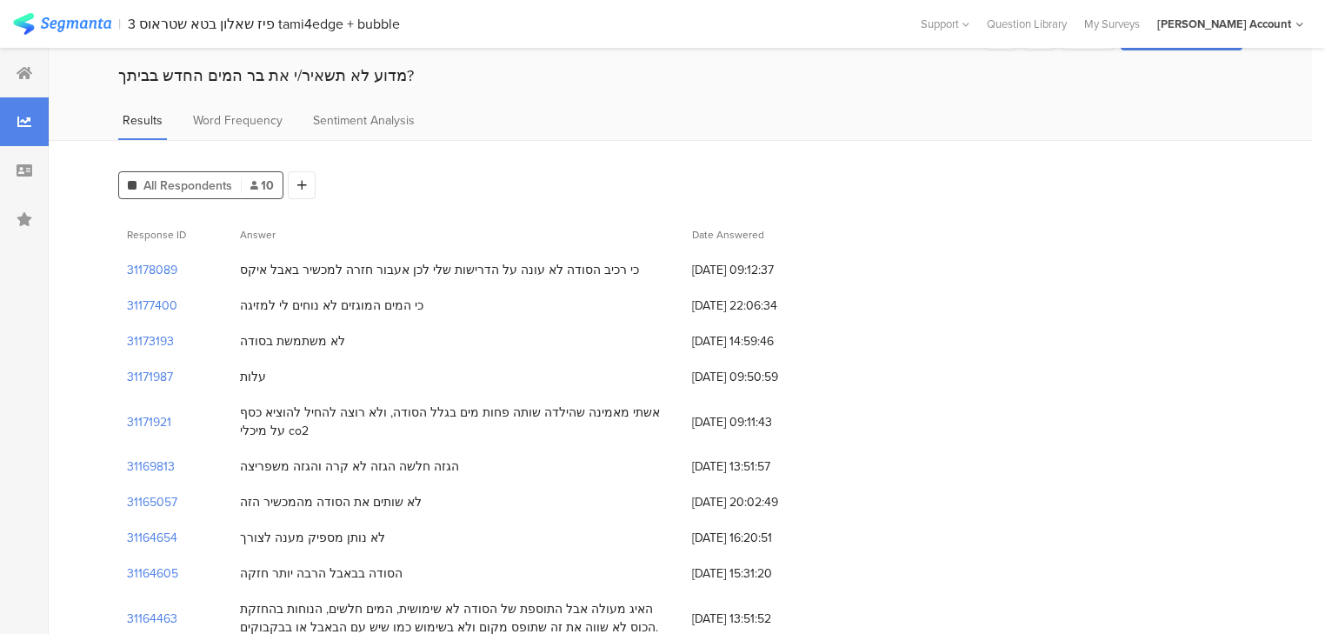
scroll to position [78, 0]
